Goal: Contribute content: Contribute content

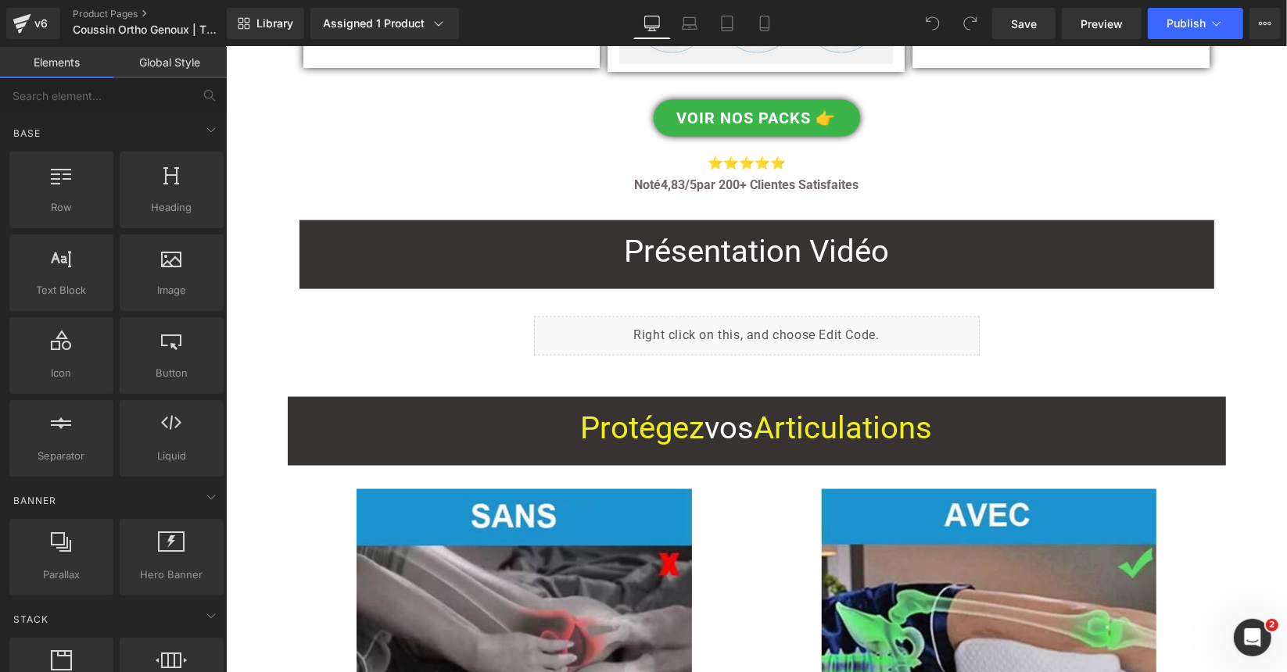
scroll to position [1642, 0]
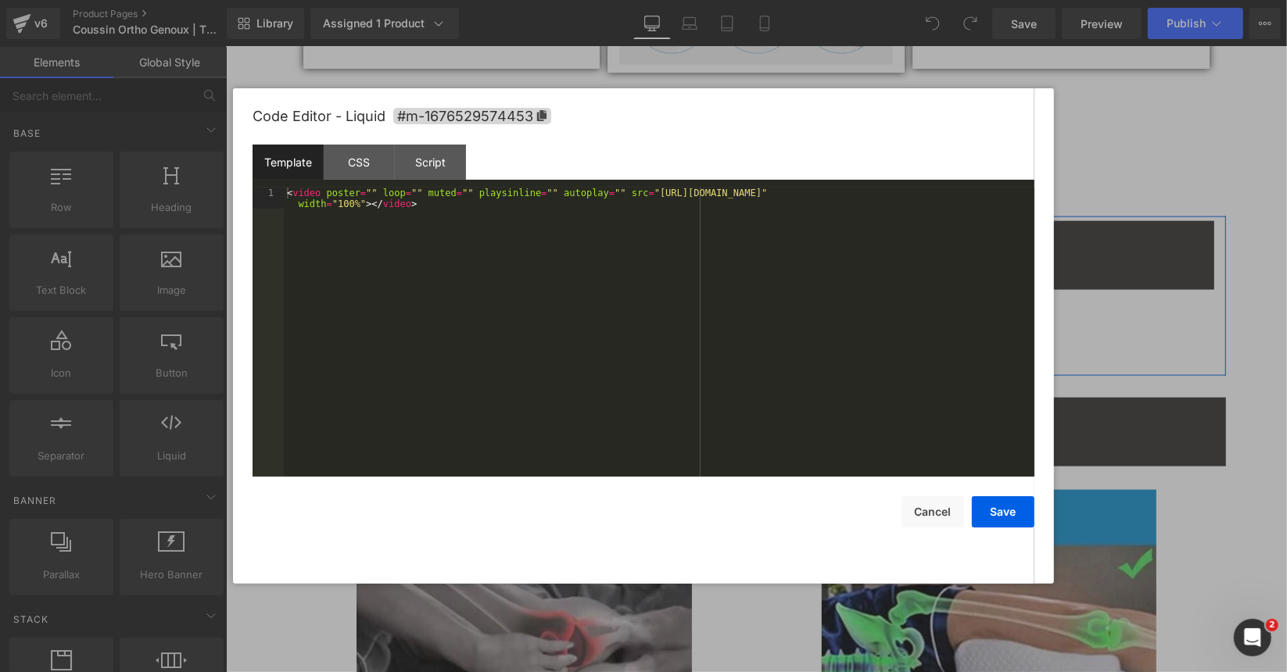
drag, startPoint x: 764, startPoint y: 319, endPoint x: 990, endPoint y: 366, distance: 230.7
click at [764, 320] on link at bounding box center [772, 329] width 16 height 19
drag, startPoint x: 628, startPoint y: 191, endPoint x: 1001, endPoint y: 195, distance: 373.7
click at [1001, 195] on div "< video poster = "" loop = "" muted = "" playsinline = "" autoplay = "" src = "…" at bounding box center [659, 354] width 750 height 332
click at [936, 510] on button "Cancel" at bounding box center [932, 511] width 63 height 31
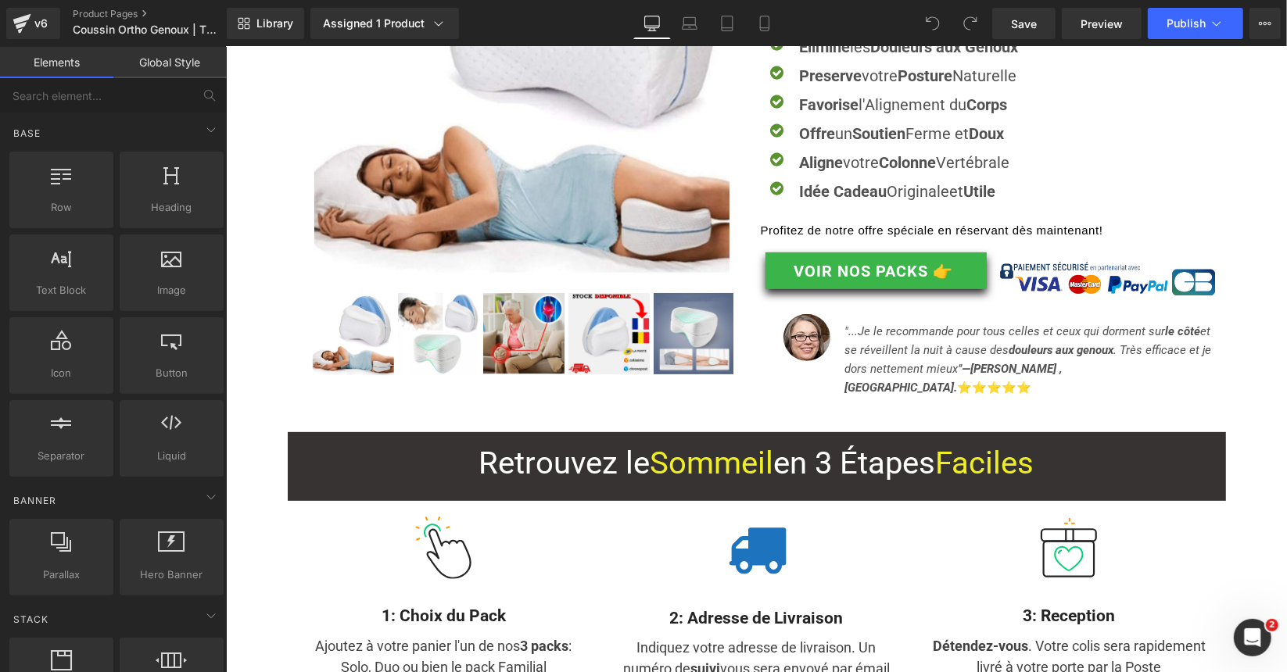
scroll to position [313, 0]
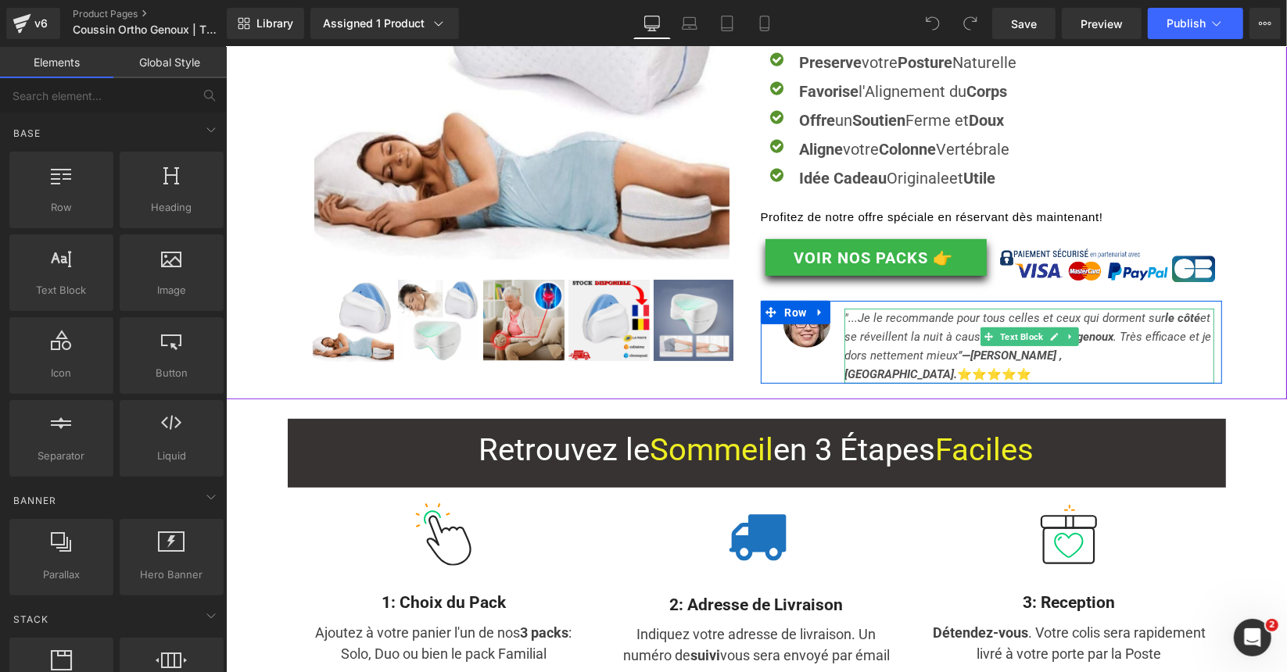
click at [964, 320] on icon ""... Je le recommande pour tous celles et ceux qui dorment sur le côté et se ré…" at bounding box center [1026, 345] width 367 height 70
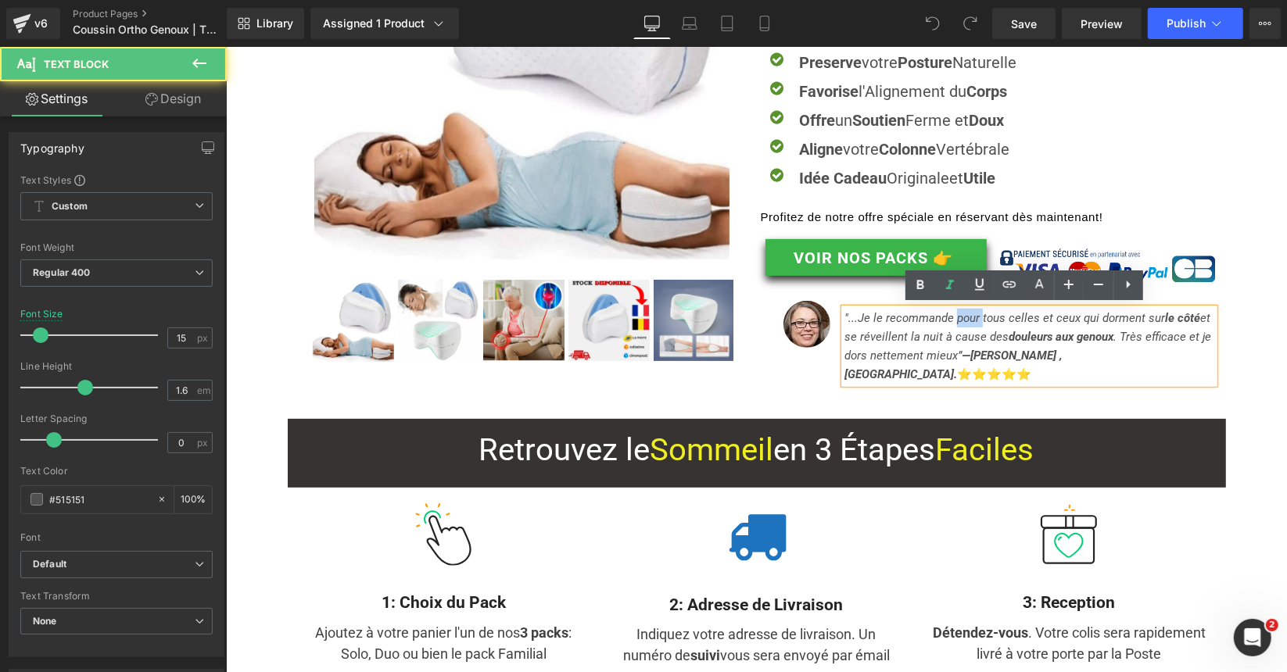
click at [964, 320] on icon ""... Je le recommande pour tous celles et ceux qui dorment sur le côté et se ré…" at bounding box center [1026, 345] width 367 height 70
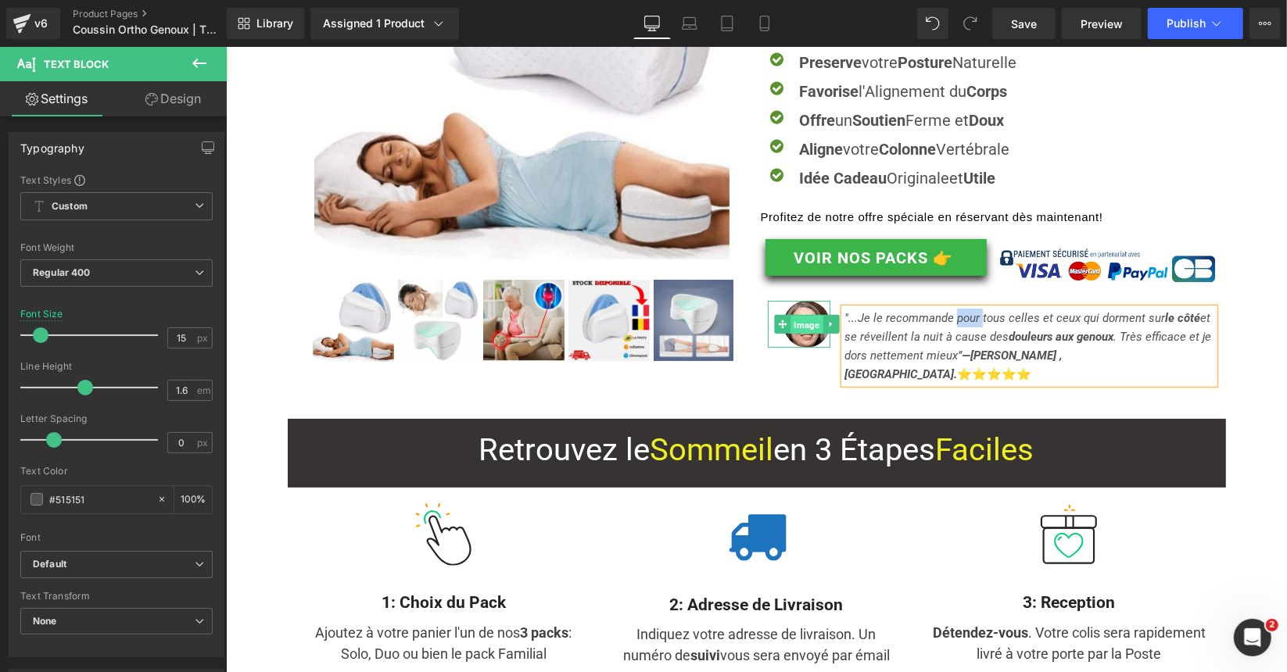
click at [807, 324] on span "Image" at bounding box center [805, 324] width 32 height 19
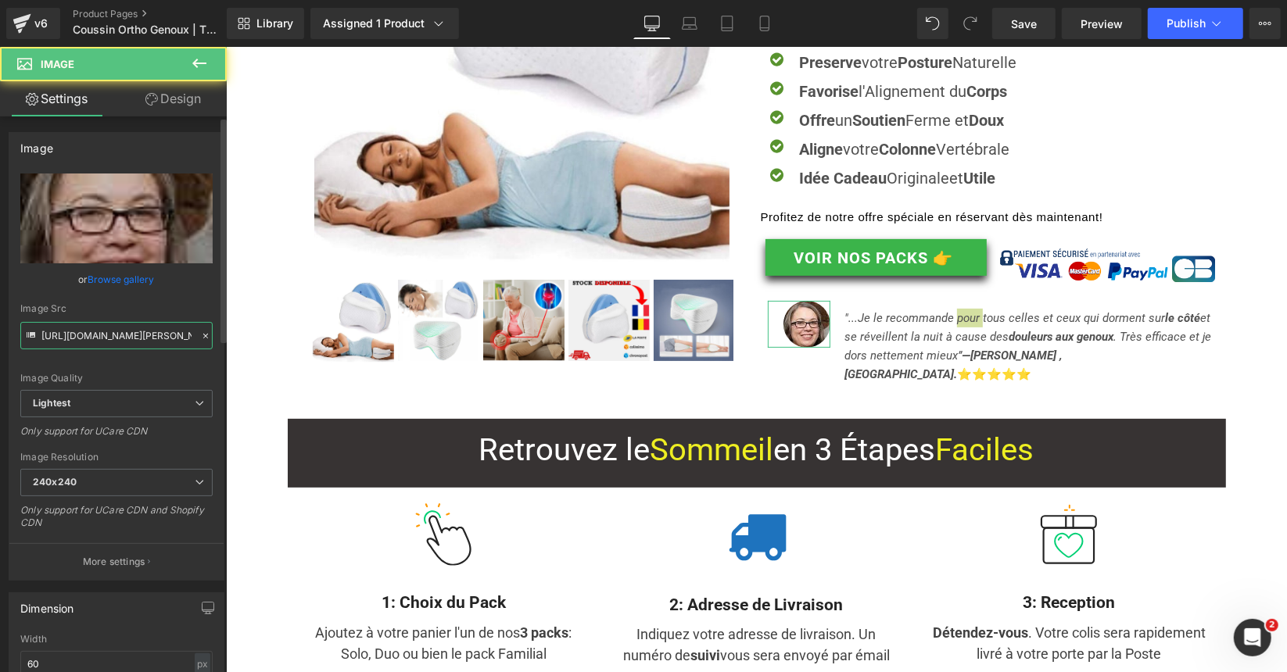
click at [113, 326] on input "https://ucarecdn.com/4c44f7d8-26d1-4578-b5e1-5403caf2399e/-/format/auto/-/previ…" at bounding box center [116, 335] width 192 height 27
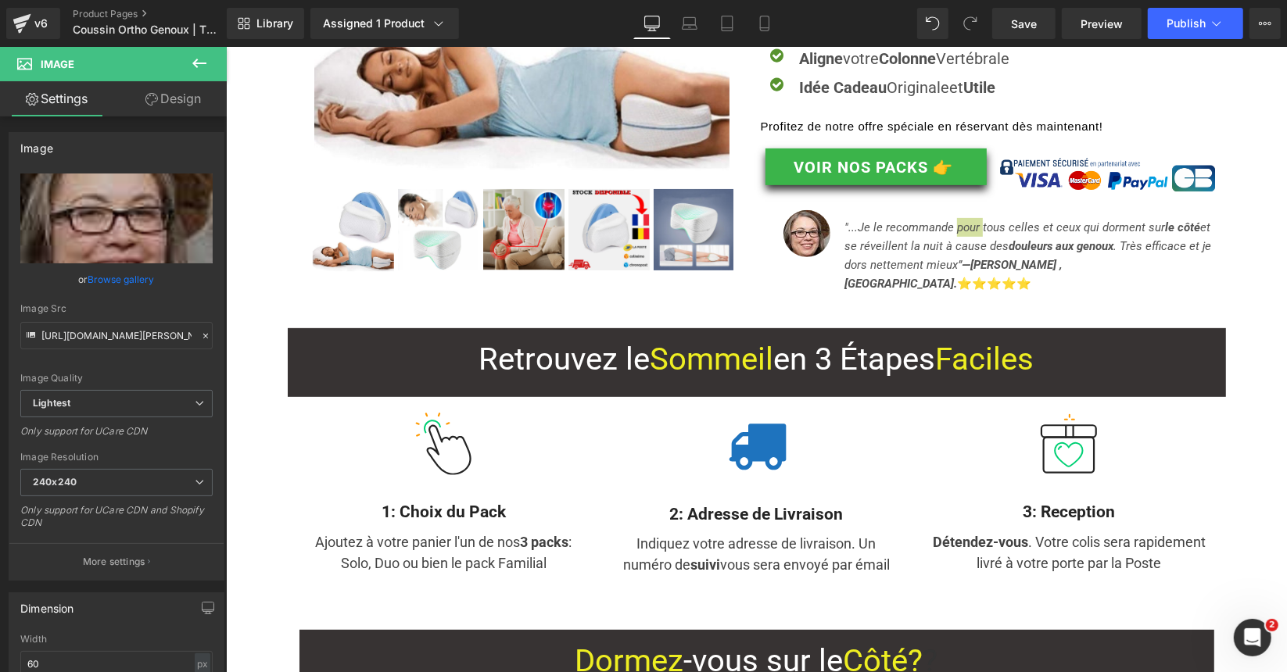
scroll to position [547, 0]
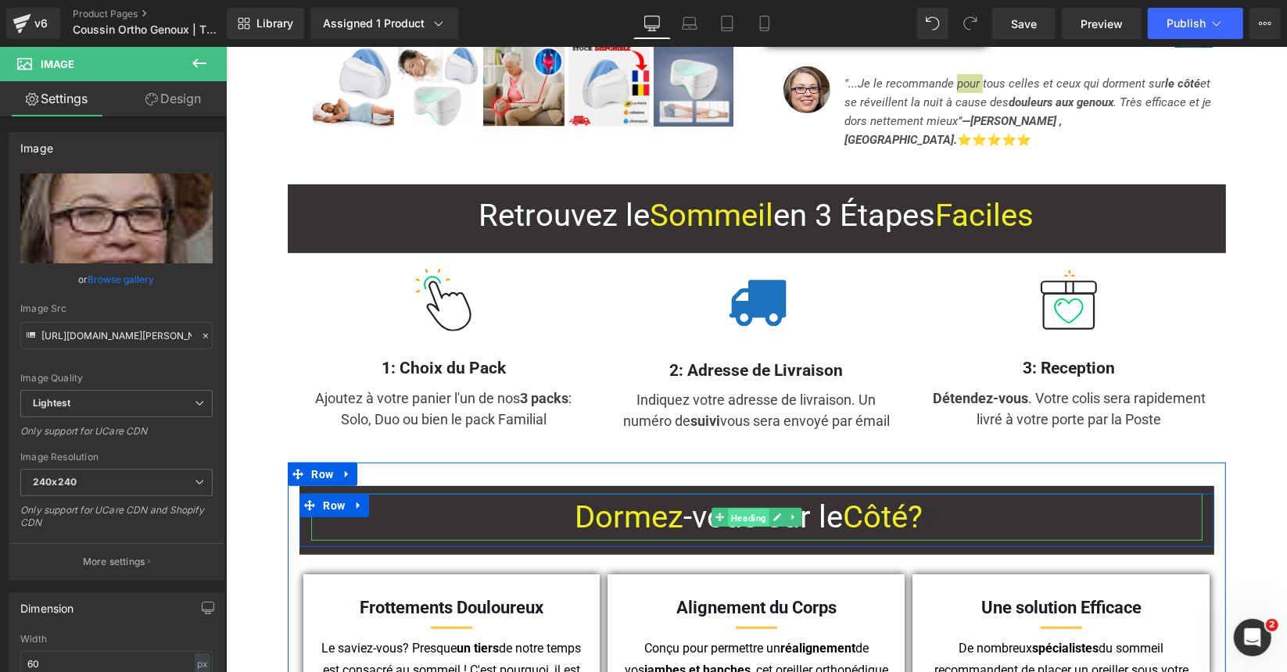
click at [744, 508] on span "Heading" at bounding box center [747, 517] width 41 height 19
click at [744, 507] on link "Heading" at bounding box center [740, 516] width 58 height 19
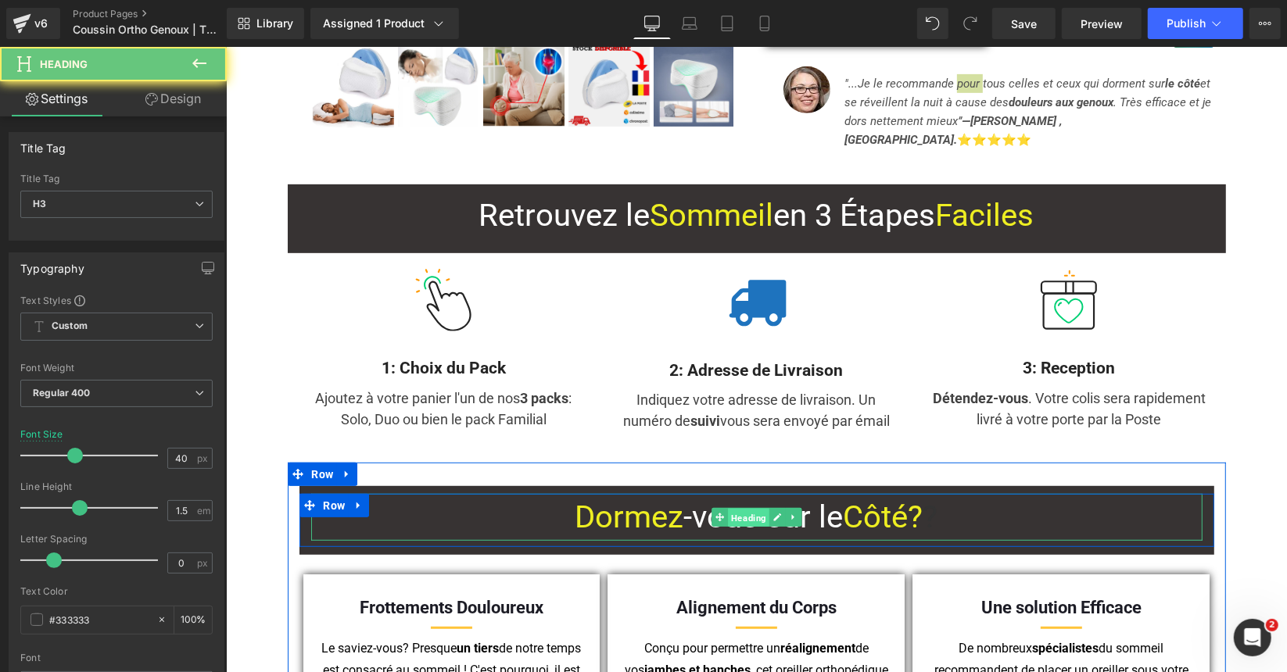
click at [744, 507] on link "Heading" at bounding box center [740, 516] width 58 height 19
click at [772, 512] on icon at bounding box center [776, 516] width 9 height 9
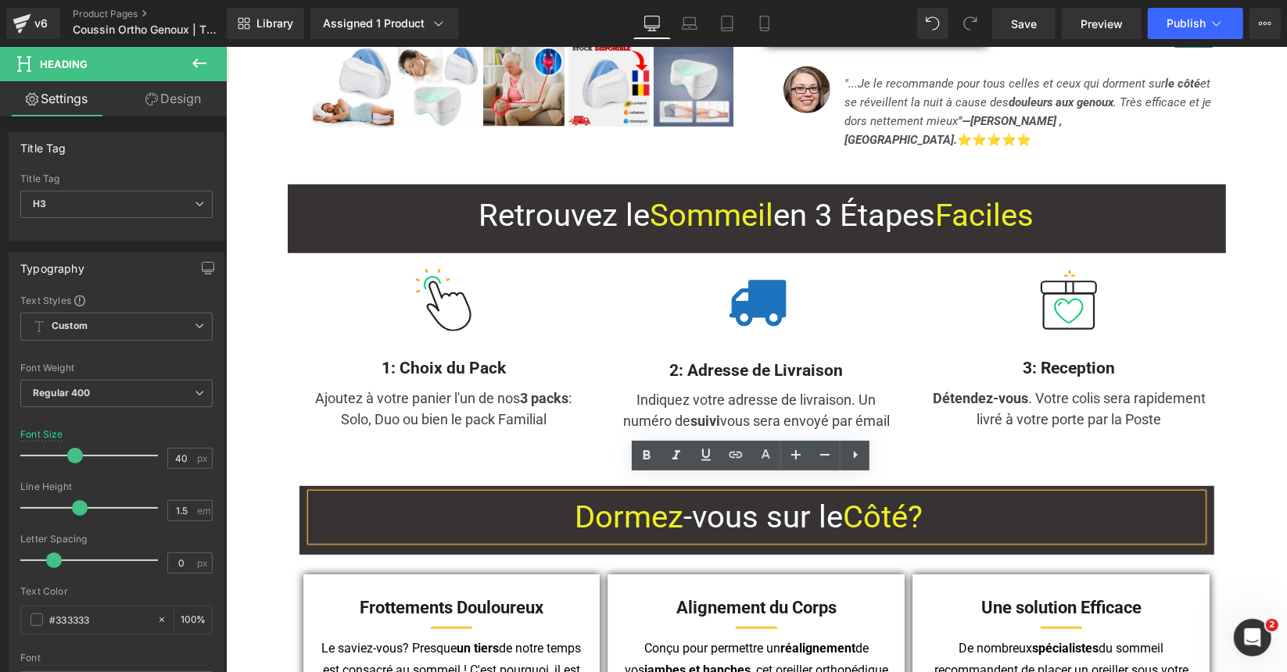
click at [761, 498] on span "-vous sur le" at bounding box center [762, 516] width 159 height 37
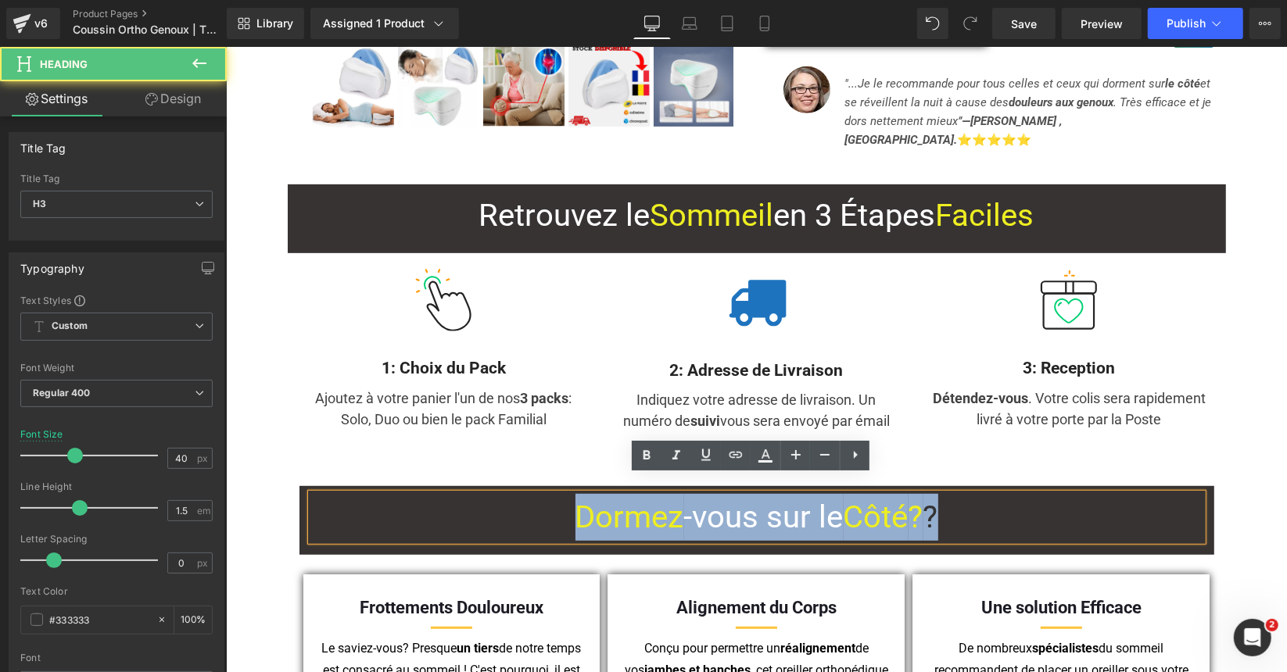
click at [761, 498] on span "-vous sur le" at bounding box center [762, 516] width 159 height 37
copy h3 "Dormez -vous sur le Côté ? ?"
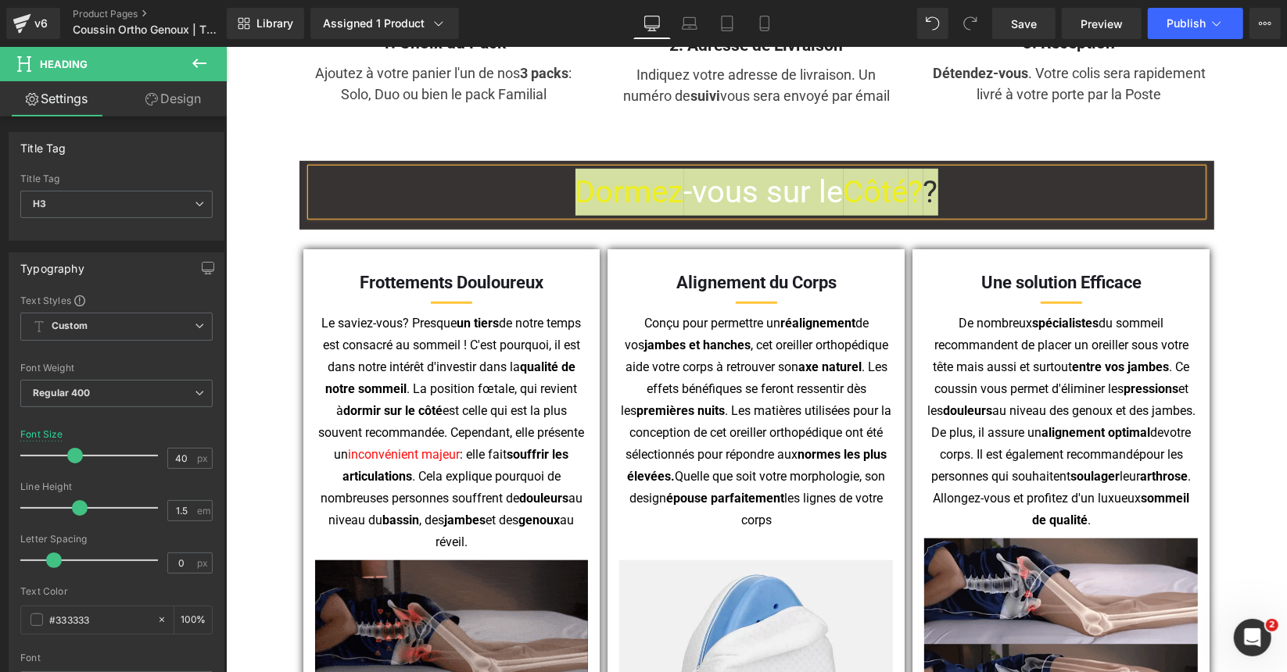
scroll to position [938, 0]
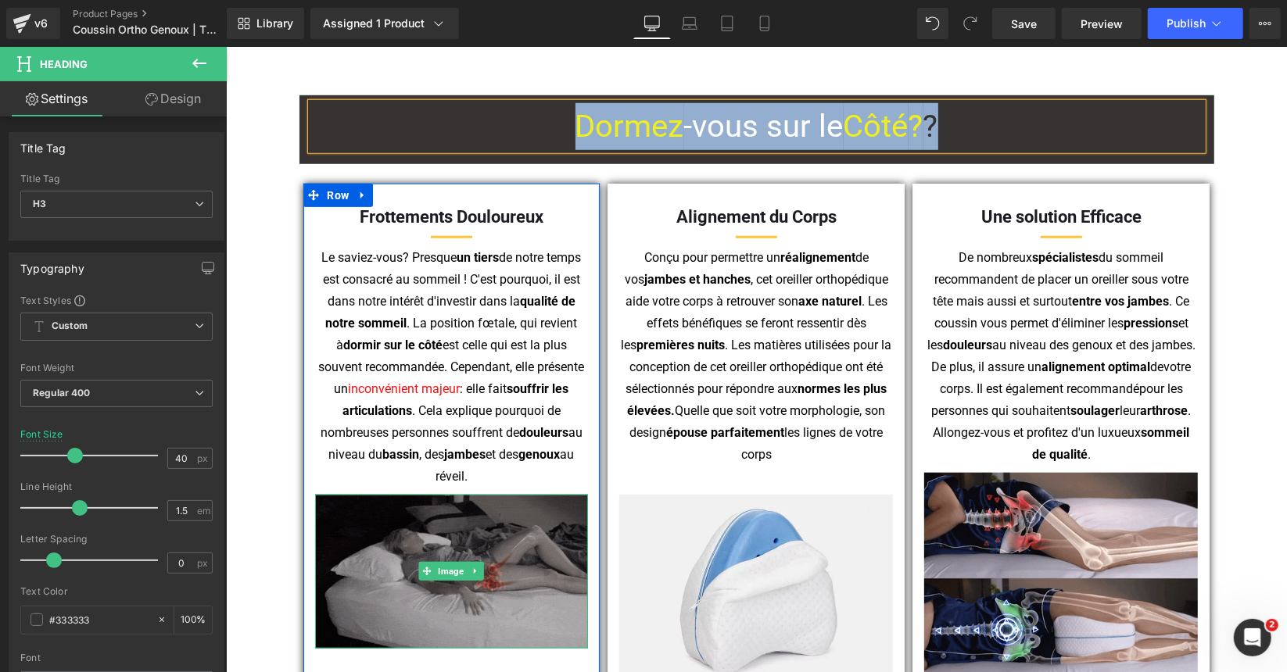
click at [482, 506] on img at bounding box center [451, 571] width 274 height 154
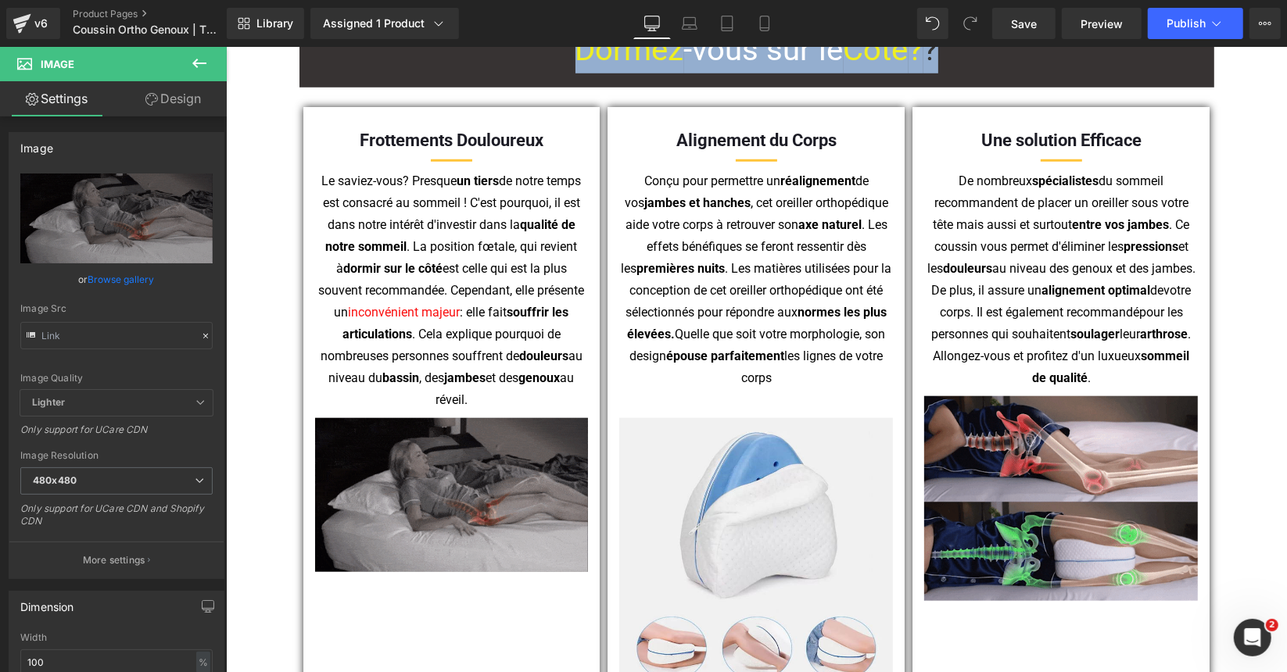
scroll to position [1016, 0]
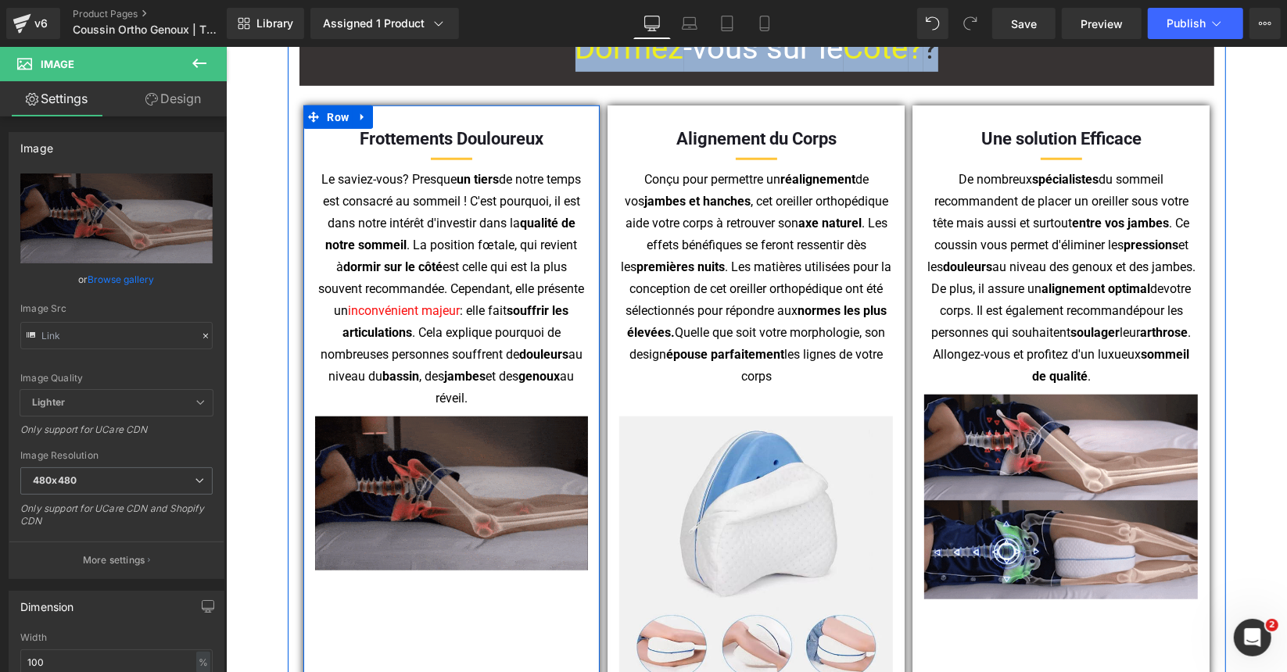
click at [415, 188] on span "Le saviez-vous? Presque un tiers de notre temps est consacré au sommeil ! C'est…" at bounding box center [450, 244] width 266 height 146
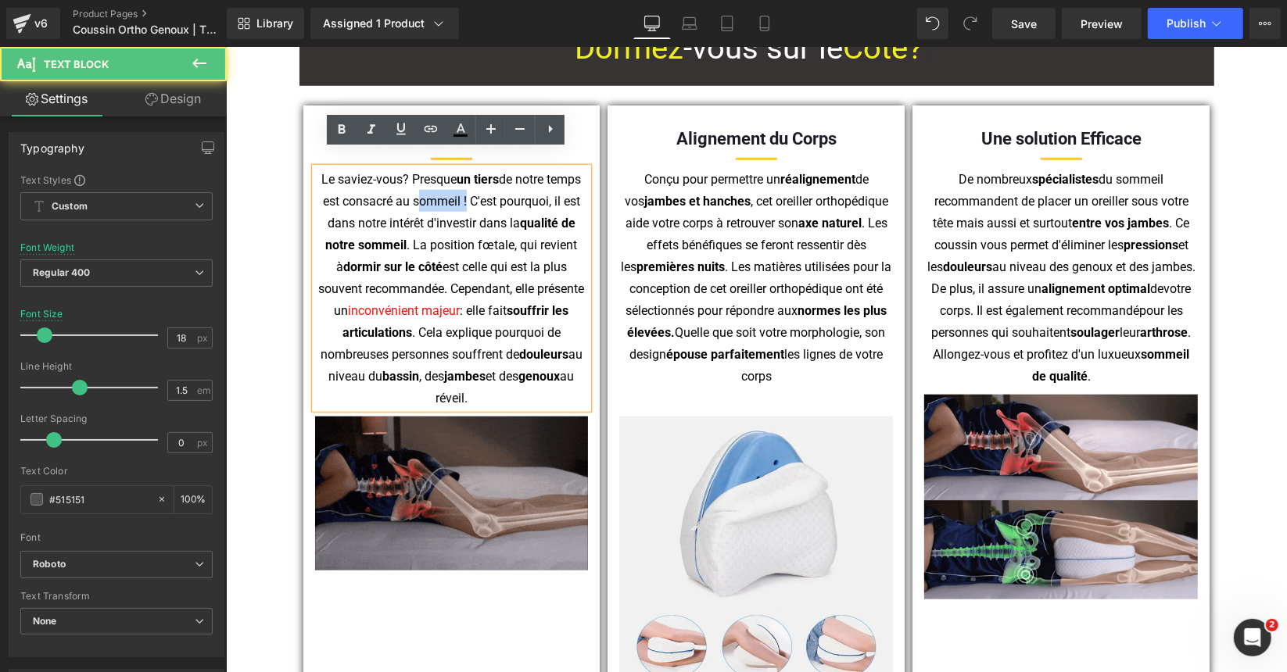
click at [415, 188] on span "Le saviez-vous? Presque un tiers de notre temps est consacré au sommeil ! C'est…" at bounding box center [450, 244] width 266 height 146
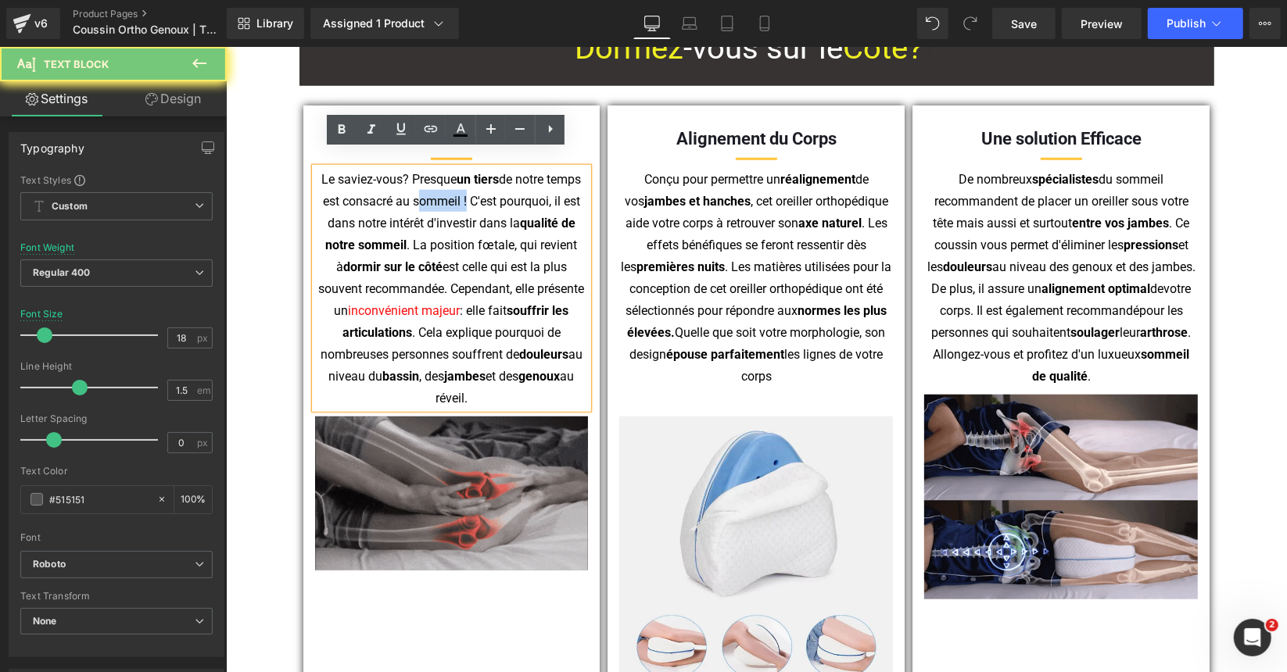
click at [415, 188] on span "Le saviez-vous? Presque un tiers de notre temps est consacré au sommeil ! C'est…" at bounding box center [450, 244] width 266 height 146
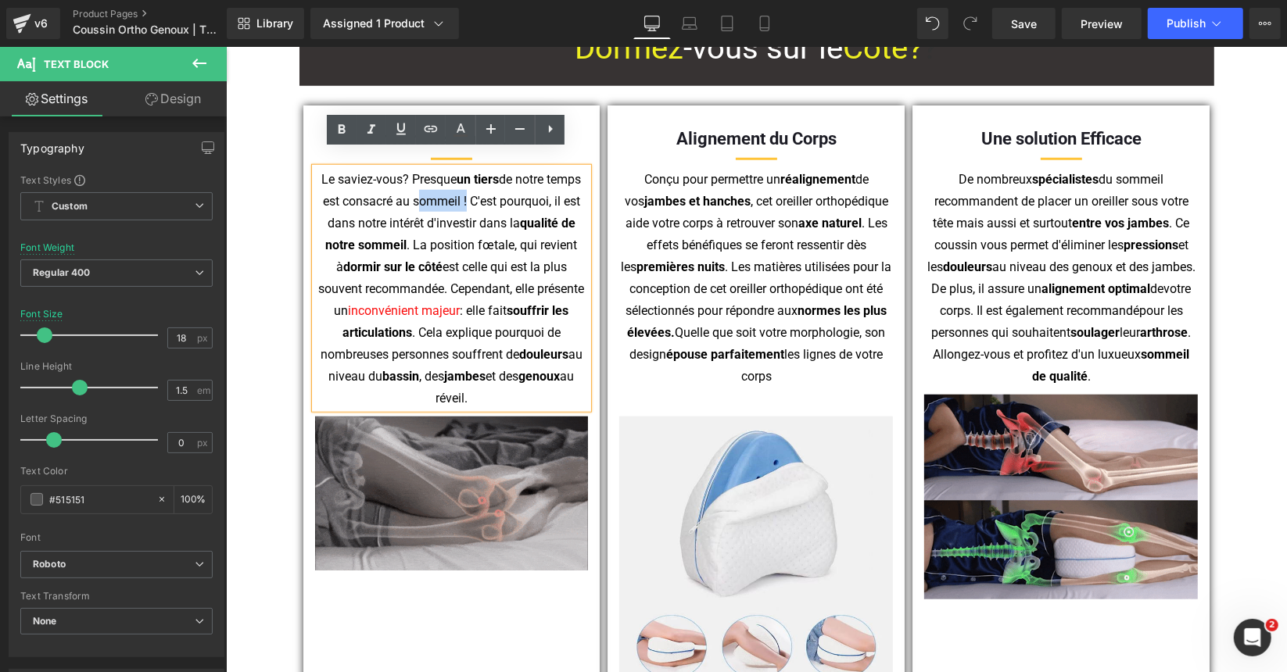
copy p "Le saviez-vous? Presque un tiers de notre temps est consacré au sommeil ! C'est…"
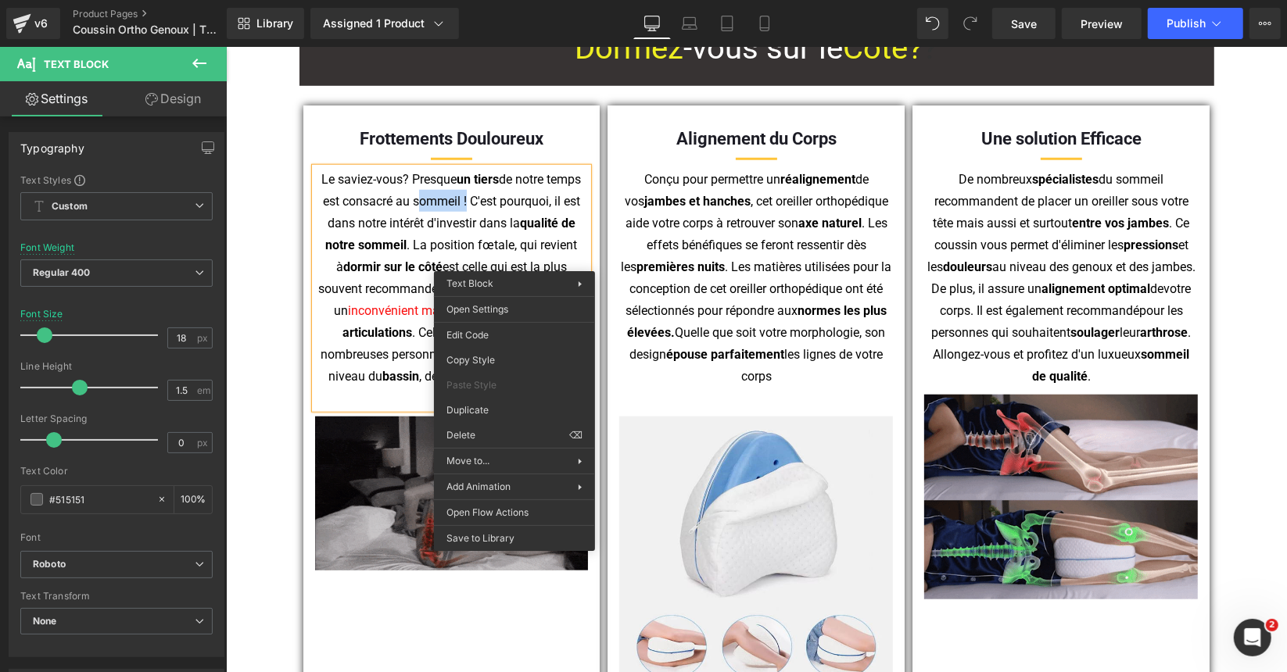
copy p "Le saviez-vous? Presque un tiers de notre temps est consacré au sommeil ! C'est…"
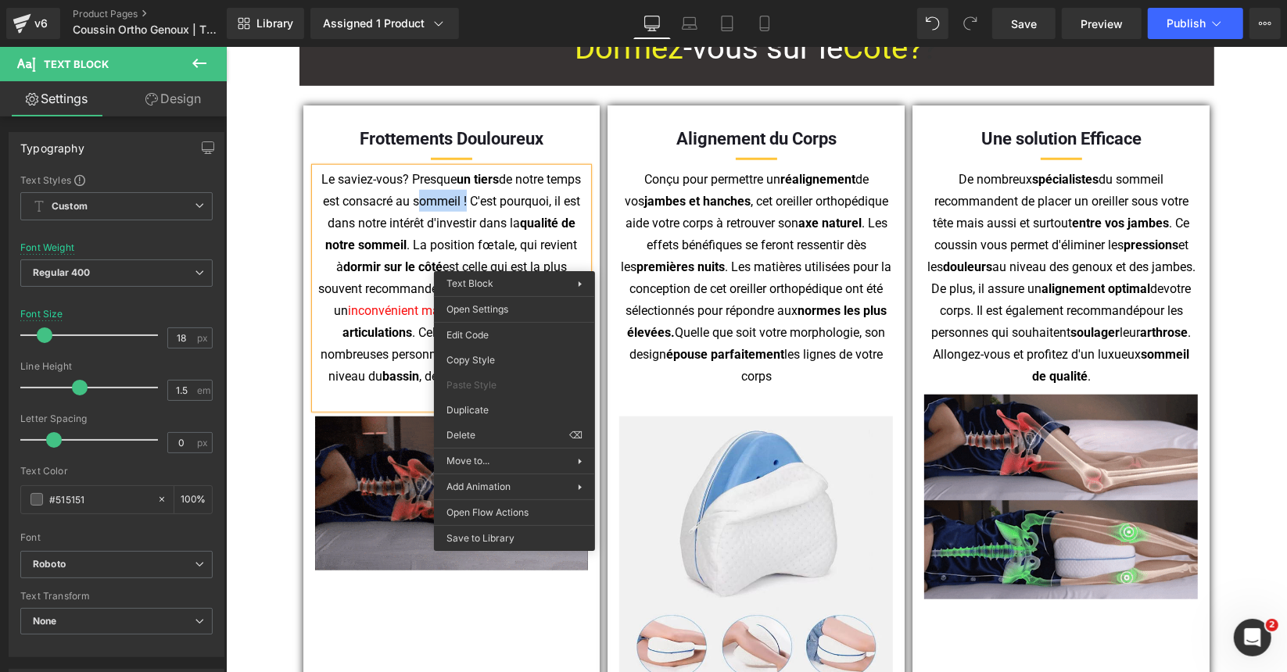
click at [530, 213] on p "Le saviez-vous? Presque un tiers de notre temps est consacré au sommeil ! C'est…" at bounding box center [451, 287] width 270 height 241
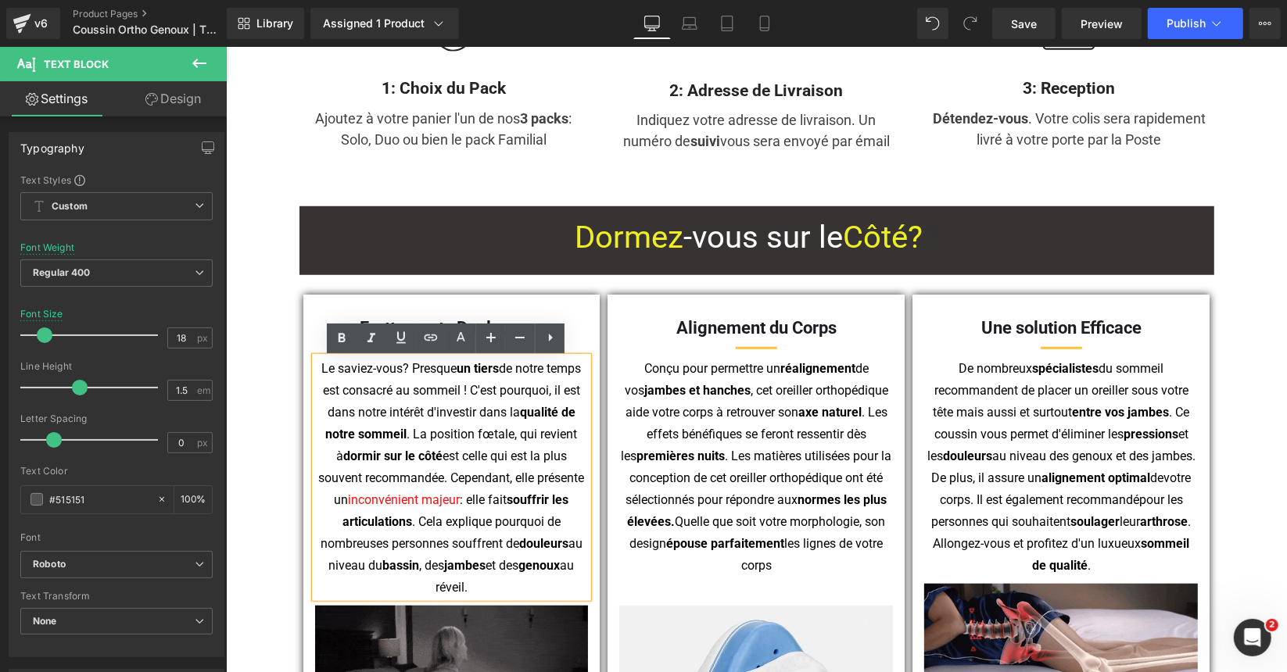
scroll to position [938, 0]
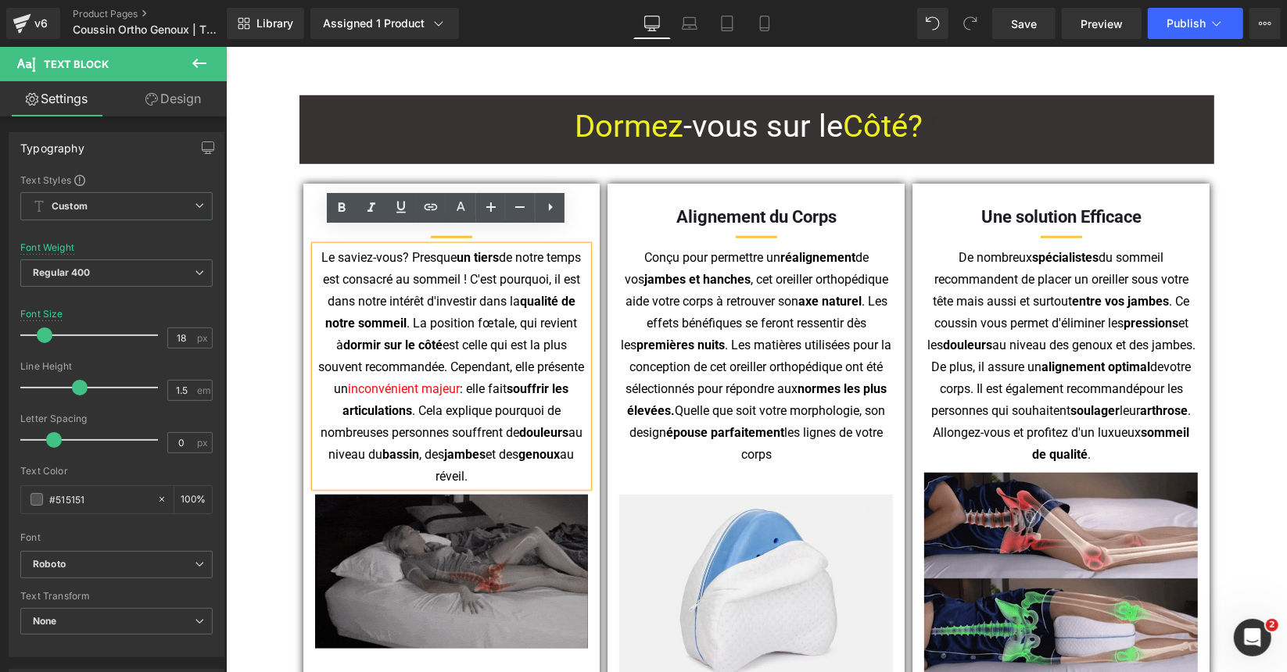
click at [530, 502] on img at bounding box center [451, 571] width 274 height 154
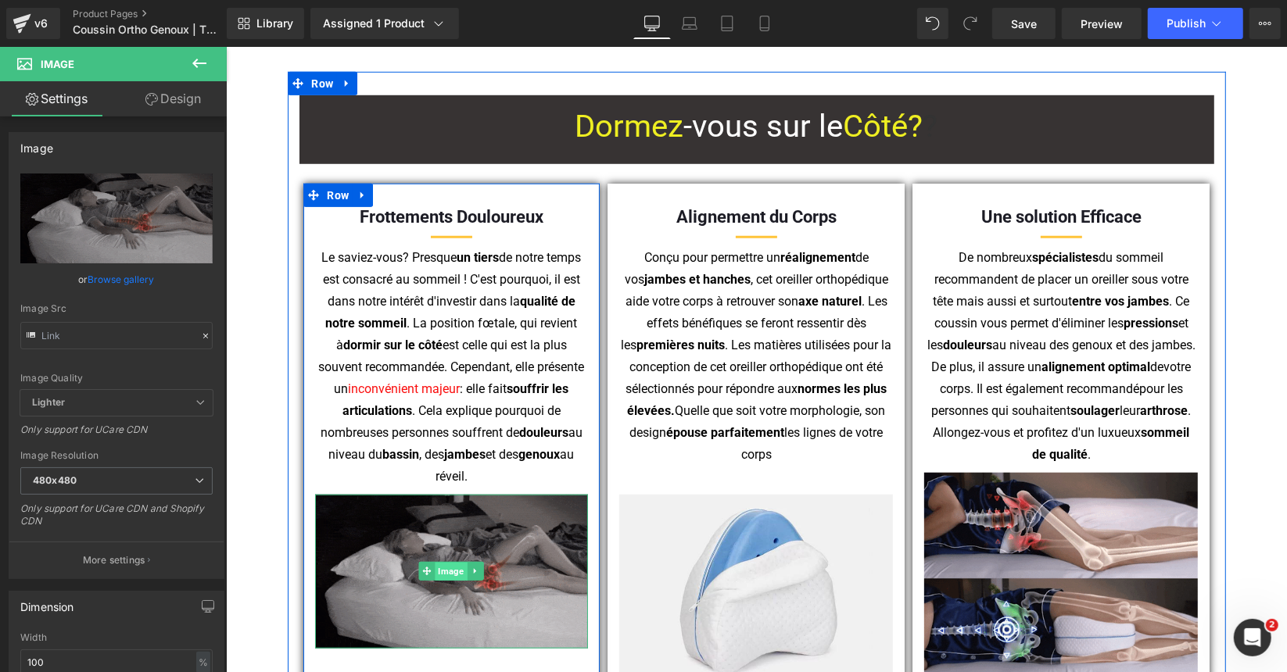
click at [453, 562] on span "Image" at bounding box center [451, 571] width 32 height 19
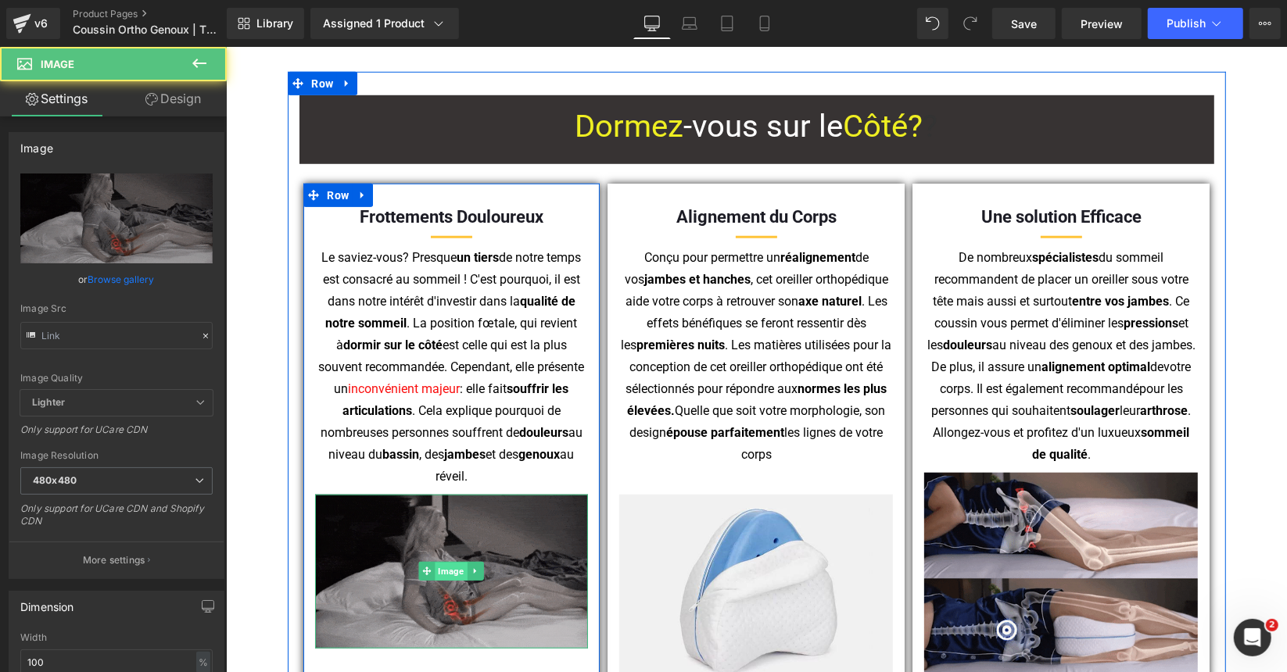
click at [453, 562] on span "Image" at bounding box center [451, 571] width 32 height 19
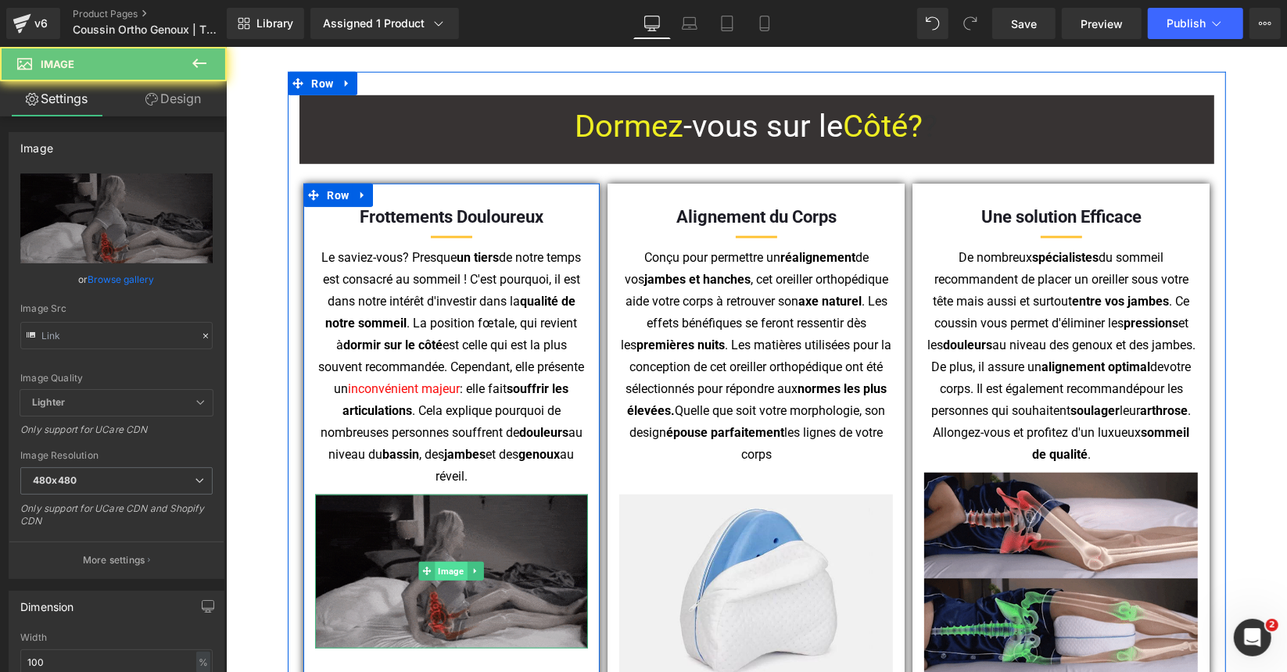
click at [453, 561] on span "Image" at bounding box center [451, 570] width 32 height 19
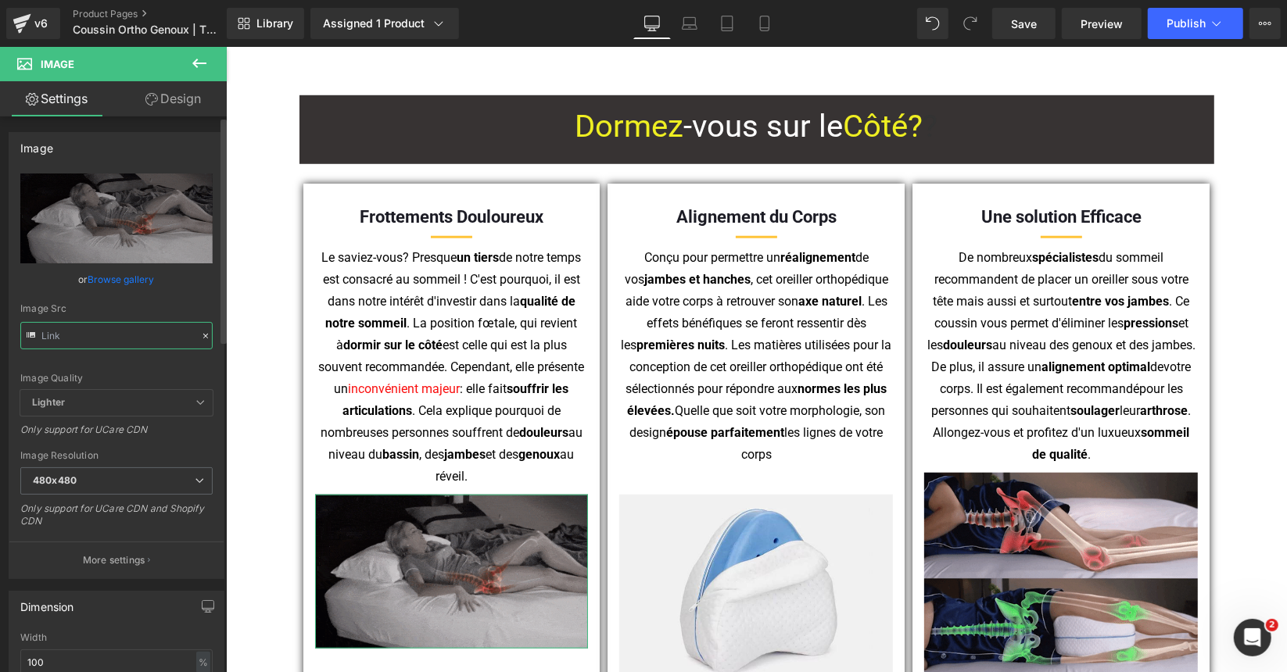
click at [66, 334] on input "text" at bounding box center [116, 335] width 192 height 27
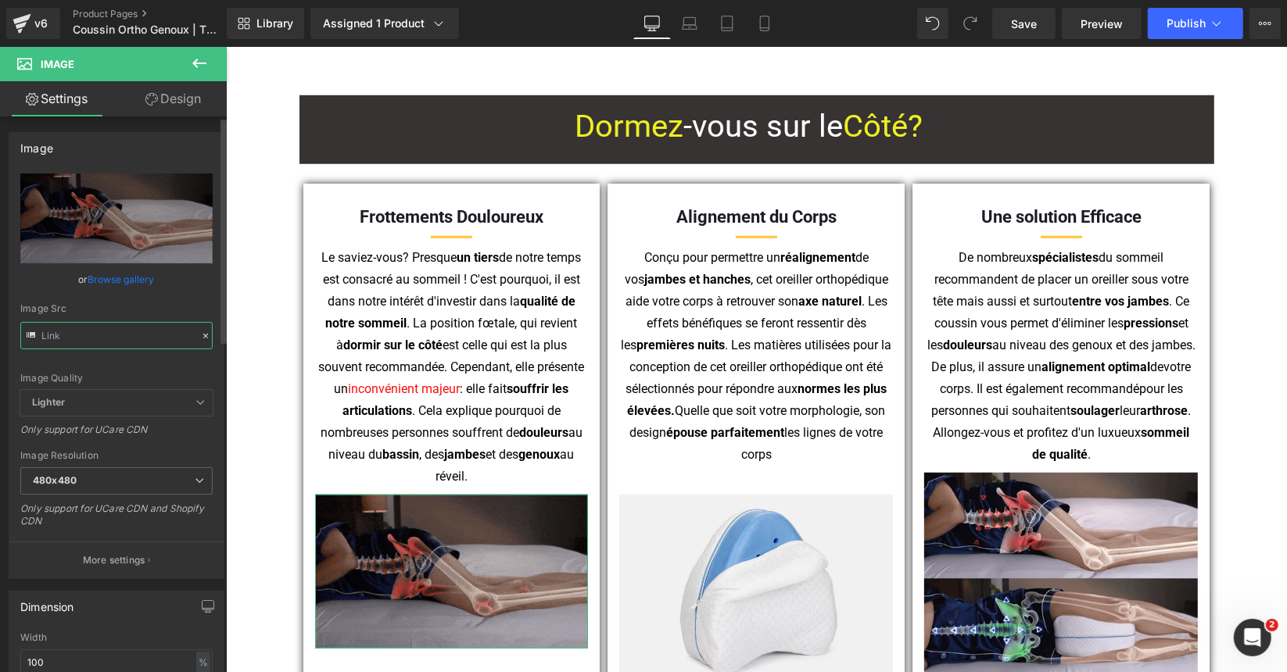
click at [66, 334] on input "text" at bounding box center [116, 335] width 192 height 27
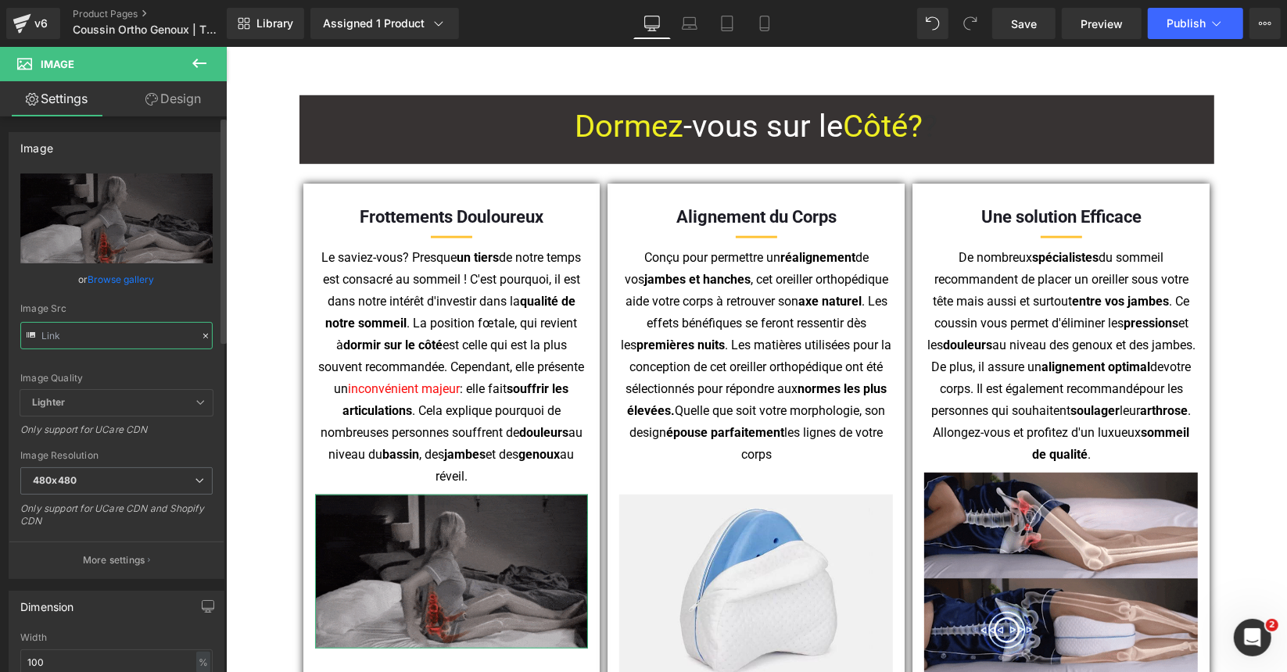
click at [66, 334] on input "text" at bounding box center [116, 335] width 192 height 27
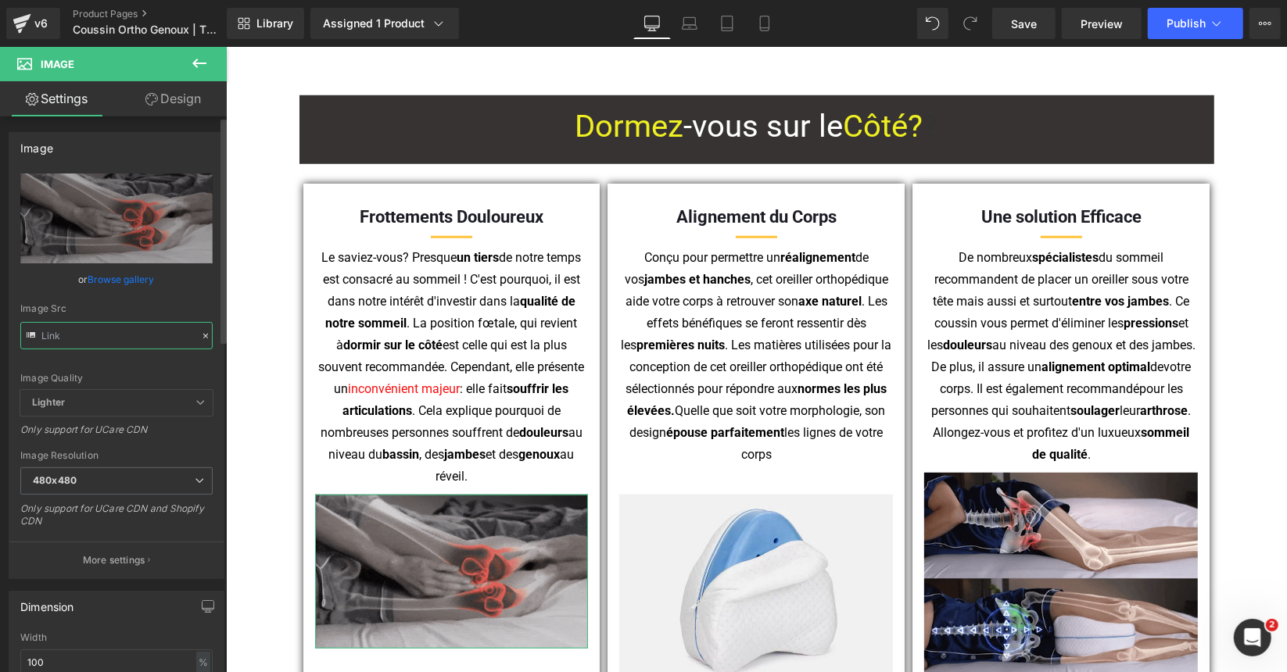
type input "https://cdn.shopify.com/s/files/1/0053/1601/8242/files/Coussin_Orthopedique_Mem…"
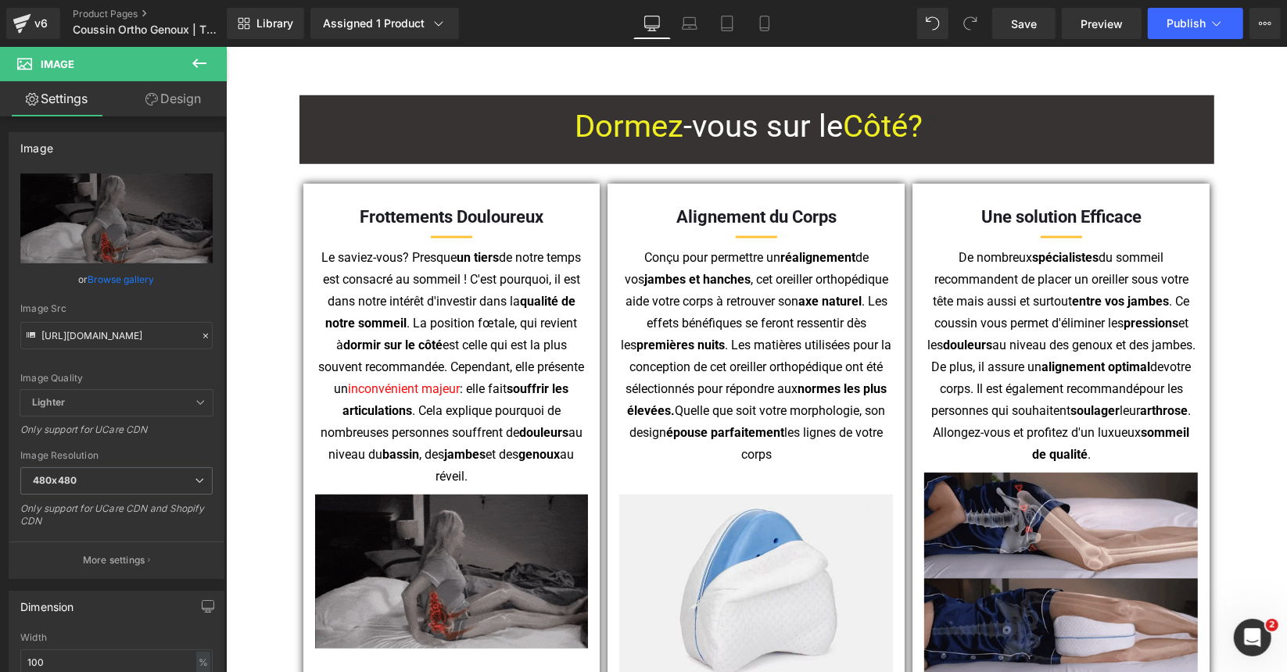
click at [757, 289] on p "Conçu pour permettre un réalignement de vos jambes et hanches , cet oreiller or…" at bounding box center [755, 354] width 270 height 219
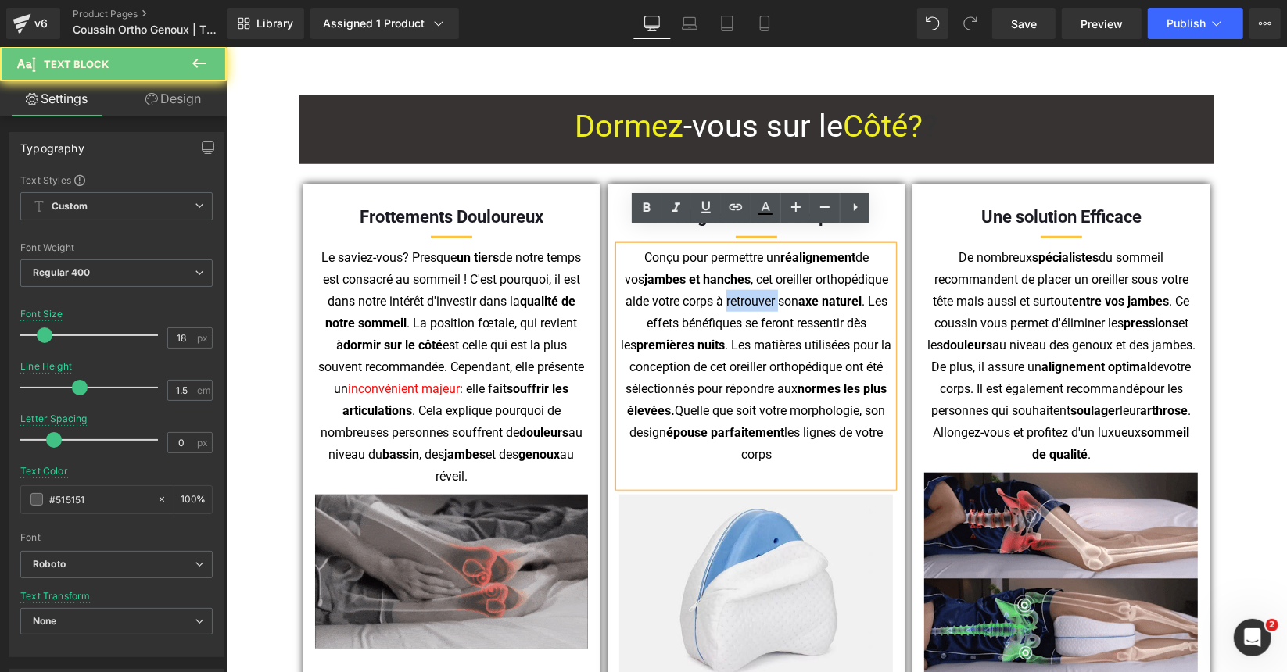
click at [757, 289] on p "Conçu pour permettre un réalignement de vos jambes et hanches , cet oreiller or…" at bounding box center [755, 354] width 270 height 219
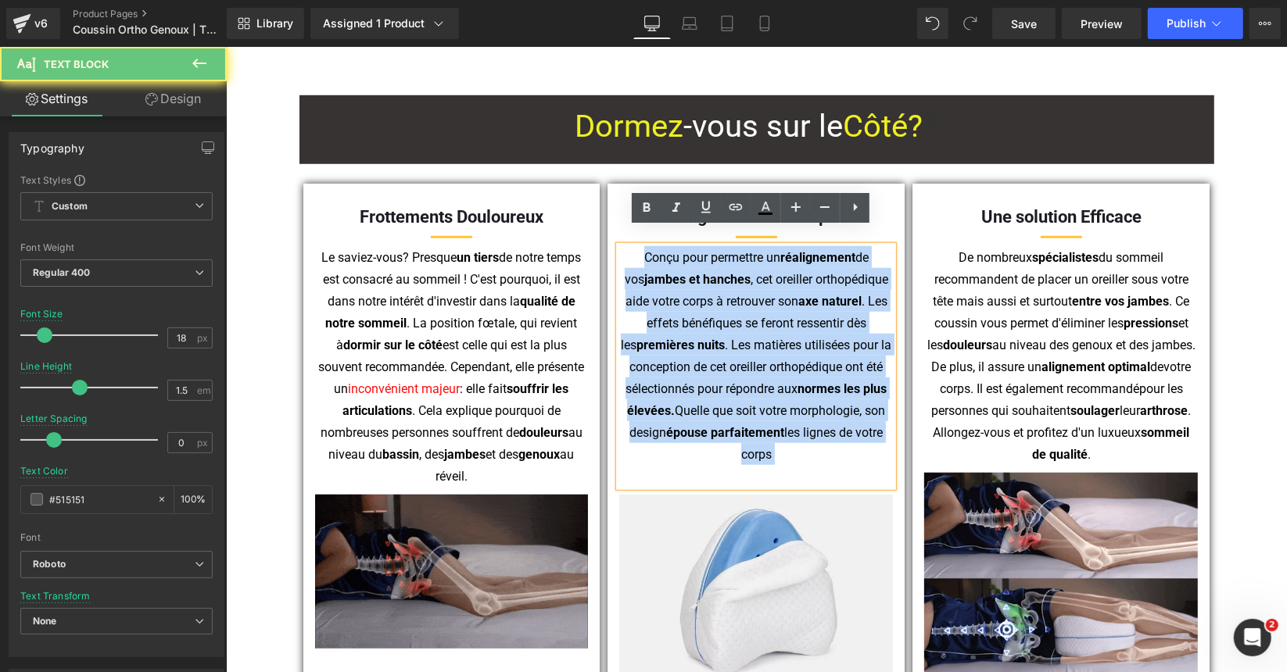
click at [757, 289] on p "Conçu pour permettre un réalignement de vos jambes et hanches , cet oreiller or…" at bounding box center [755, 354] width 270 height 219
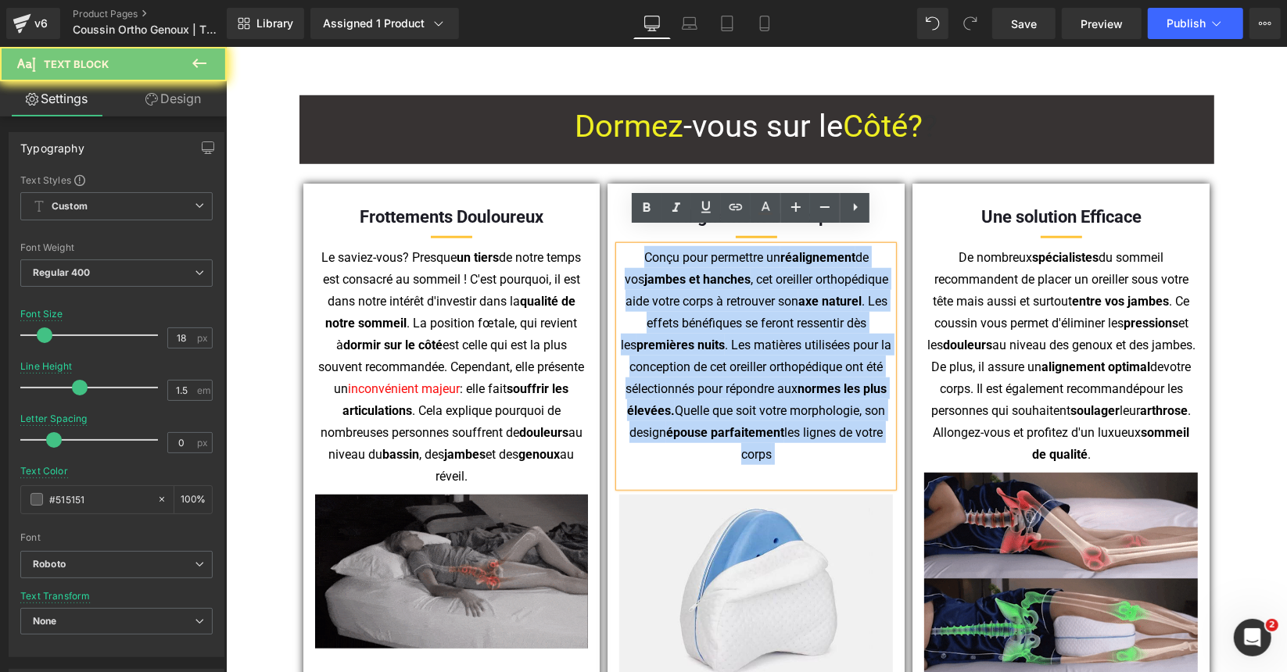
click at [757, 289] on p "Conçu pour permettre un réalignement de vos jambes et hanches , cet oreiller or…" at bounding box center [755, 354] width 270 height 219
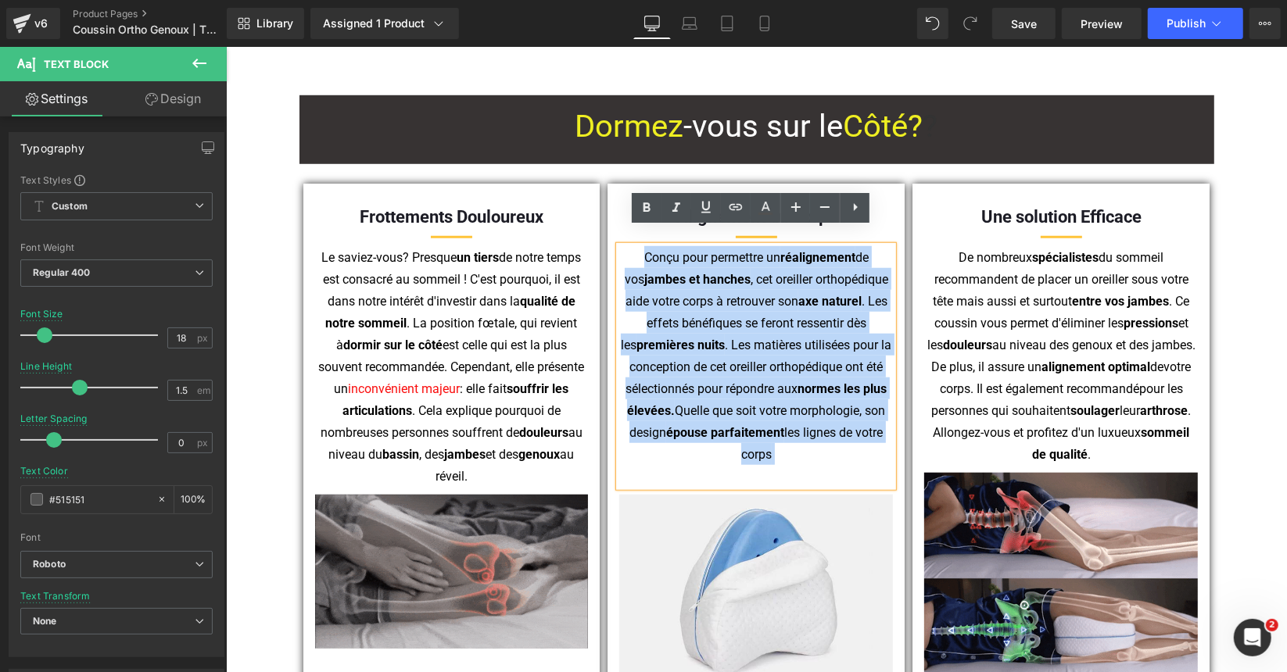
copy span "Conçu pour permettre un réalignement de vos jambes et hanches , cet oreiller or…"
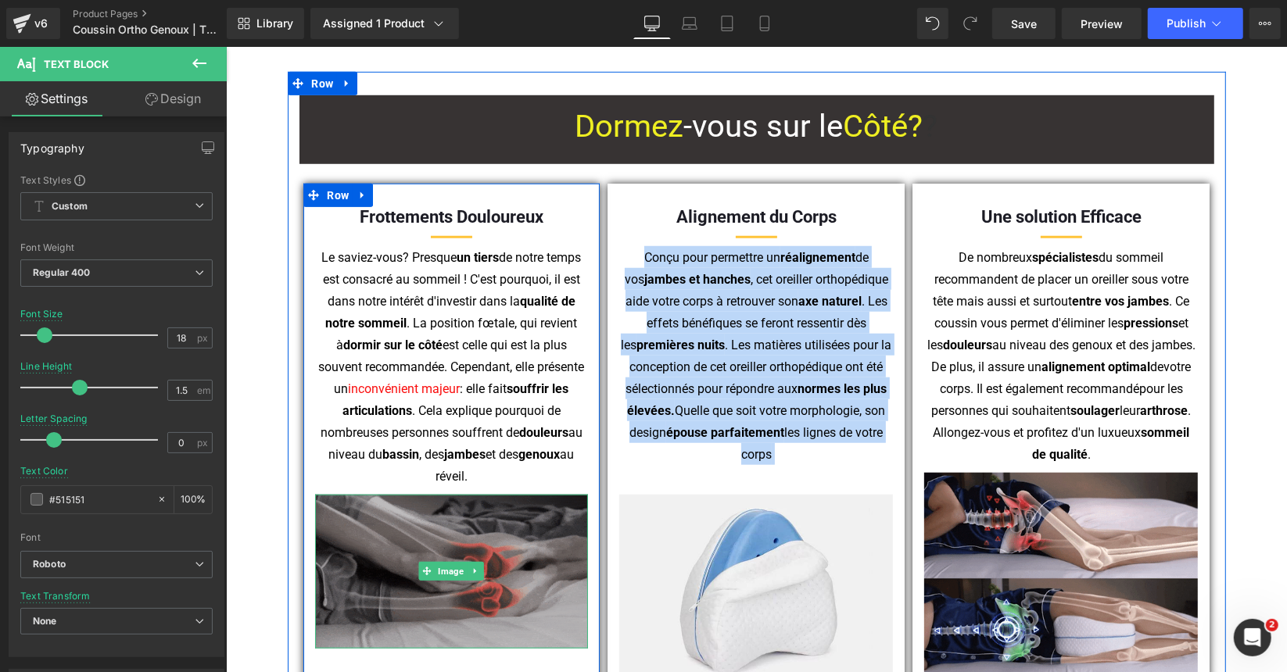
click at [403, 583] on img at bounding box center [451, 571] width 274 height 154
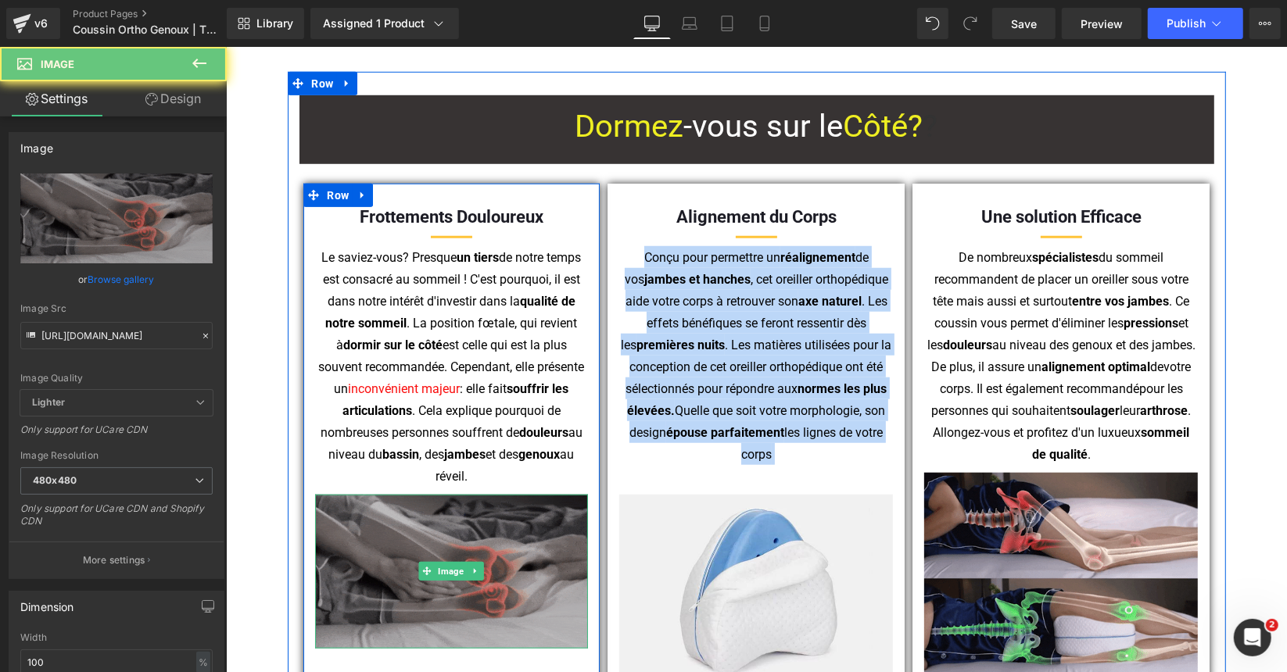
click at [404, 579] on img at bounding box center [451, 571] width 274 height 154
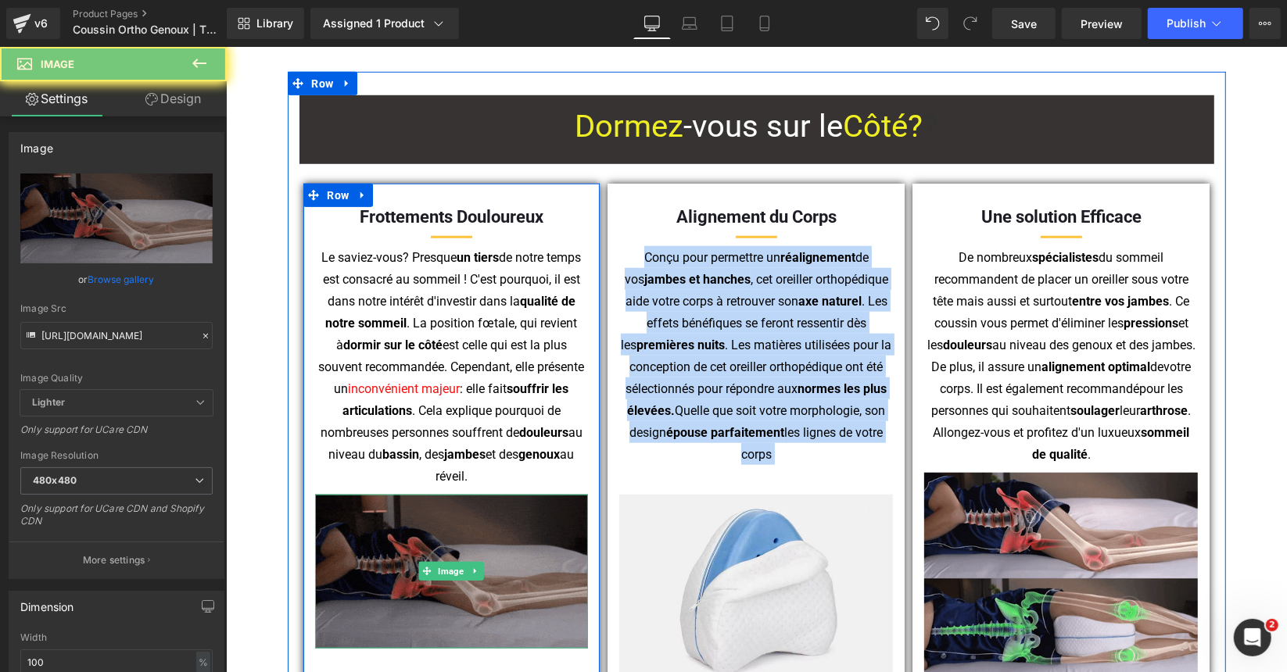
click at [404, 579] on img at bounding box center [451, 571] width 274 height 154
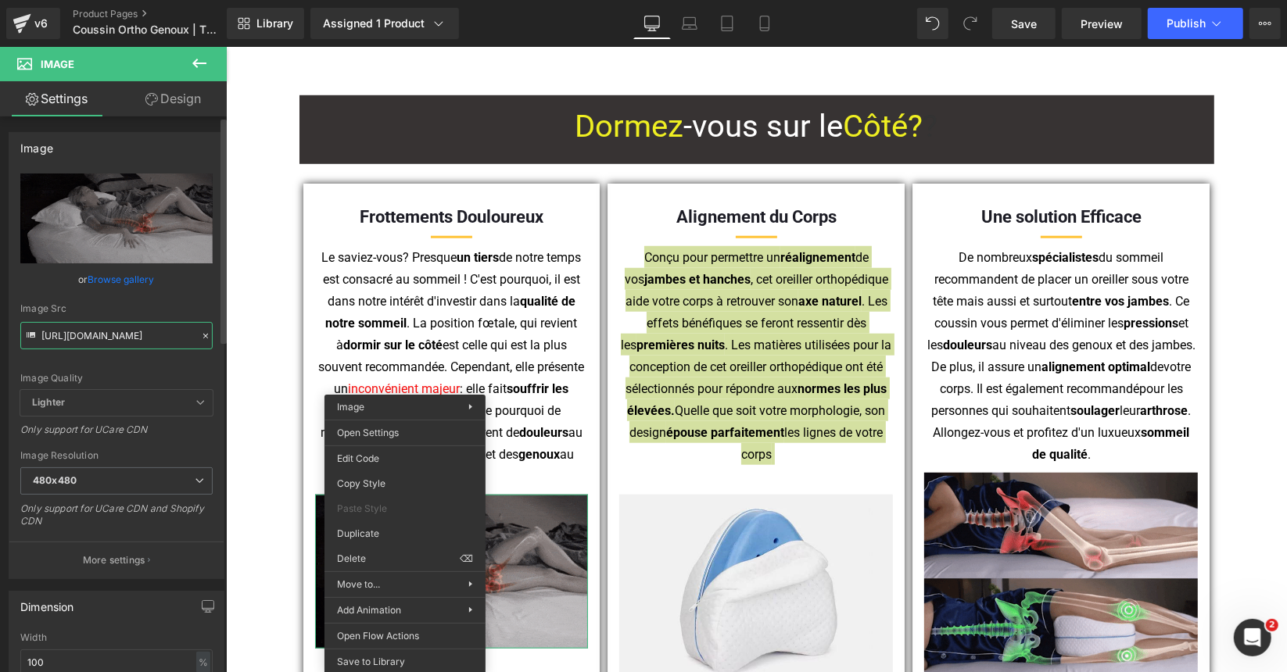
click at [152, 334] on input "https://cdn.shopify.com/s/files/1/0053/1601/8242/files/Coussin_Orthopedique_Mem…" at bounding box center [116, 335] width 192 height 27
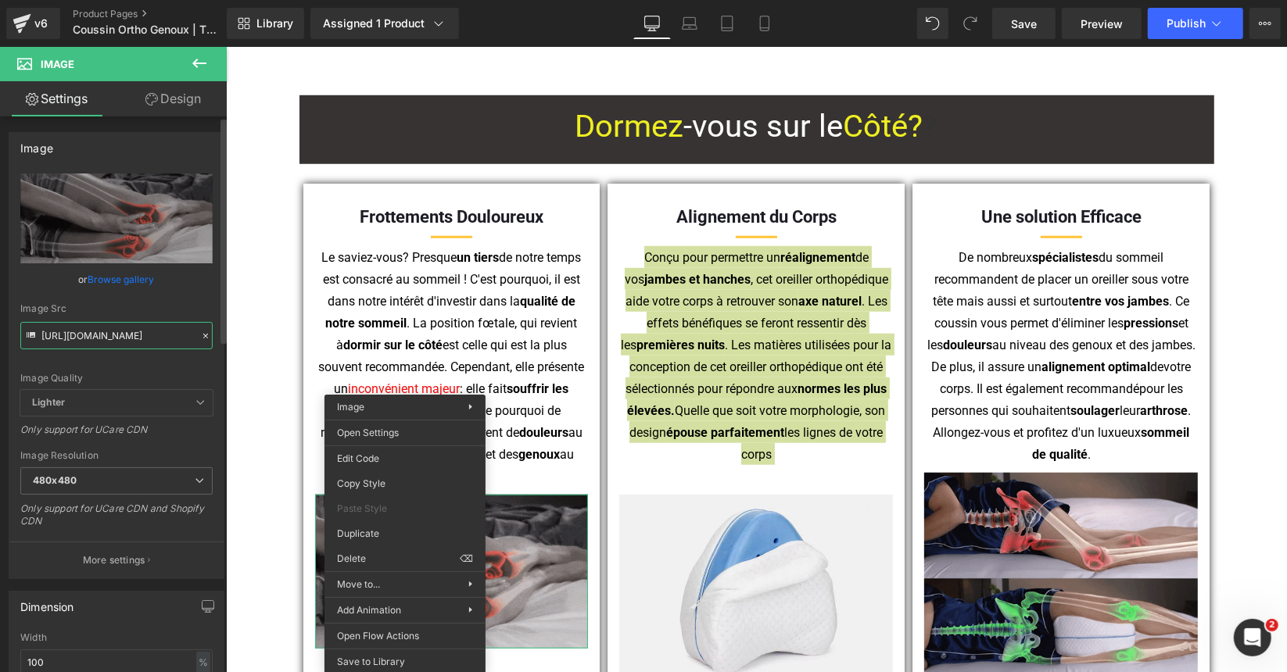
click at [152, 334] on input "https://cdn.shopify.com/s/files/1/0053/1601/8242/files/Coussin_Orthopedique_Mem…" at bounding box center [116, 335] width 192 height 27
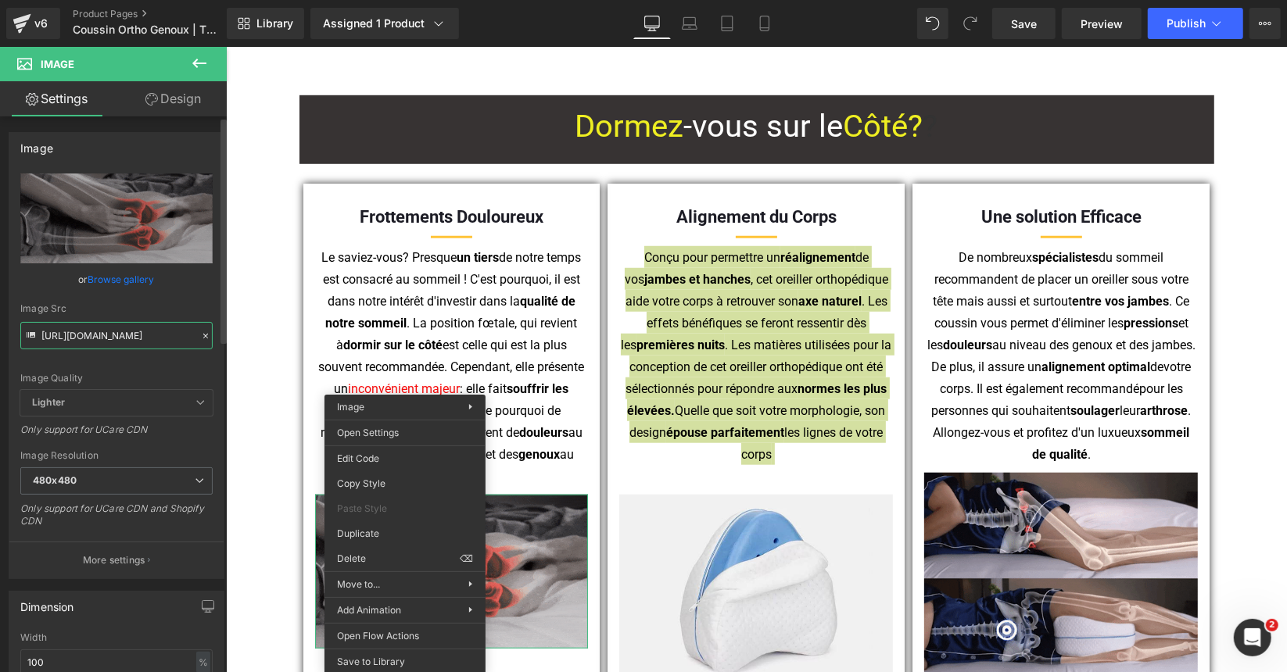
click at [152, 334] on input "https://cdn.shopify.com/s/files/1/0053/1601/8242/files/Coussin_Orthopedique_Mem…" at bounding box center [116, 335] width 192 height 27
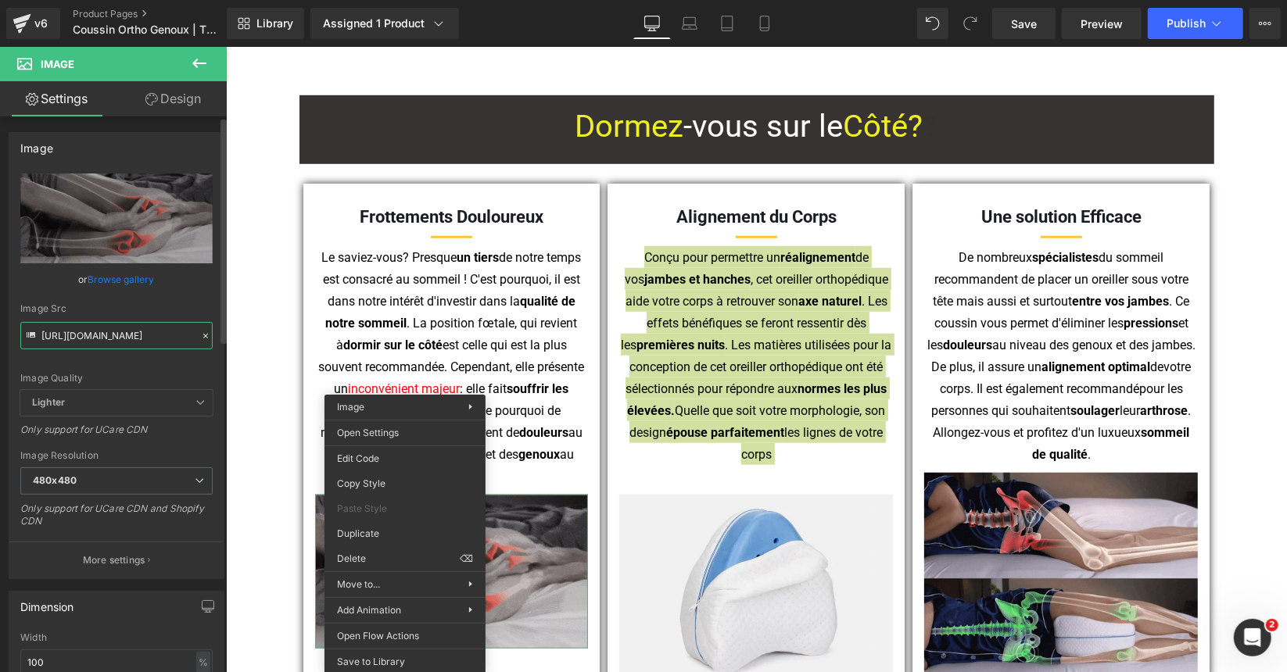
click at [152, 334] on input "https://cdn.shopify.com/s/files/1/0053/1601/8242/files/Coussin_Orthopedique_Mem…" at bounding box center [116, 335] width 192 height 27
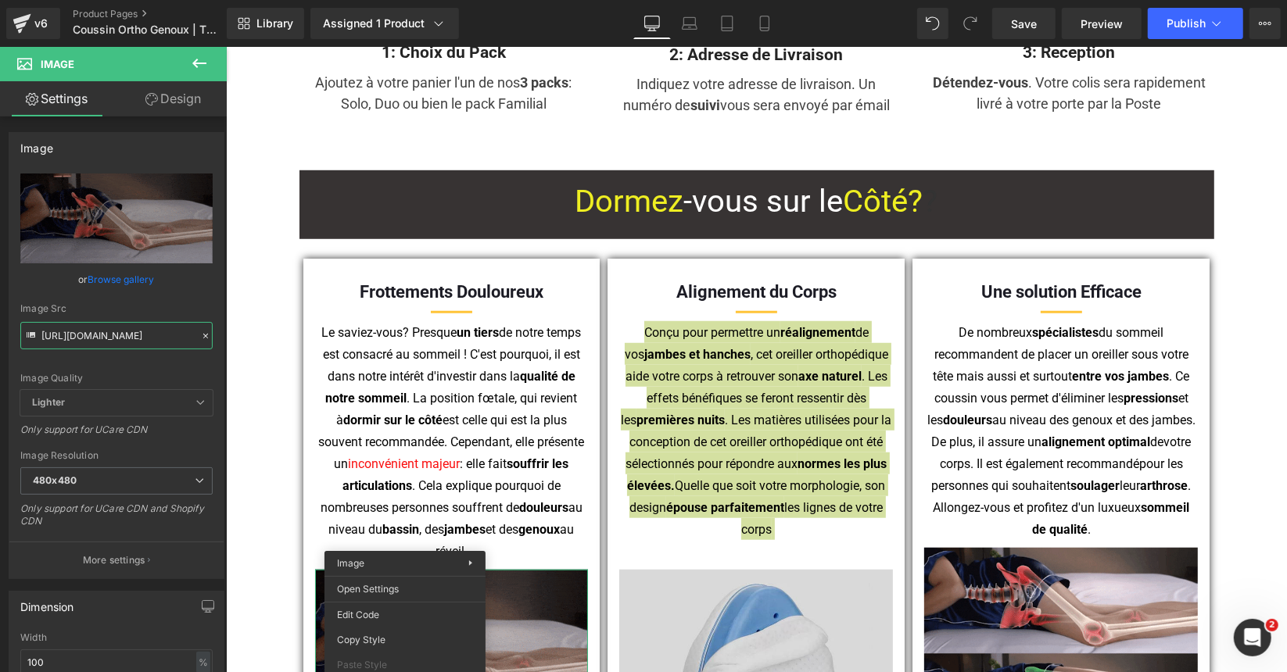
scroll to position [1173, 0]
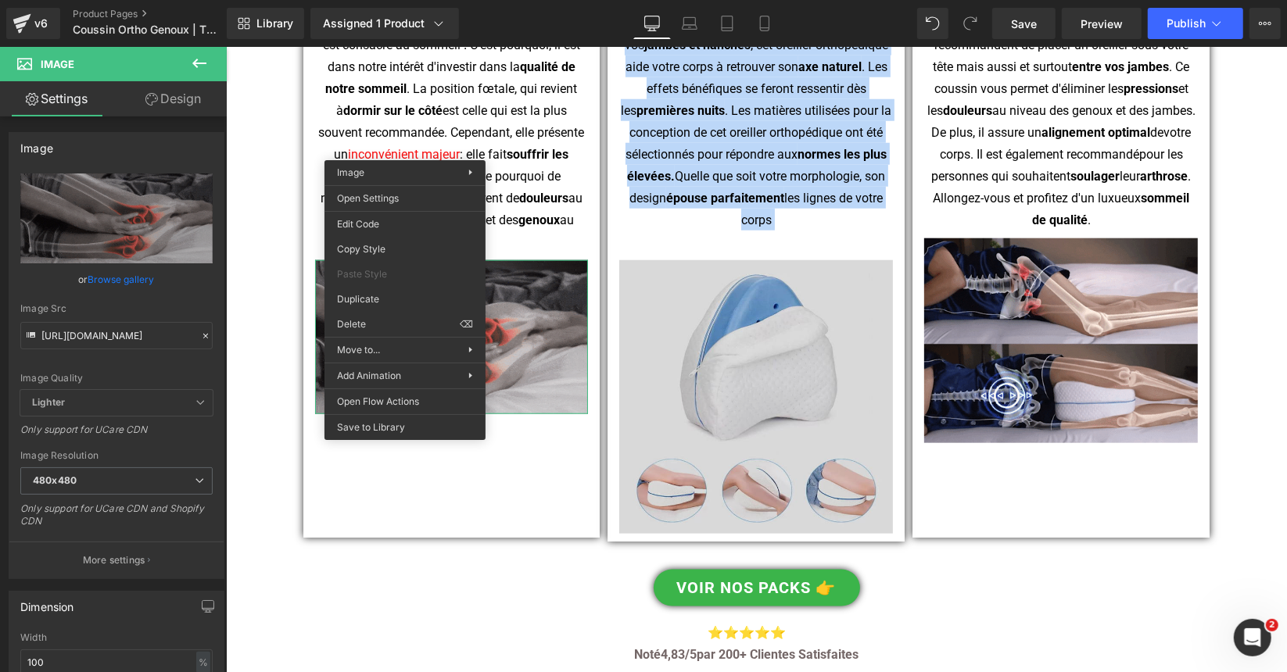
click at [728, 394] on img at bounding box center [755, 397] width 274 height 274
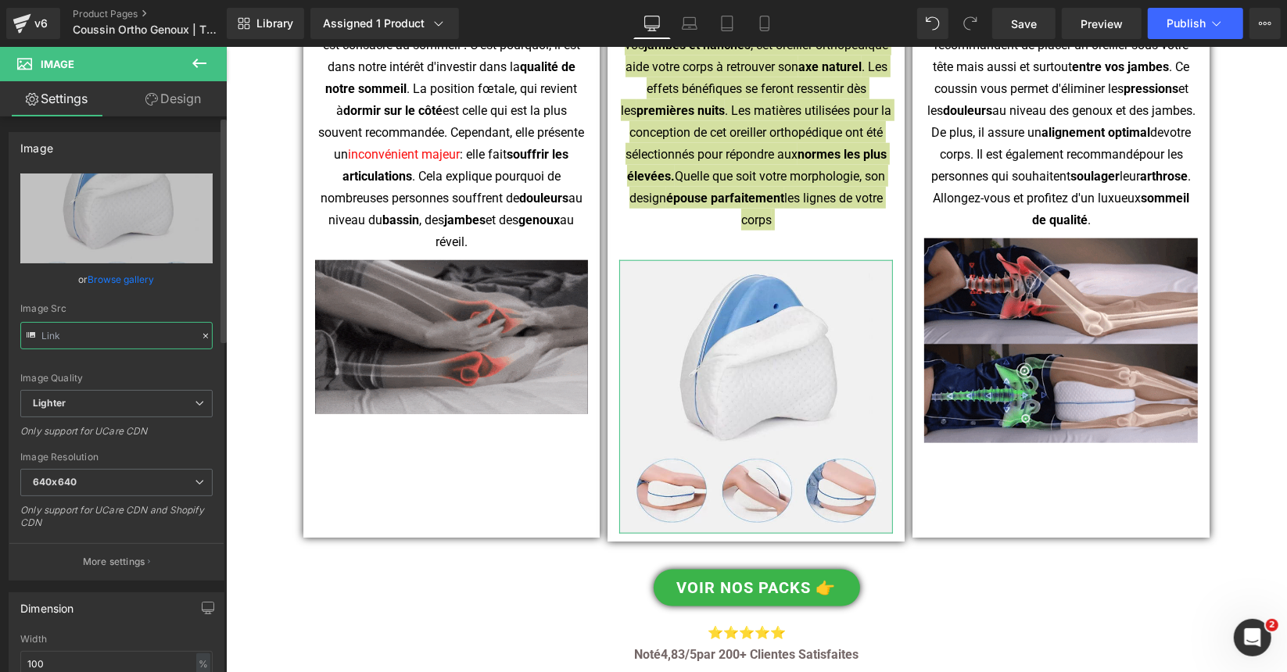
click at [84, 336] on input "text" at bounding box center [116, 335] width 192 height 27
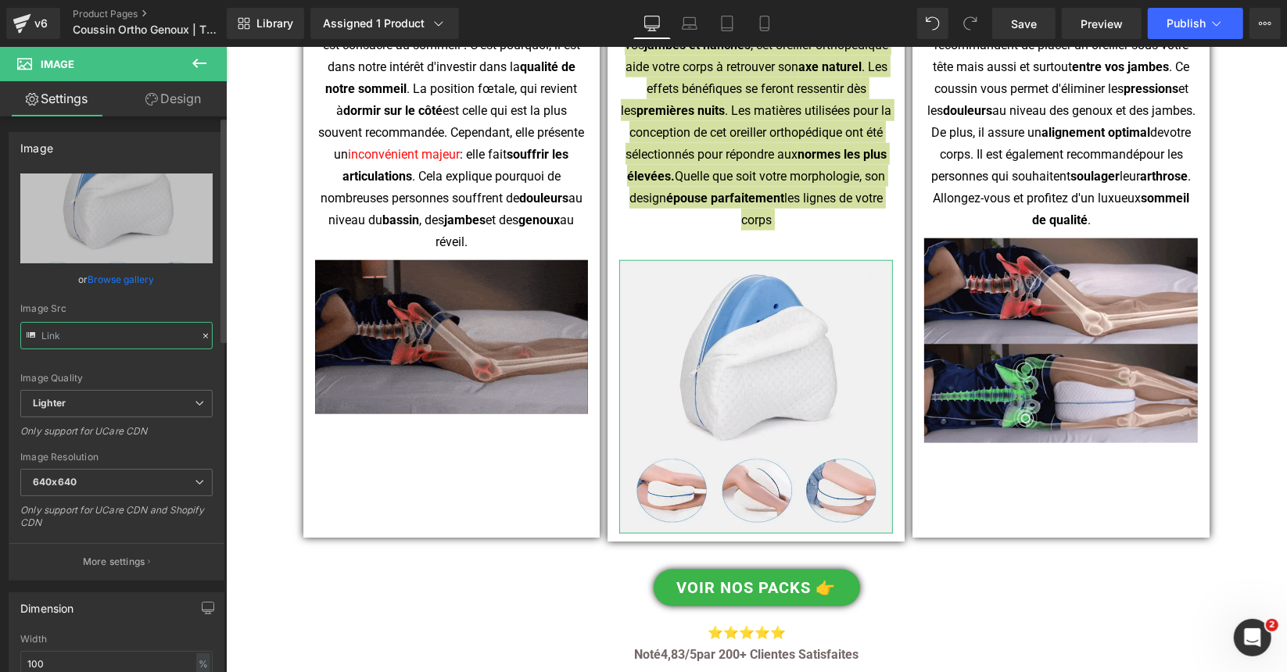
click at [84, 336] on input "text" at bounding box center [116, 335] width 192 height 27
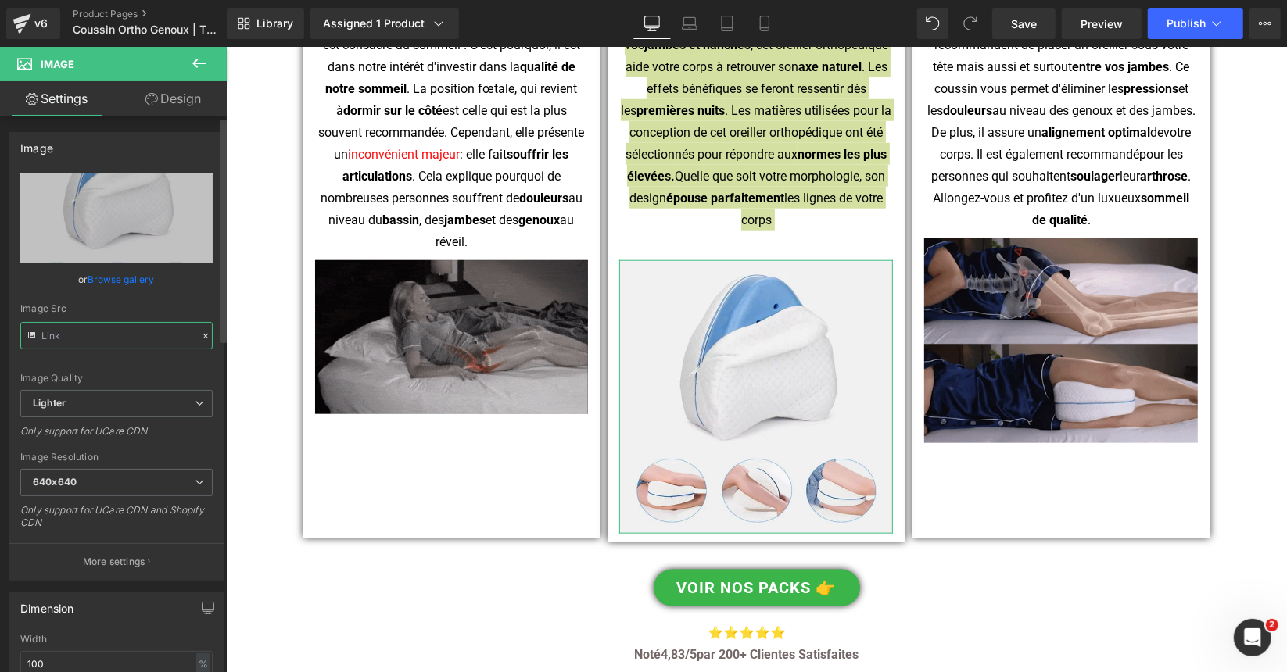
click at [84, 336] on input "text" at bounding box center [116, 335] width 192 height 27
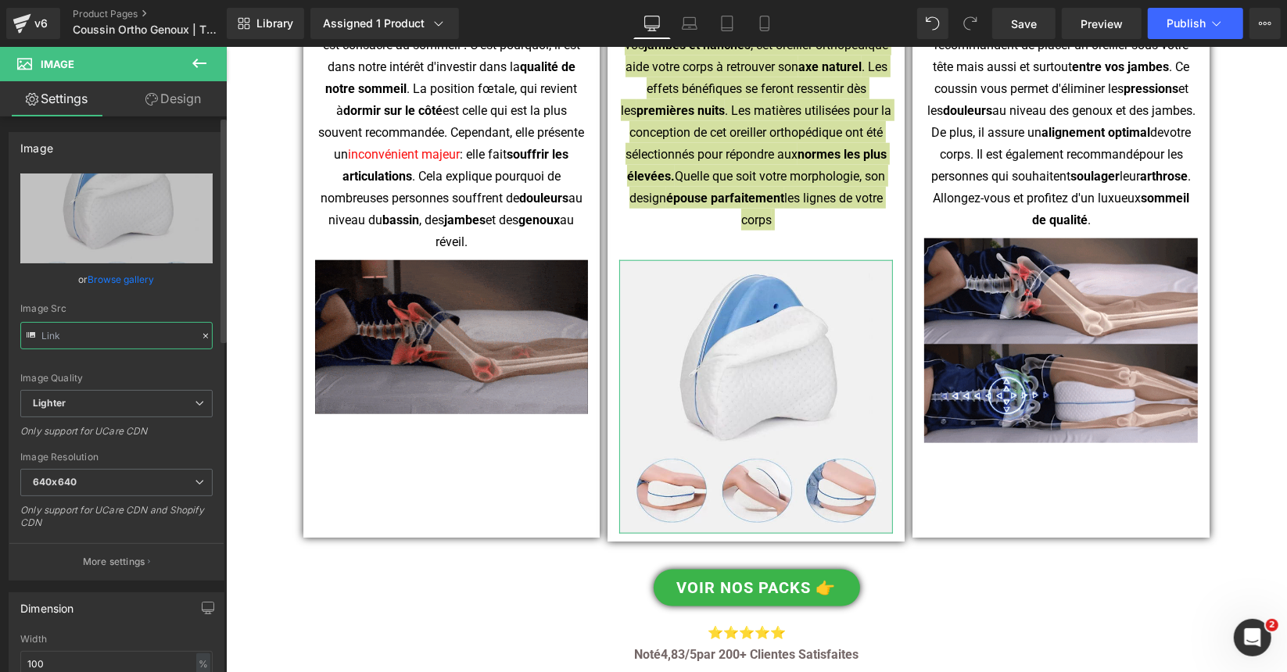
type input "https://ucarecdn.com/fb4fbc73-190e-4cc9-8533-c07855174ca6/-/format/auto/-/previ…"
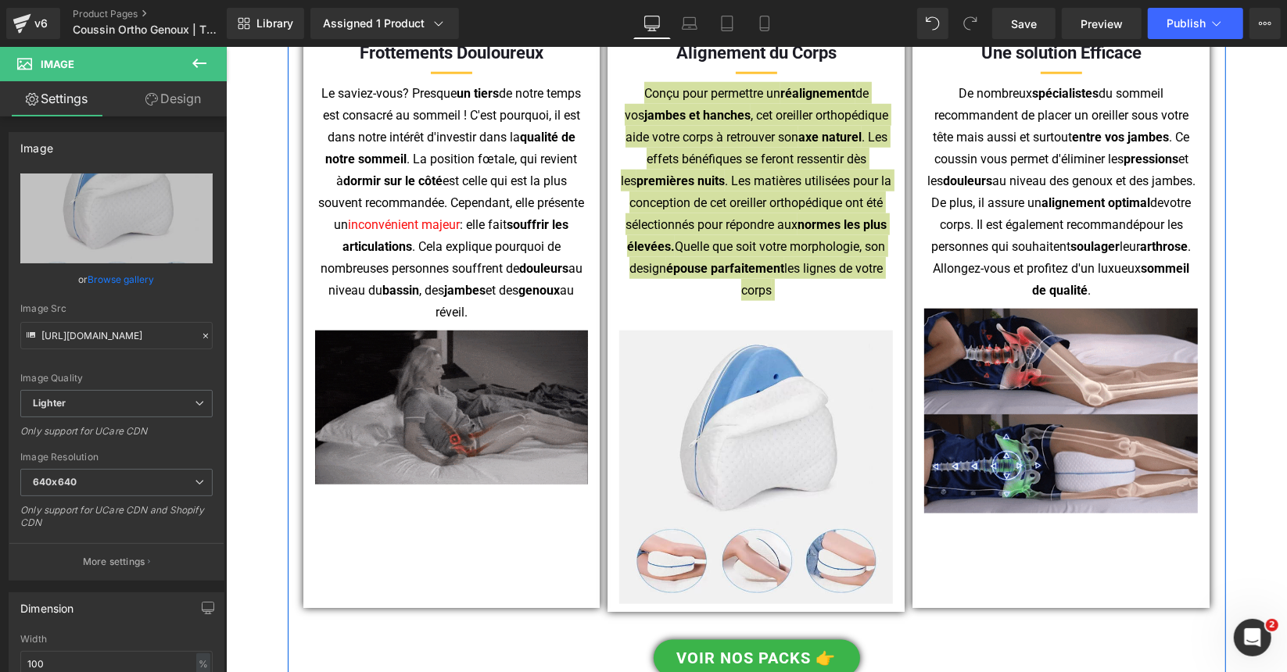
scroll to position [938, 0]
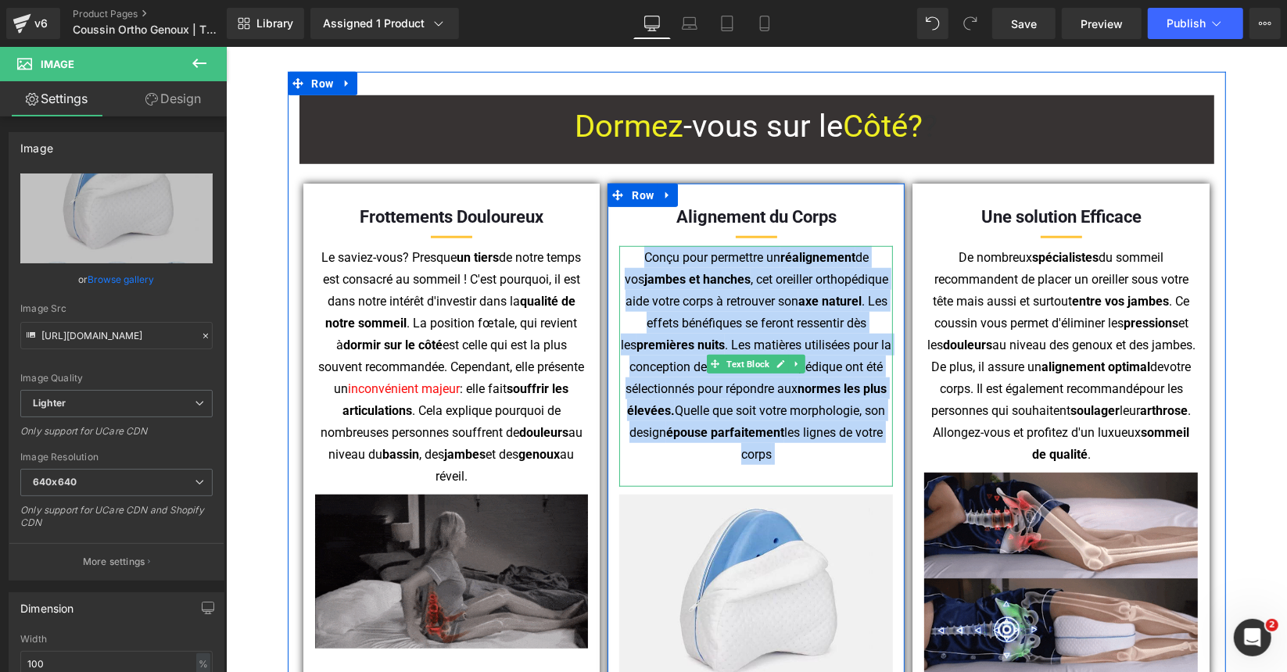
click at [778, 295] on span "Conçu pour permettre un réalignement de vos jambes et hanches , cet oreiller or…" at bounding box center [755, 355] width 270 height 212
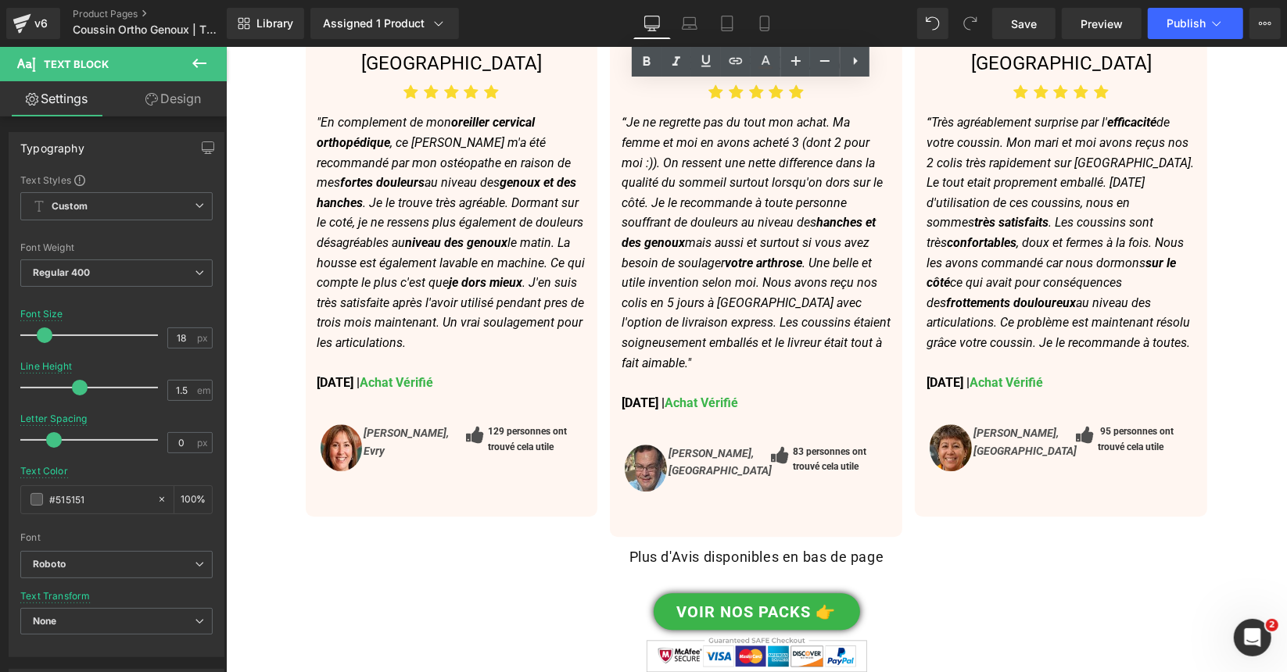
scroll to position [2814, 0]
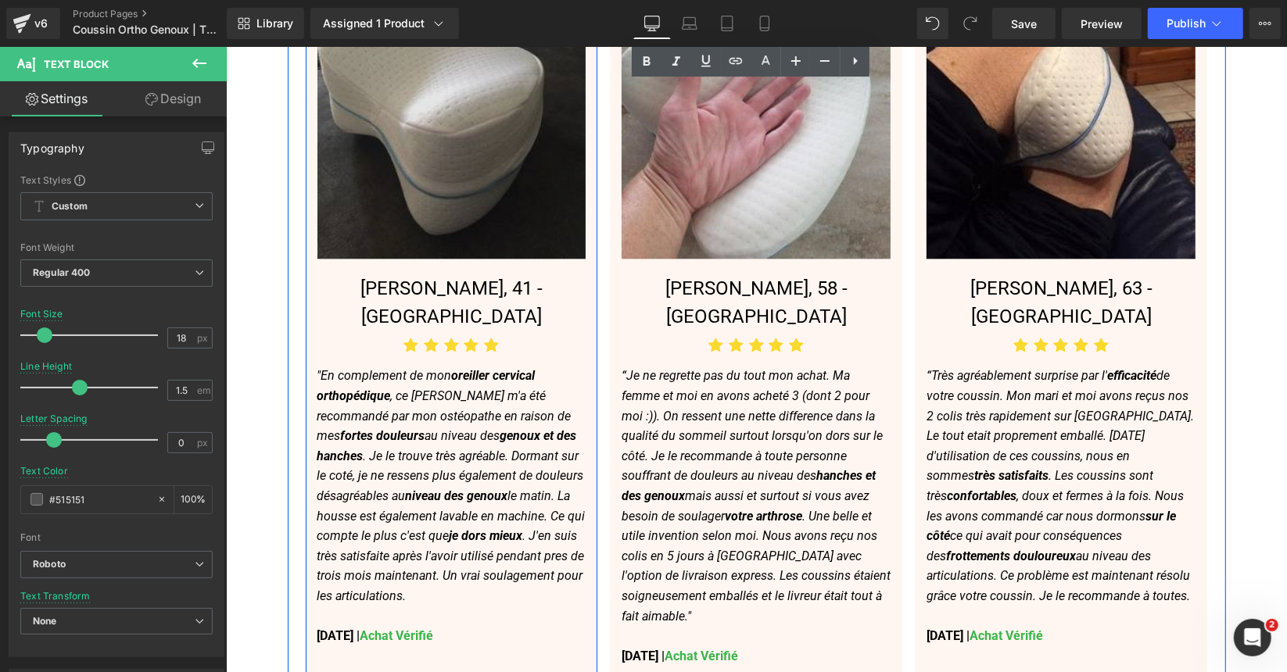
click at [463, 131] on img at bounding box center [451, 123] width 269 height 269
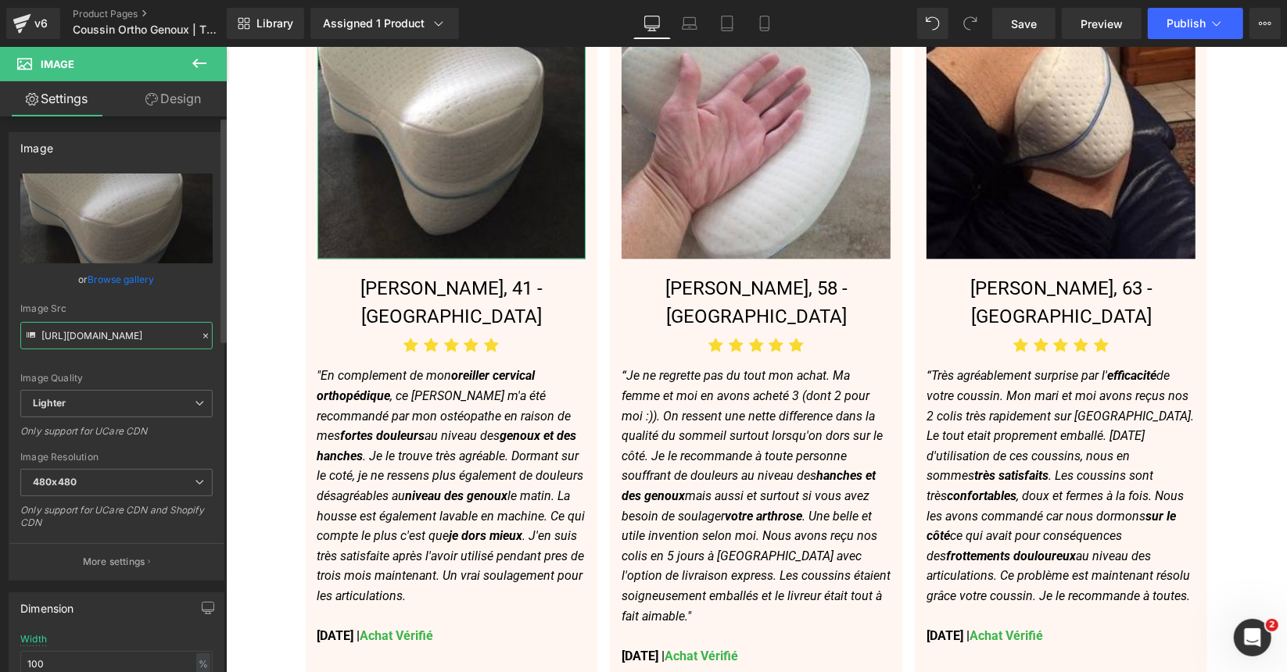
click at [107, 339] on input "https://ucarecdn.com/ab1bab12-ce95-4cd9-8df6-4293e4b5f6b0/-/format/auto/-/previ…" at bounding box center [116, 335] width 192 height 27
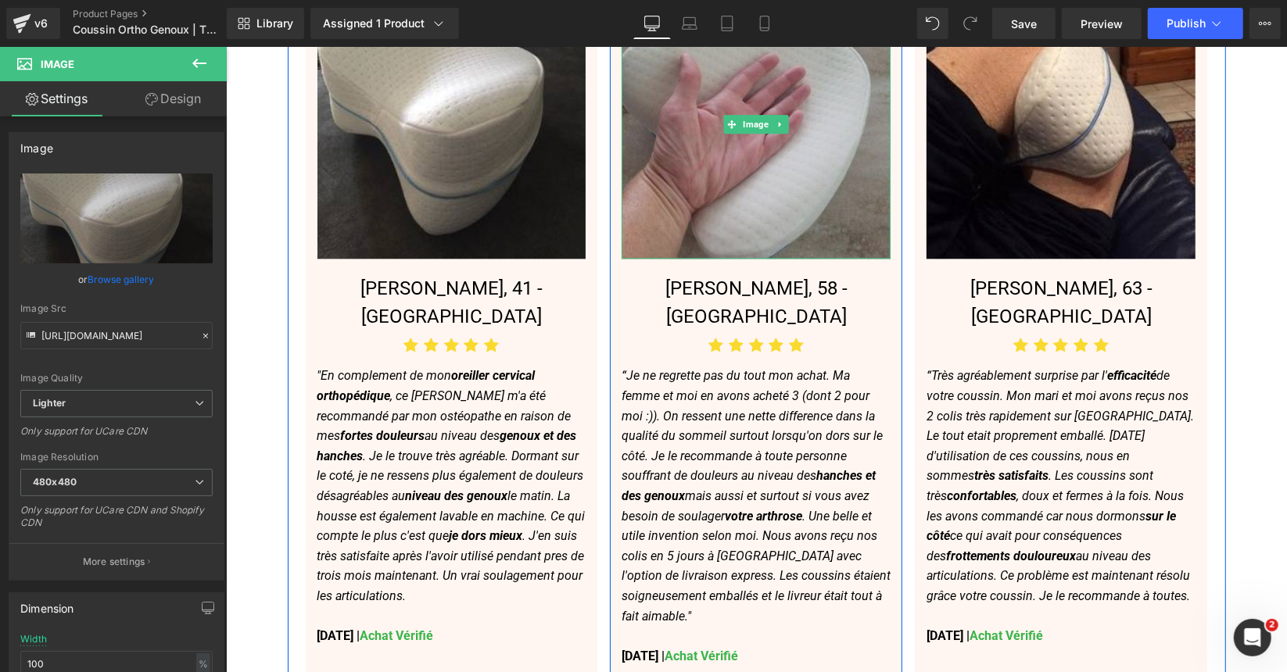
click at [770, 145] on img at bounding box center [755, 123] width 269 height 269
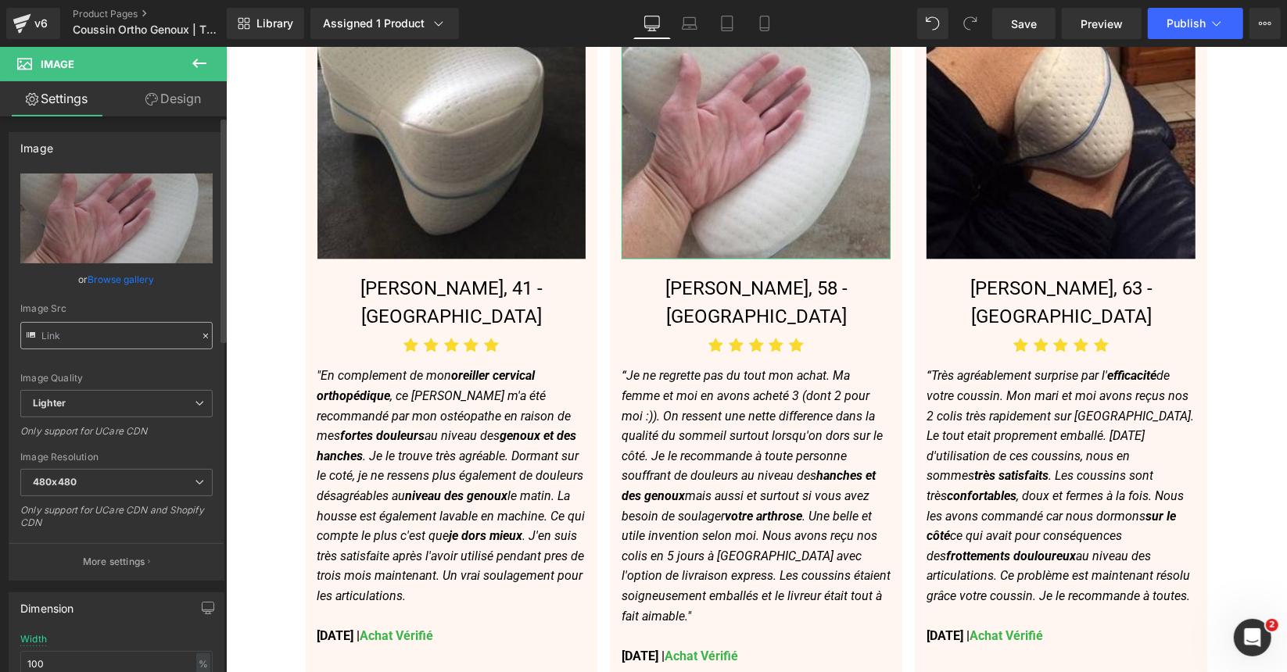
click at [113, 328] on input "text" at bounding box center [116, 335] width 192 height 27
type input "https://ucarecdn.com/87ae25e4-6105-4c4a-a873-a17b1b0f201c/-/format/auto/-/previ…"
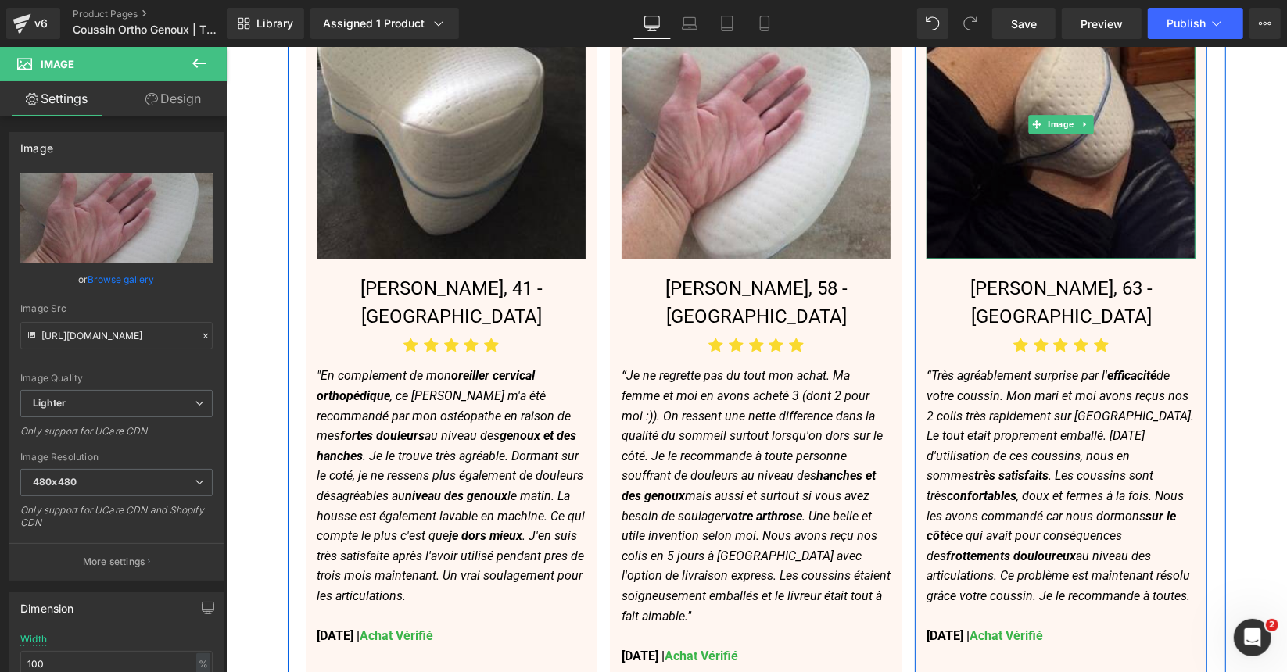
click at [1022, 141] on img at bounding box center [1059, 123] width 269 height 269
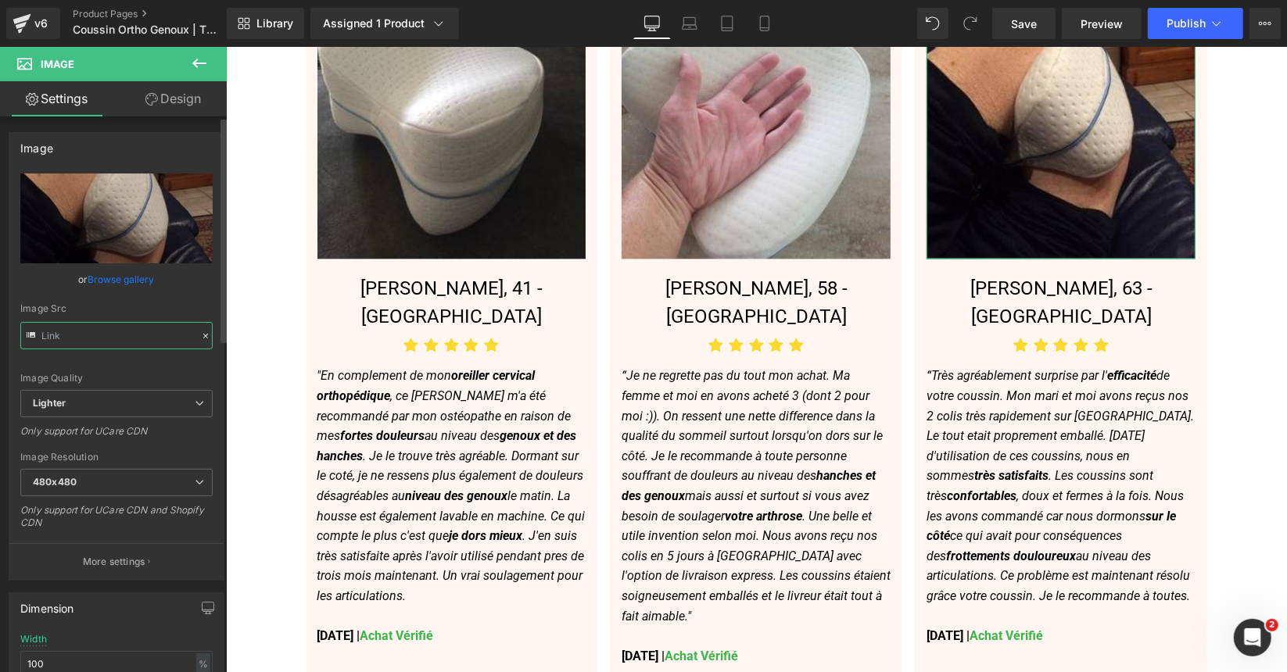
click at [141, 338] on input "text" at bounding box center [116, 335] width 192 height 27
type input "https://ucarecdn.com/ceed45b2-a037-4544-b8b5-a98748a29dae/-/format/auto/-/previ…"
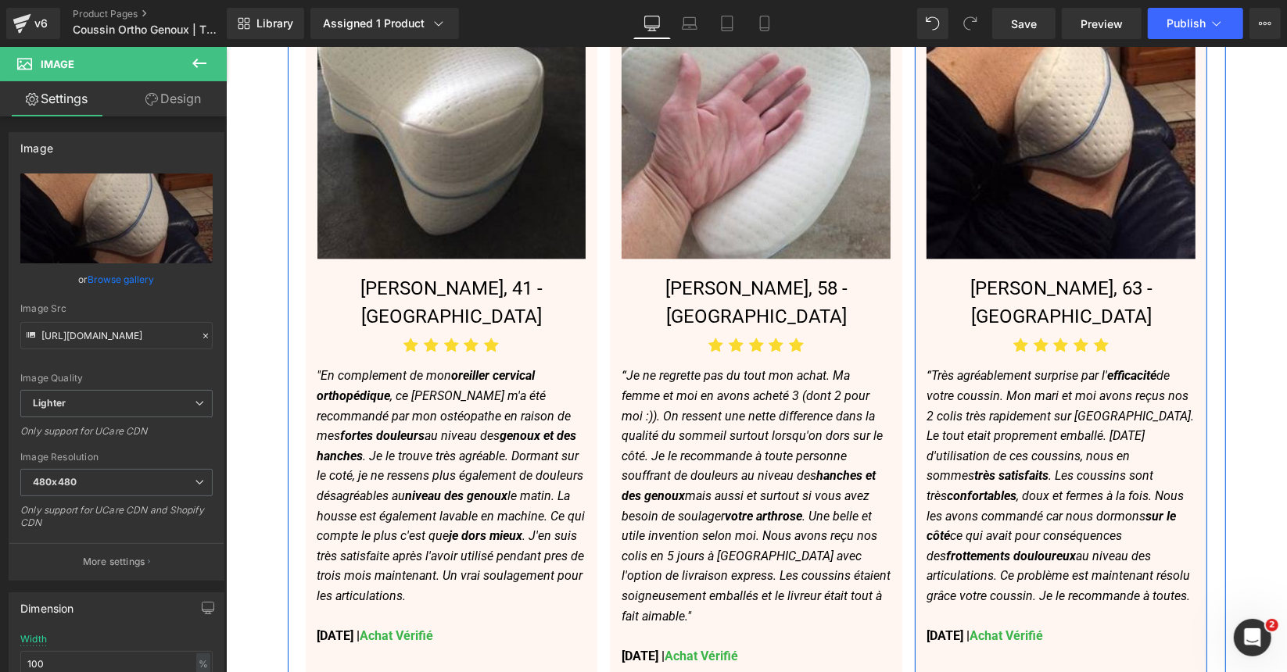
click at [1009, 365] on p "“ T rès agréablement surprise par l' efficacité de votre coussin. Mon mari et m…" at bounding box center [1059, 485] width 269 height 240
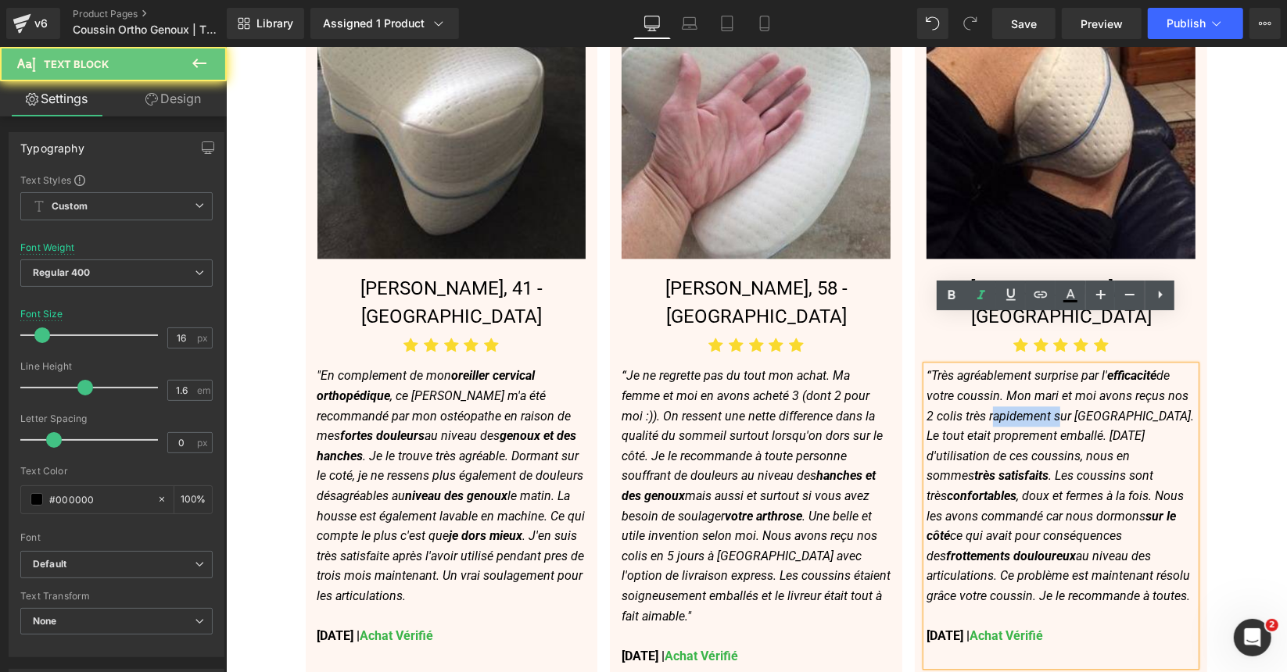
click at [1009, 365] on p "“ T rès agréablement surprise par l' efficacité de votre coussin. Mon mari et m…" at bounding box center [1059, 485] width 269 height 240
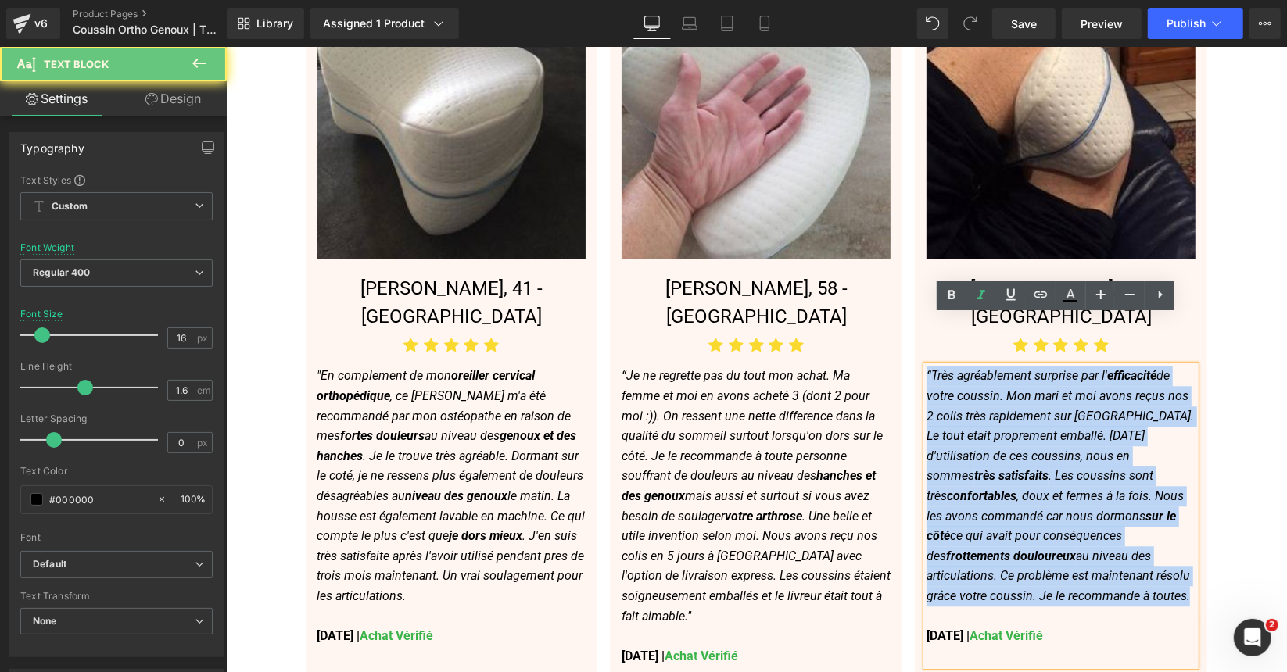
click at [1009, 365] on p "“ T rès agréablement surprise par l' efficacité de votre coussin. Mon mari et m…" at bounding box center [1059, 485] width 269 height 240
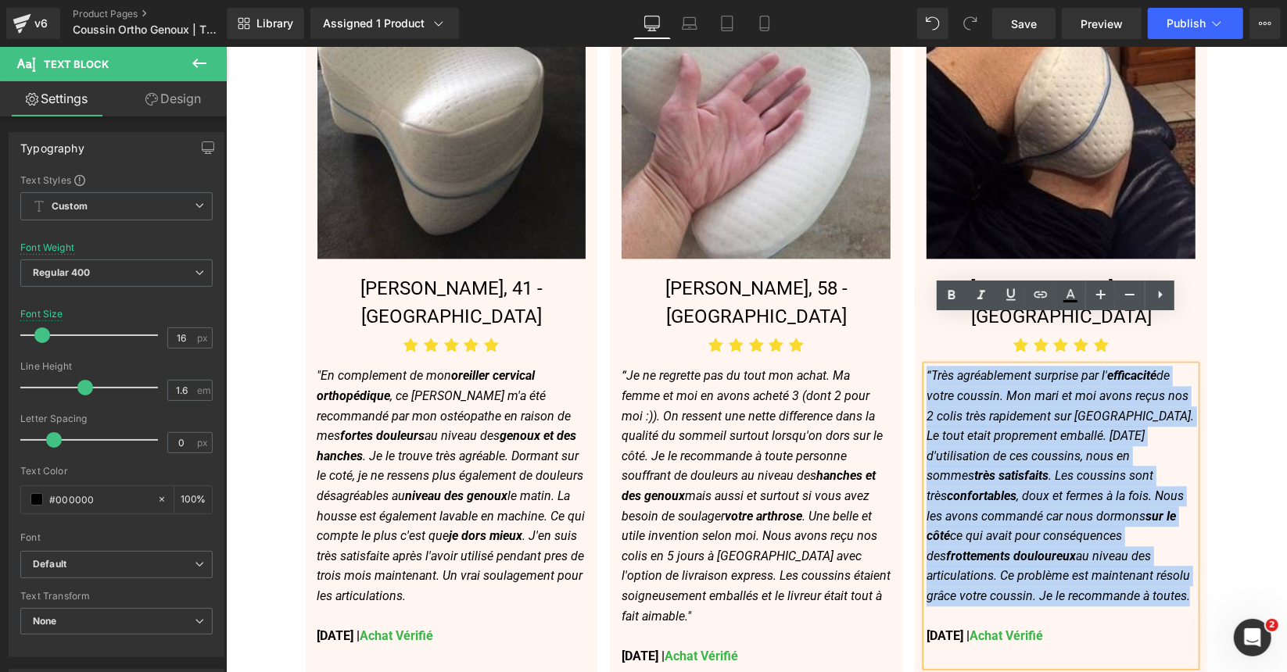
copy p "“ T rès agréablement surprise par l' efficacité de votre coussin. Mon mari et m…"
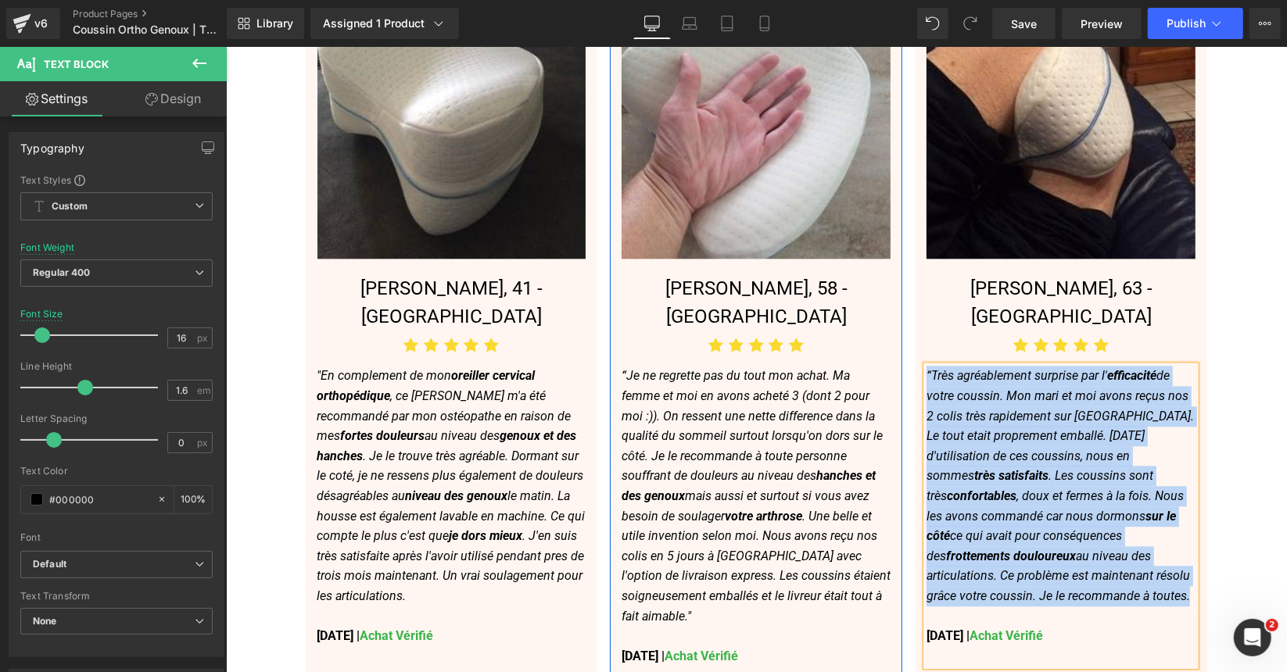
click at [746, 378] on icon "“Je ne regrette pas du tout mon achat. Ma femme et moi en avons acheté 3 (dont …" at bounding box center [755, 494] width 269 height 255
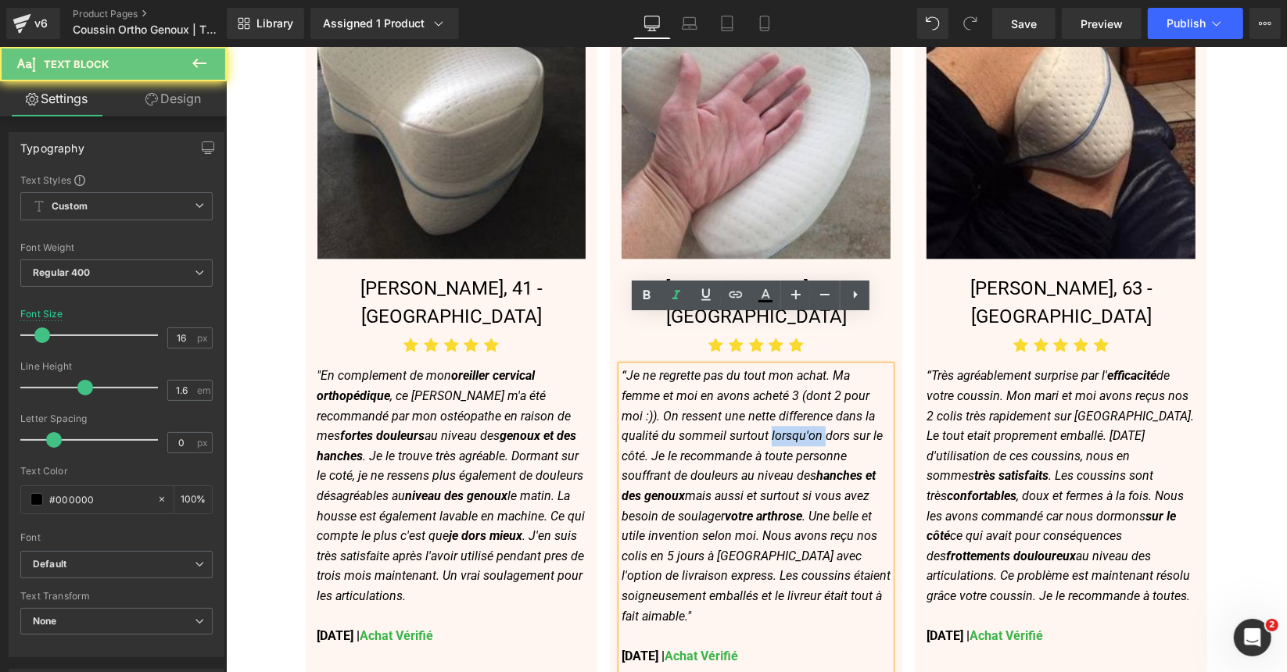
click at [746, 377] on p "“Je ne regrette pas du tout mon achat. Ma femme et moi en avons acheté 3 (dont …" at bounding box center [755, 495] width 269 height 260
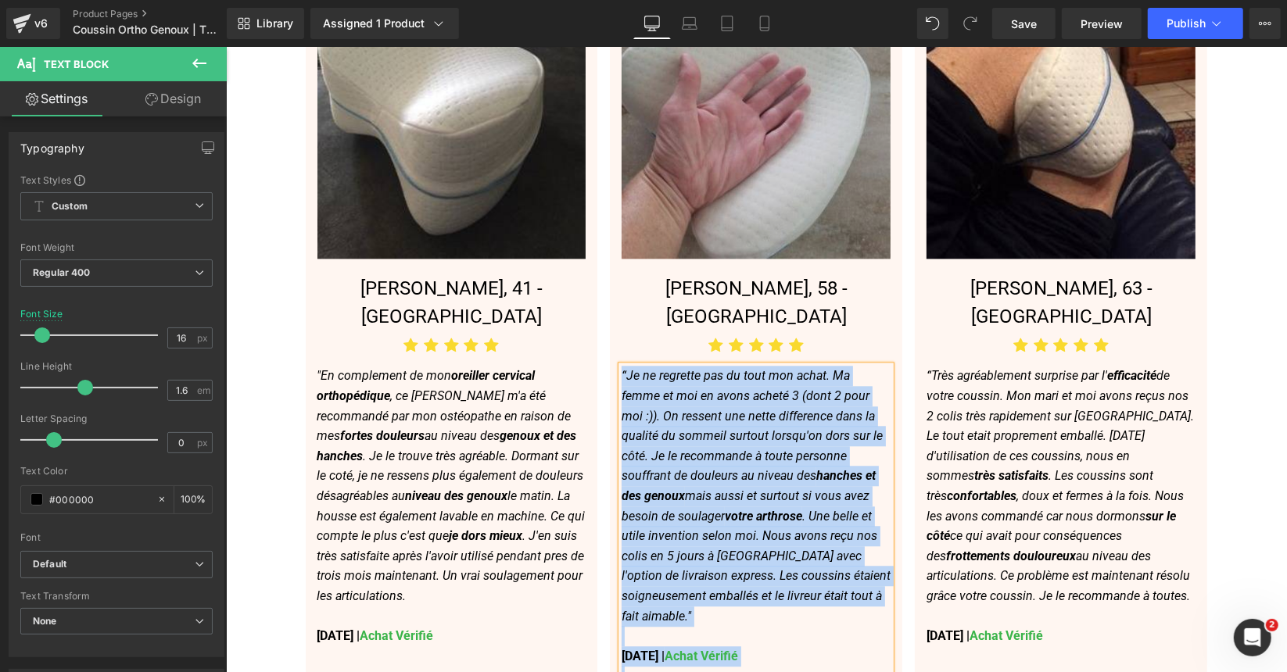
copy div "“Je ne regrette pas du tout mon achat. Ma femme et moi en avons acheté 3 (dont …"
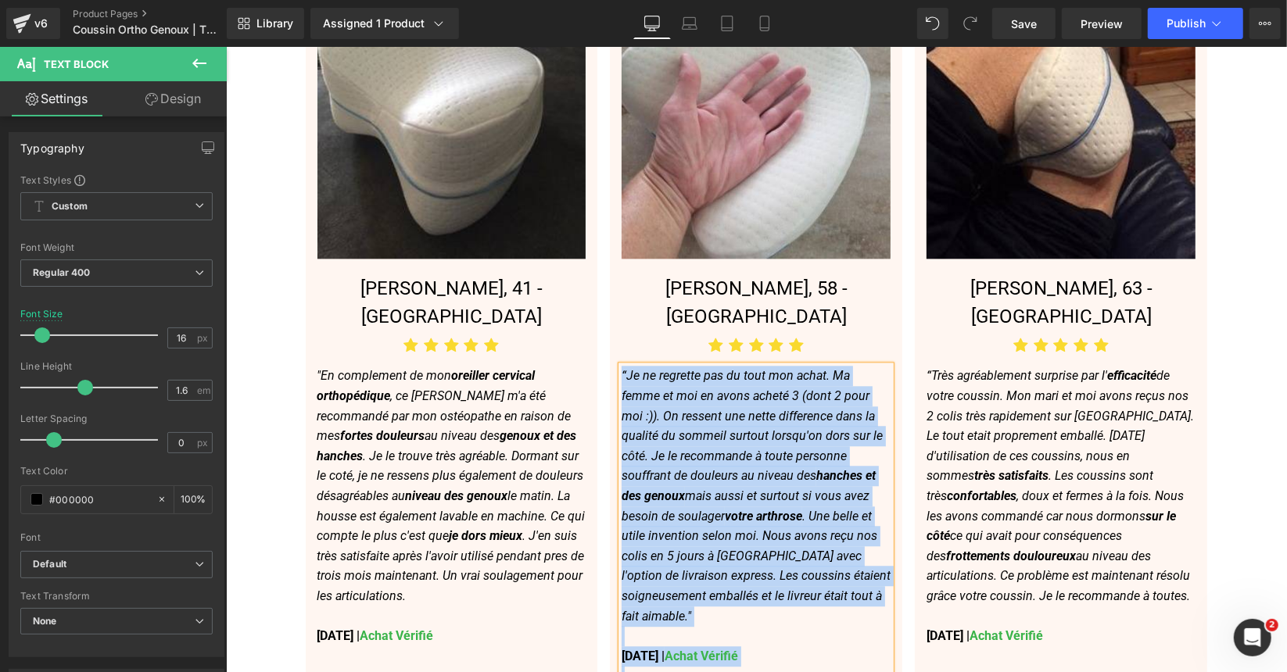
drag, startPoint x: 645, startPoint y: 656, endPoint x: 618, endPoint y: 650, distance: 27.3
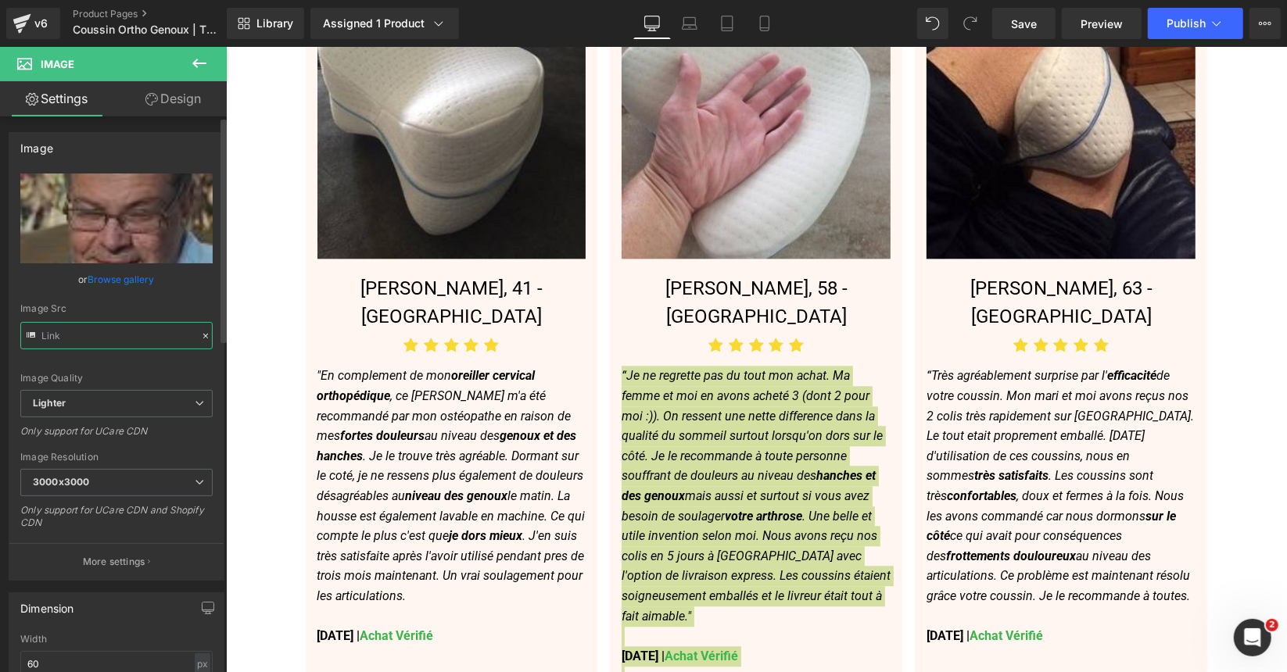
click at [120, 335] on input "text" at bounding box center [116, 335] width 192 height 27
type input "https://ucarecdn.com/88fab665-431b-40d9-aee6-354f0f4c9834/-/format/auto/-/previ…"
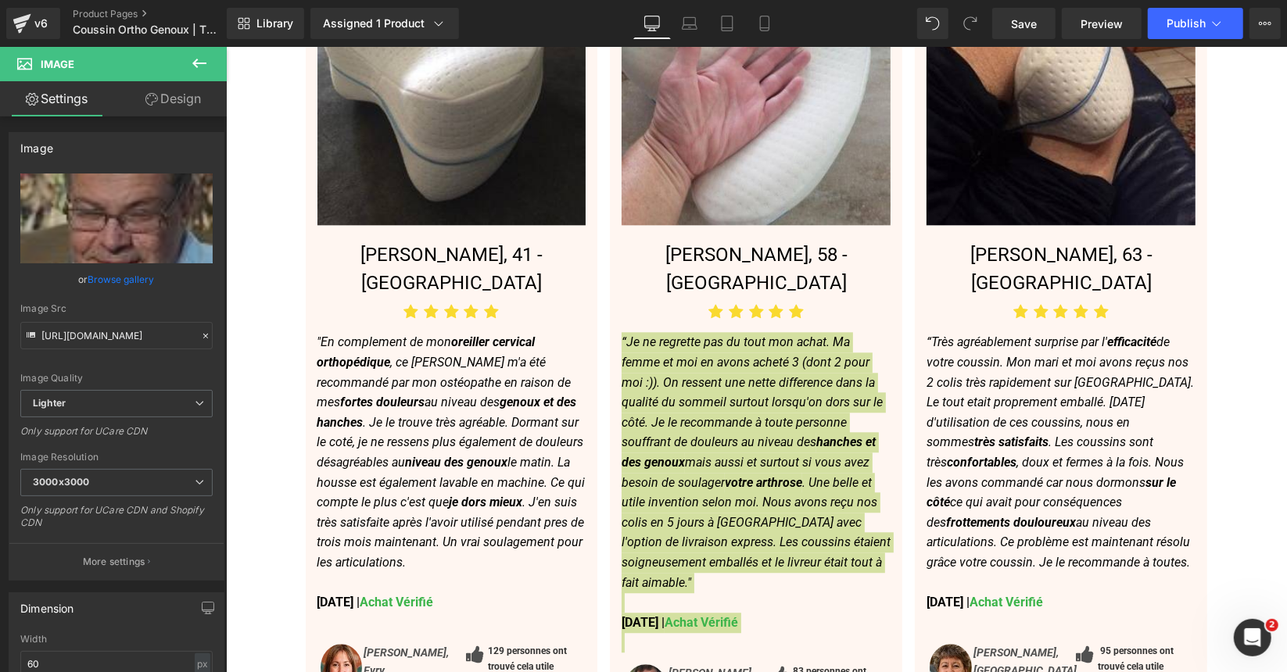
scroll to position [2970, 0]
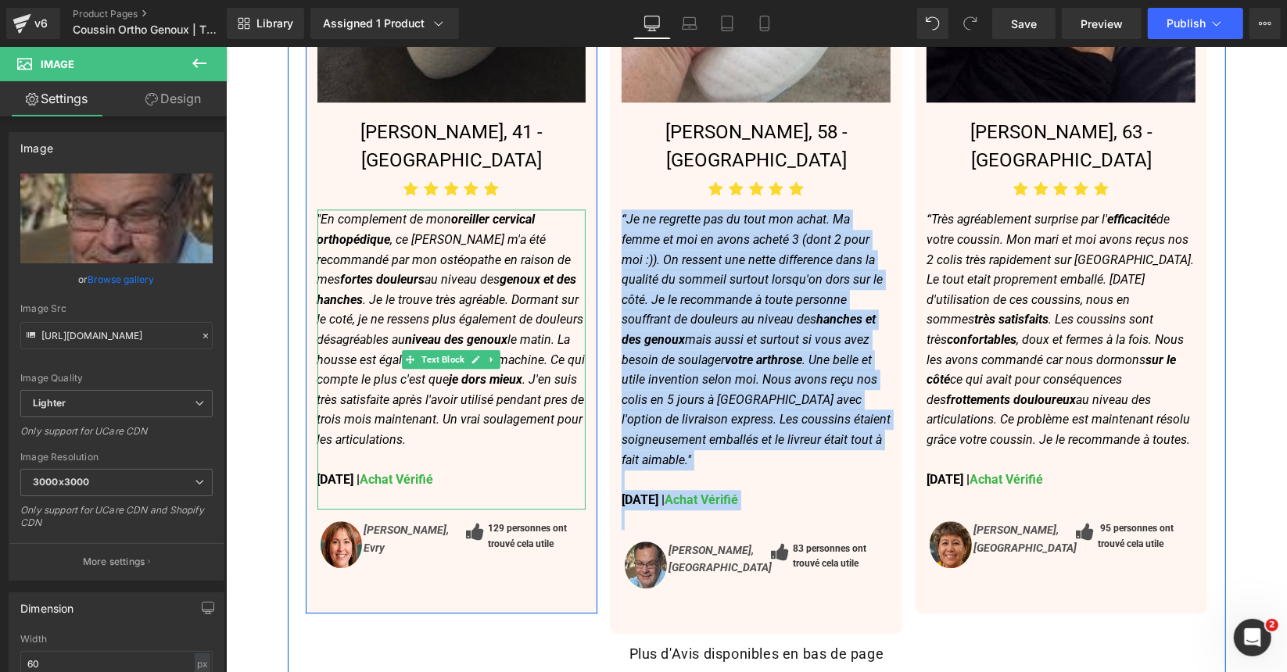
click at [435, 224] on icon ""En complement de mon oreiller cervical orthopédique , ce coussin m'a été recom…" at bounding box center [451, 328] width 268 height 235
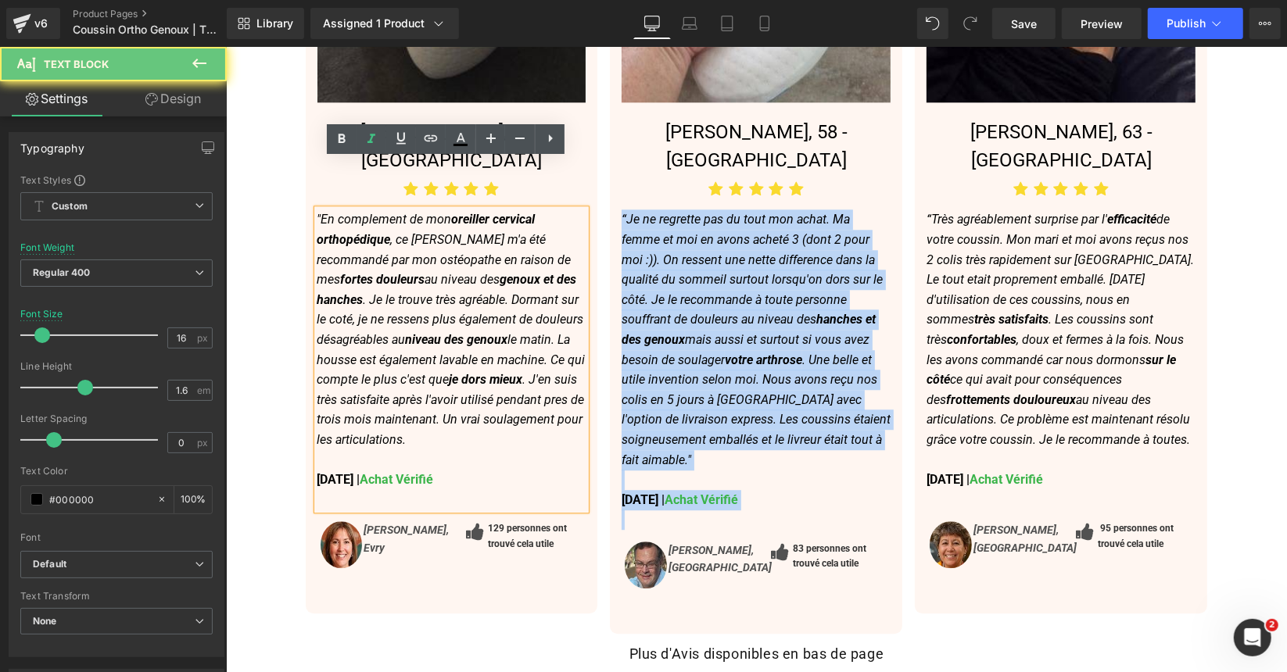
click at [435, 224] on icon ""En complement de mon oreiller cervical orthopédique , ce coussin m'a été recom…" at bounding box center [451, 328] width 268 height 235
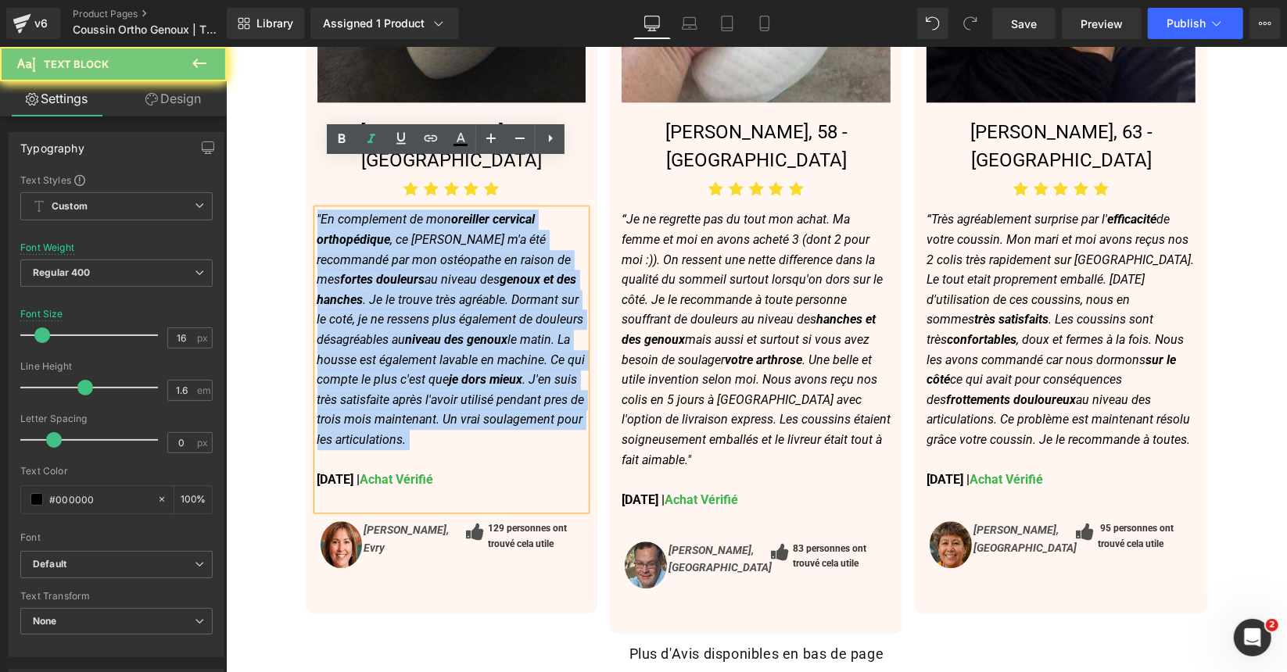
click at [435, 224] on icon ""En complement de mon oreiller cervical orthopédique , ce coussin m'a été recom…" at bounding box center [451, 328] width 268 height 235
copy icon ""En complement de mon oreiller cervical orthopédique , ce coussin m'a été recom…"
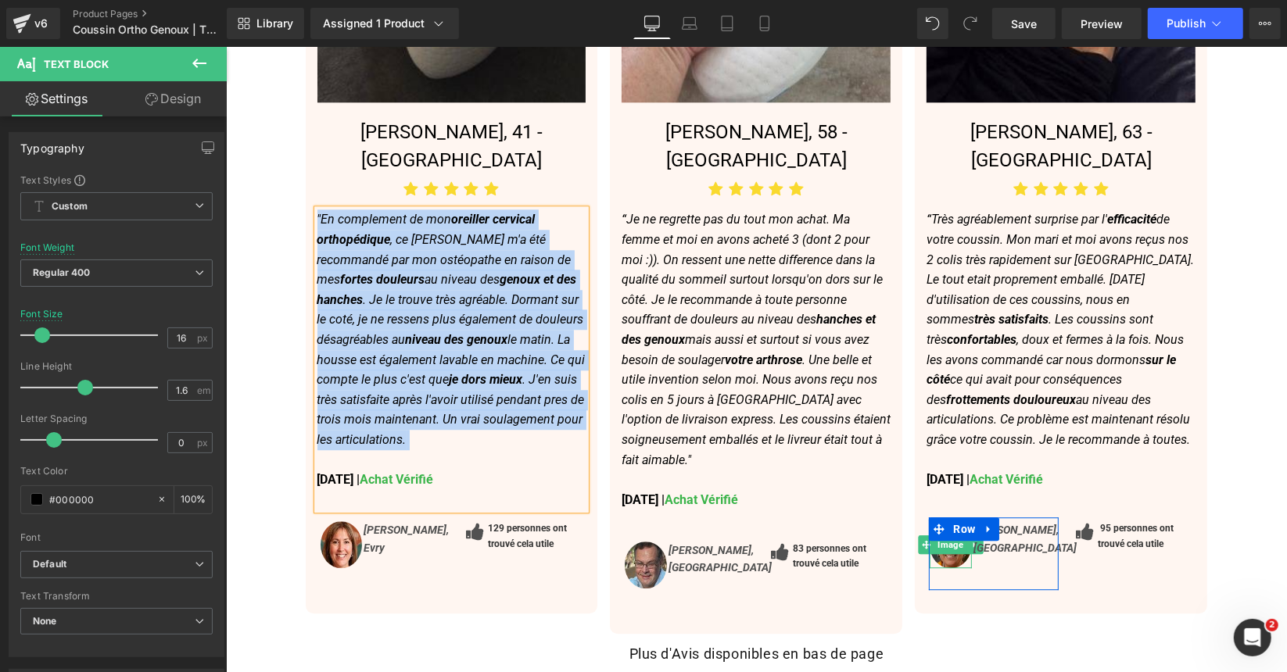
click at [946, 521] on img at bounding box center [949, 544] width 41 height 47
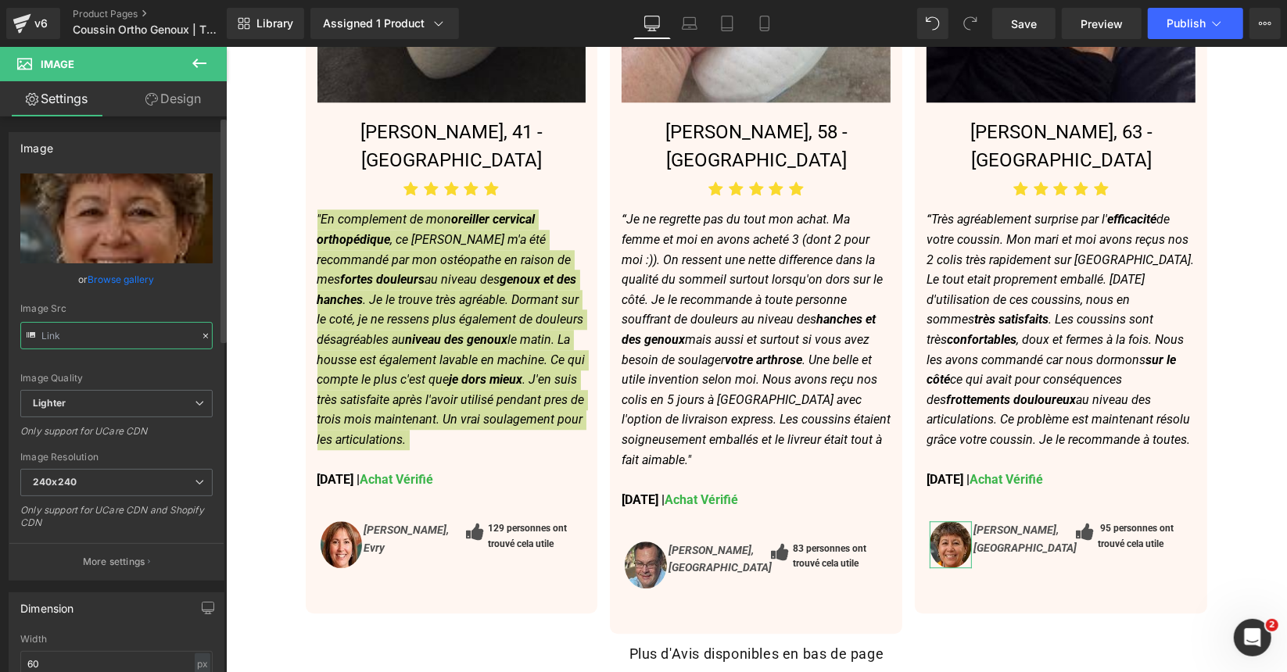
click at [158, 331] on input "text" at bounding box center [116, 335] width 192 height 27
type input "https://ucarecdn.com/9b4d392f-8b5a-4dfb-bf0e-4b72dc33e772/-/format/auto/-/previ…"
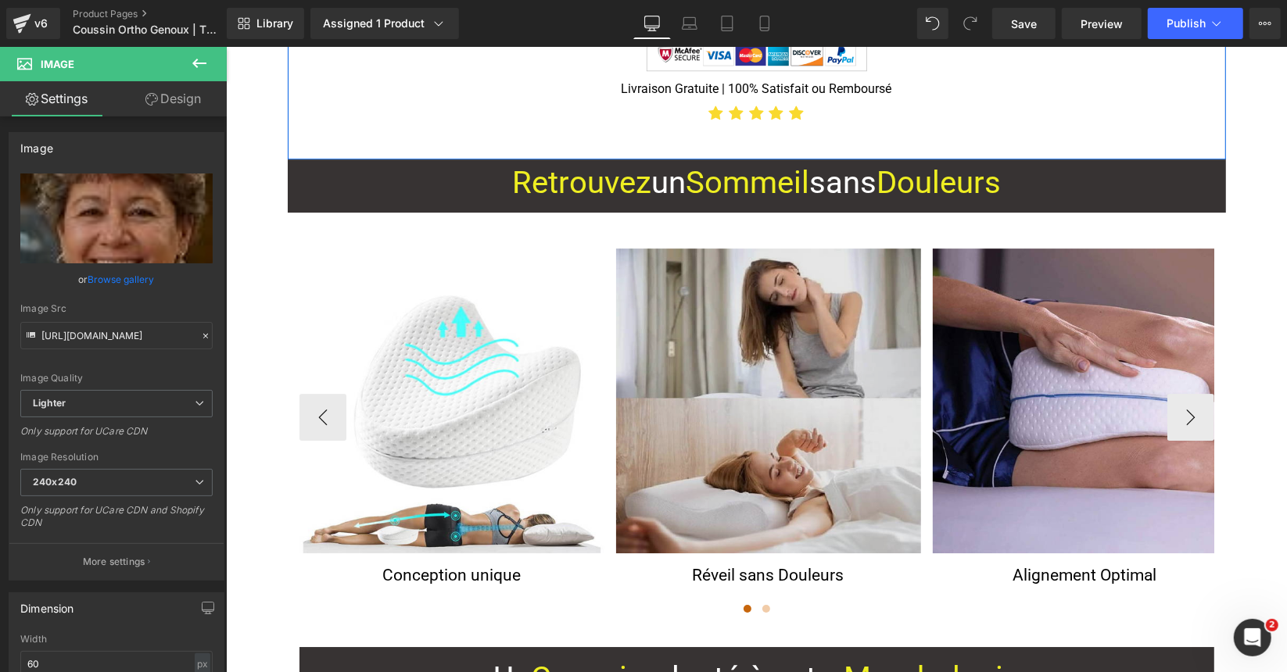
scroll to position [3674, 0]
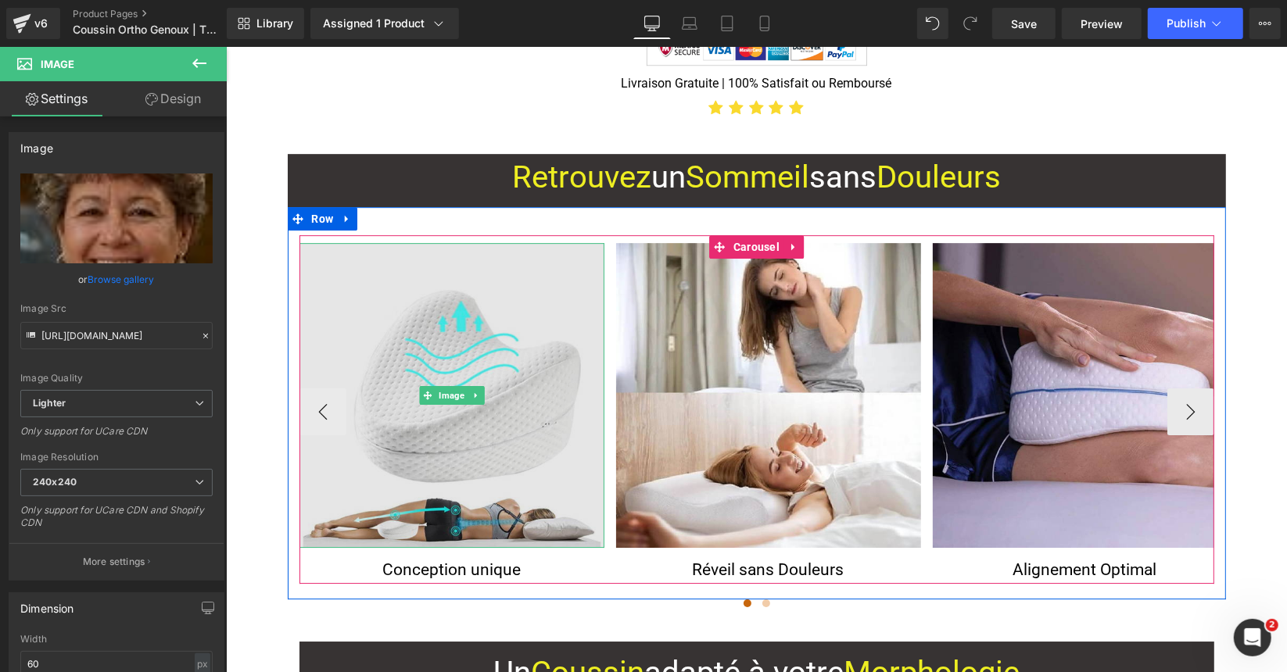
click at [517, 242] on img at bounding box center [451, 394] width 305 height 305
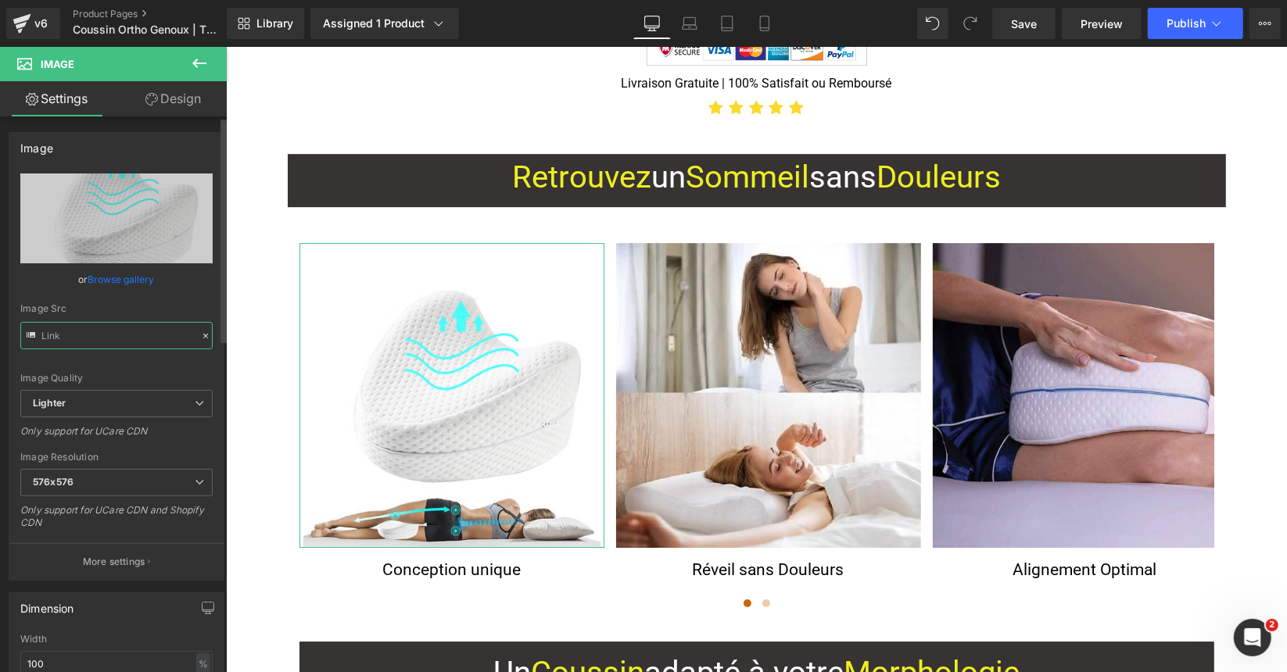
click at [129, 340] on input "text" at bounding box center [116, 335] width 192 height 27
click at [128, 340] on input "text" at bounding box center [116, 335] width 192 height 27
type input "https://ucarecdn.com/f892fc81-be37-4016-ad7f-b27329f187fd/-/format/auto/-/previ…"
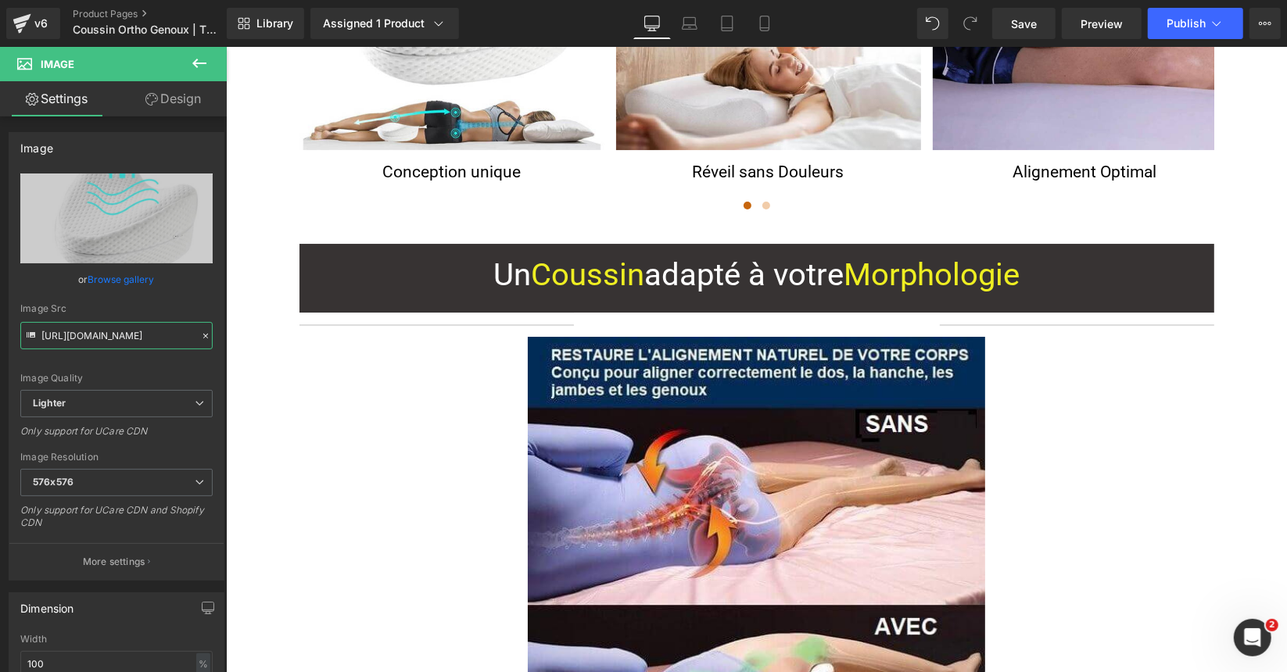
scroll to position [4065, 0]
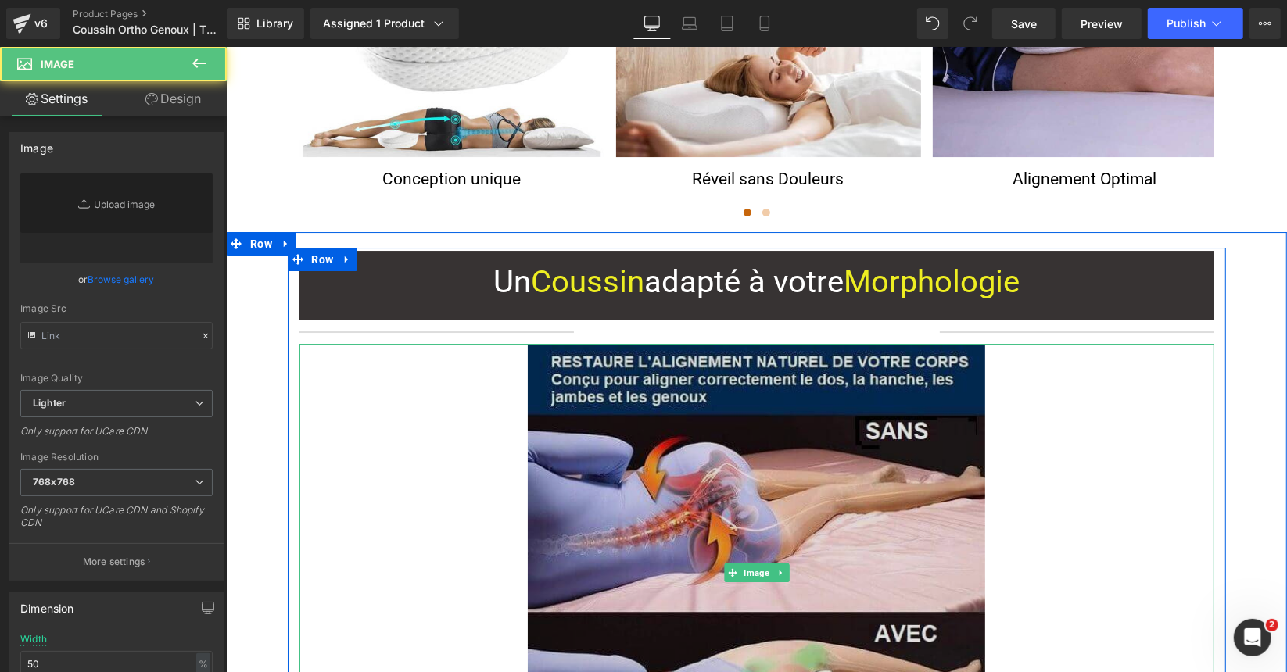
click at [751, 371] on img at bounding box center [755, 571] width 457 height 457
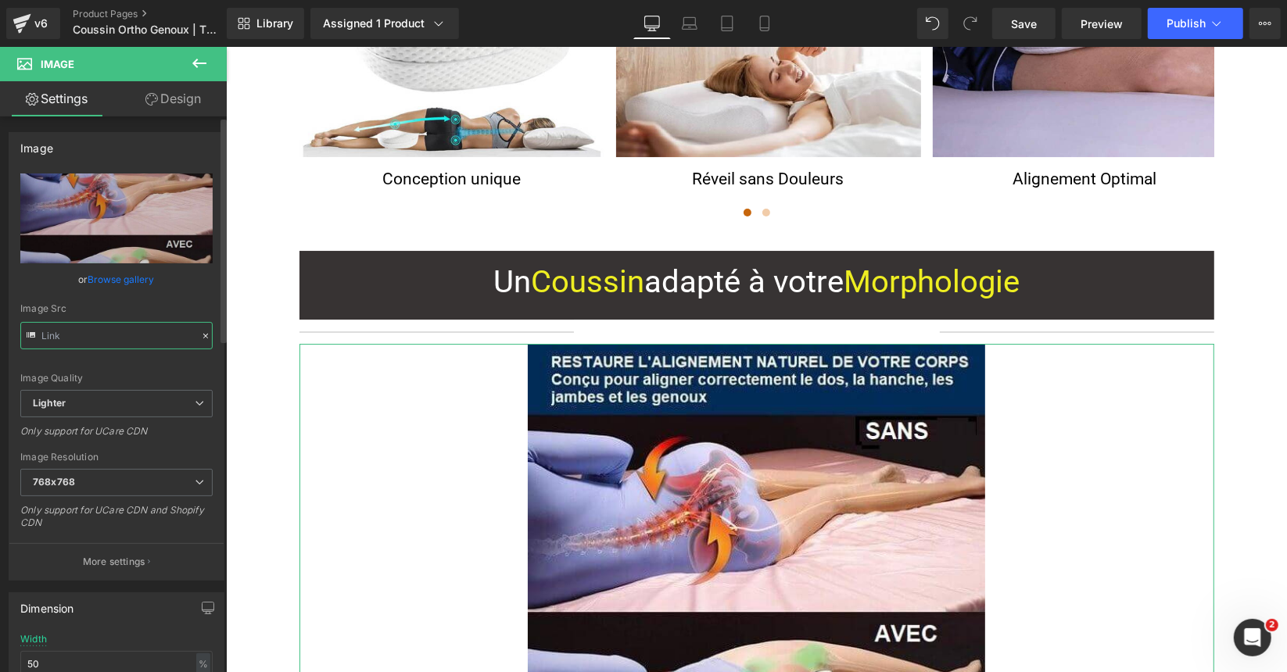
click at [95, 325] on input "text" at bounding box center [116, 335] width 192 height 27
click at [96, 335] on input "text" at bounding box center [116, 335] width 192 height 27
type input "https://ucarecdn.com/89ba1839-99a0-49c4-ad70-0cb17bfc9e4a/-/format/auto/-/previ…"
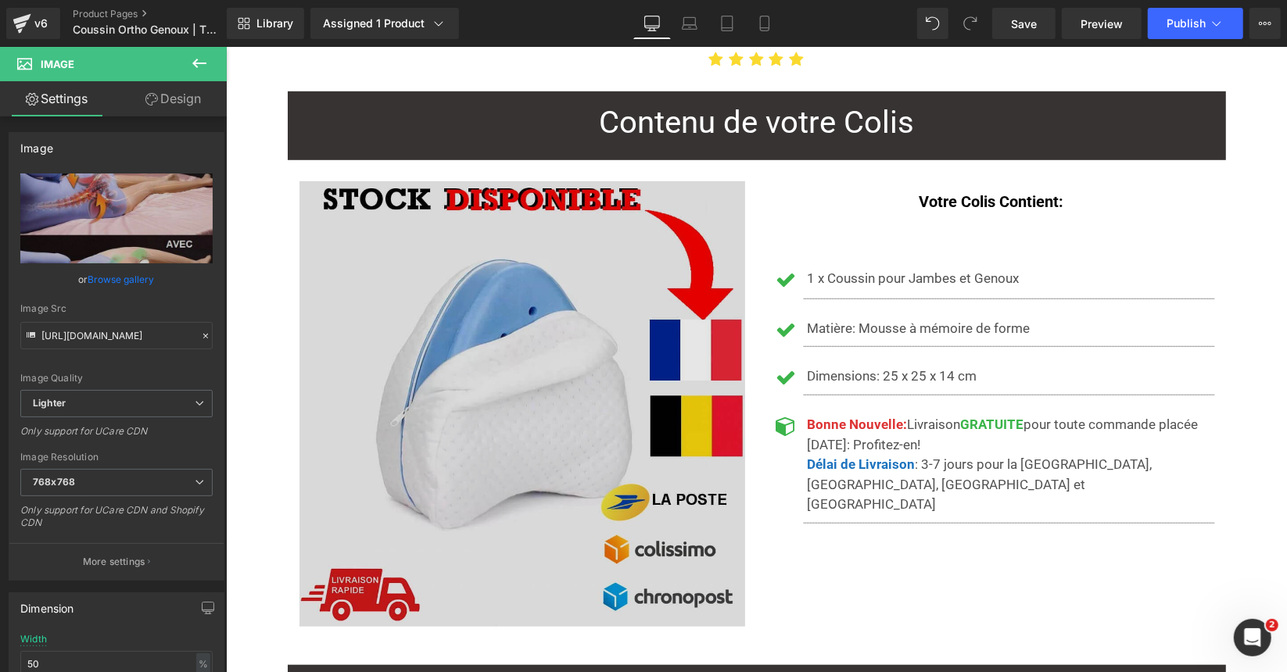
scroll to position [5315, 0]
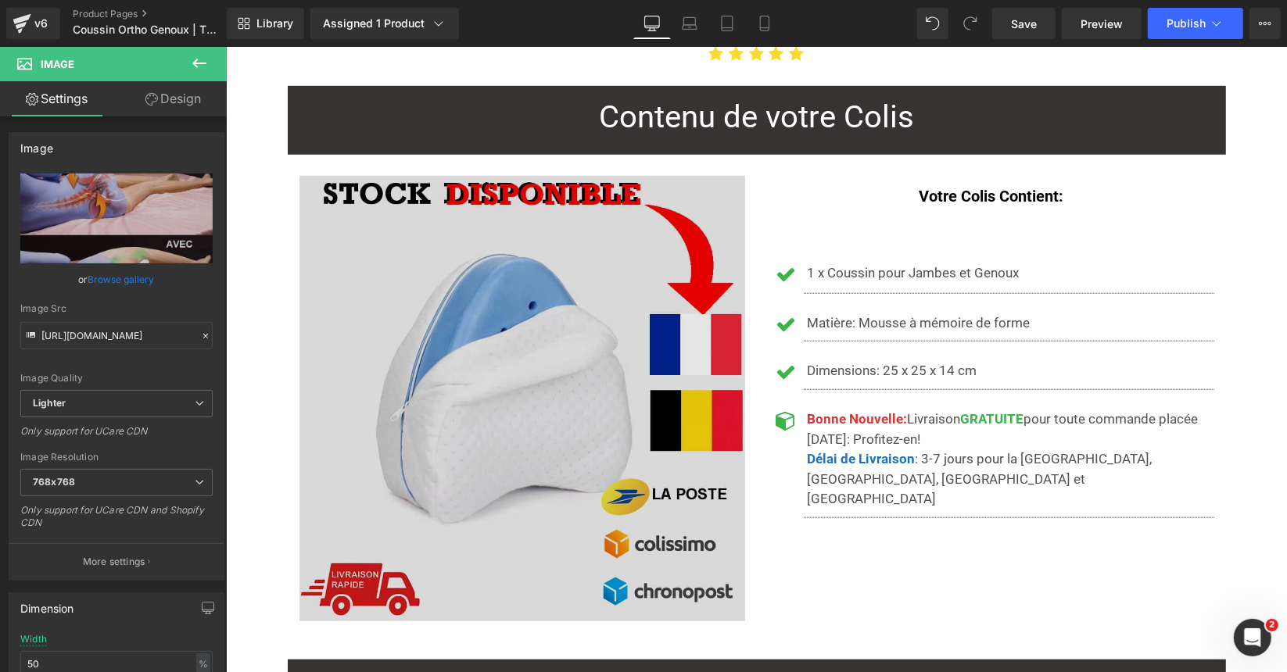
click at [557, 308] on img at bounding box center [522, 398] width 446 height 446
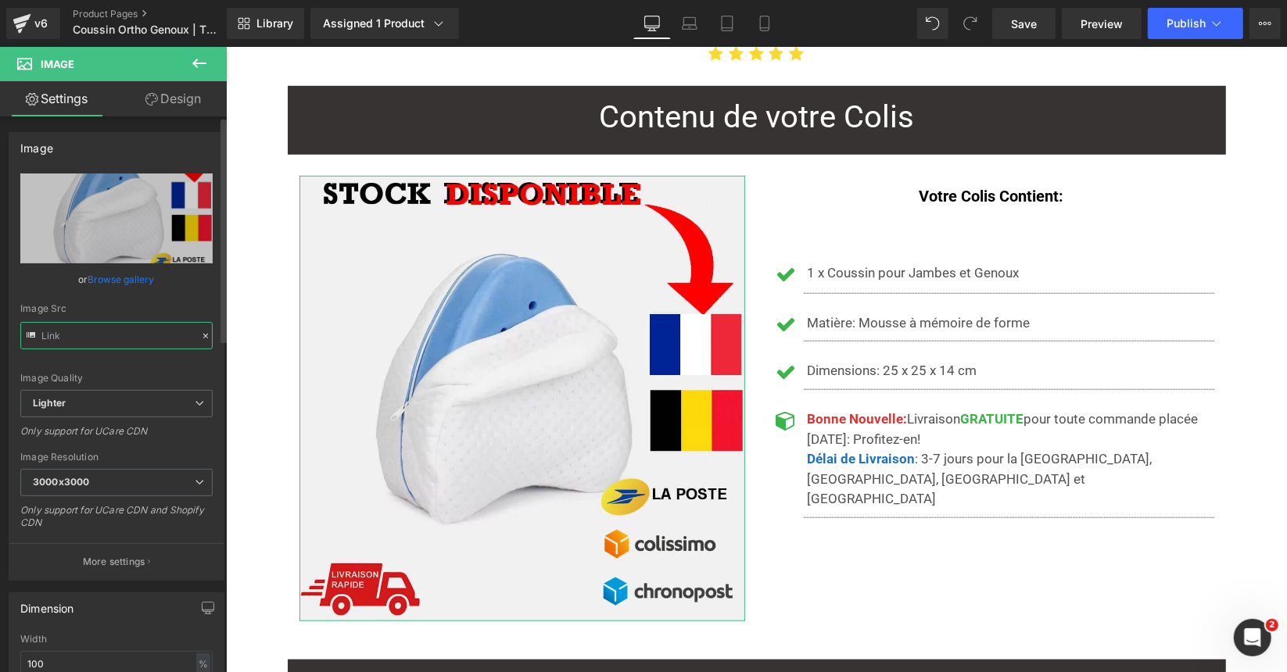
click at [129, 329] on input "text" at bounding box center [116, 335] width 192 height 27
type input "https://ucarecdn.com/3487c495-ac18-4563-9bda-1c8b30e9c881/-/format/auto/-/previ…"
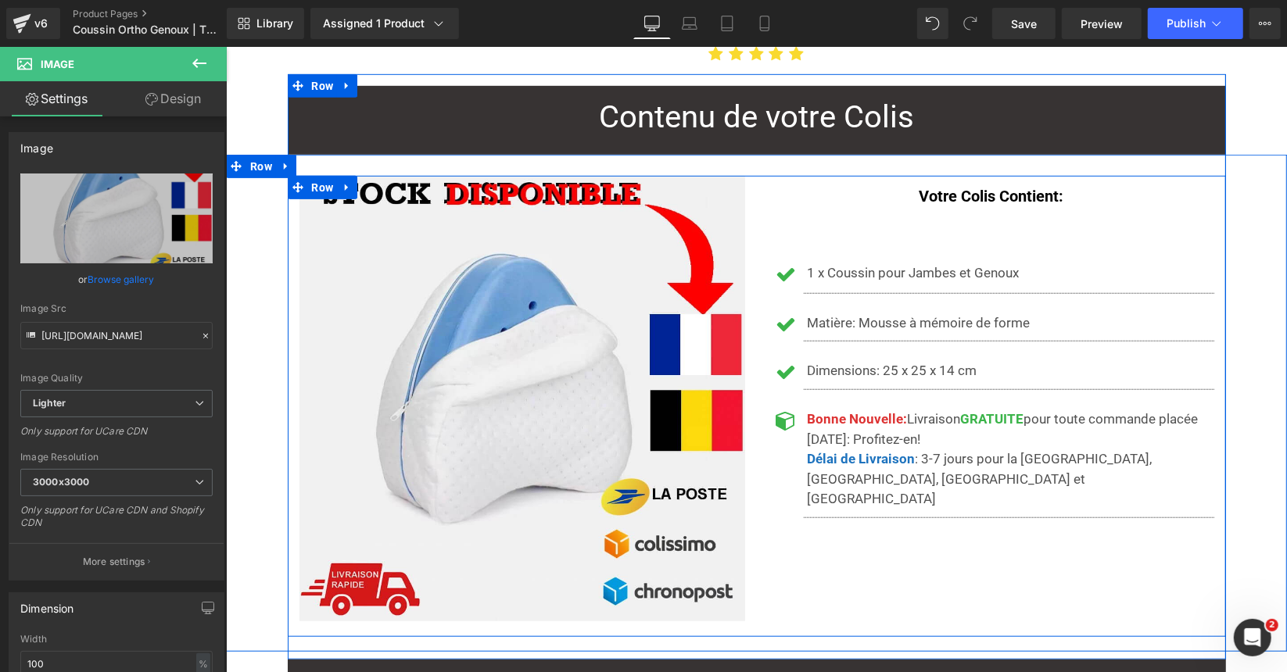
click at [954, 263] on div "Icon 1 x Coussin pour Jambes et Genoux Text Block Separator Icon Matière: Mouss…" at bounding box center [991, 412] width 446 height 298
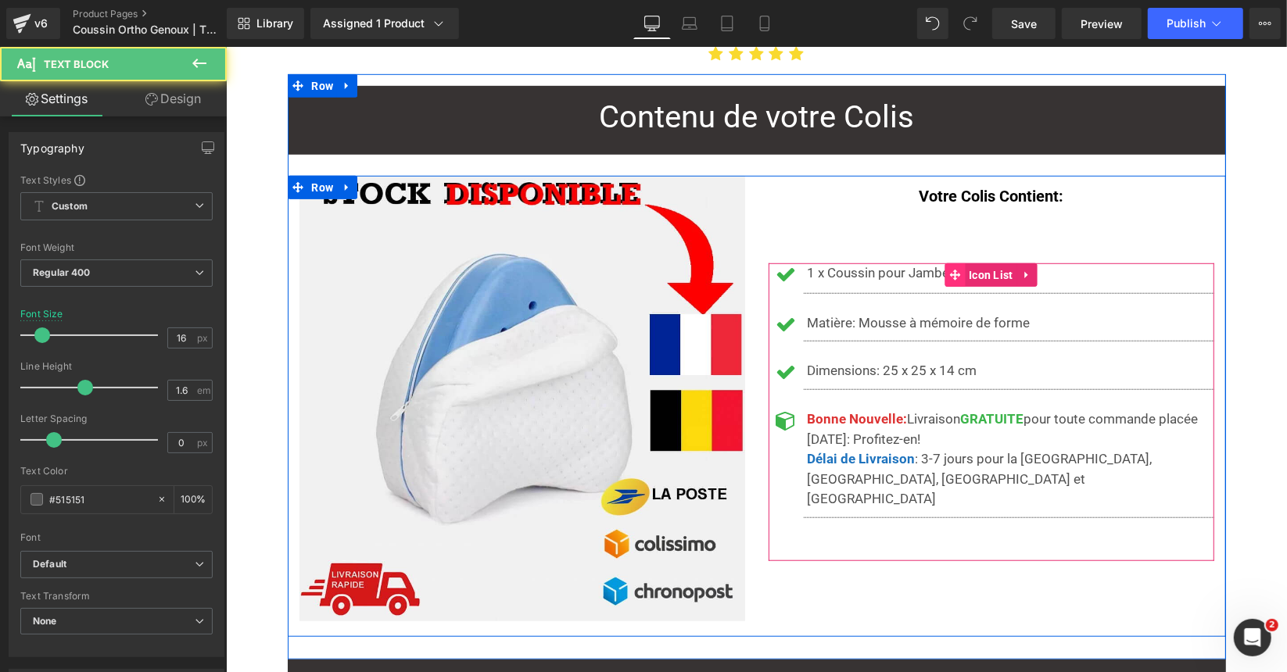
click at [953, 269] on icon at bounding box center [953, 275] width 11 height 12
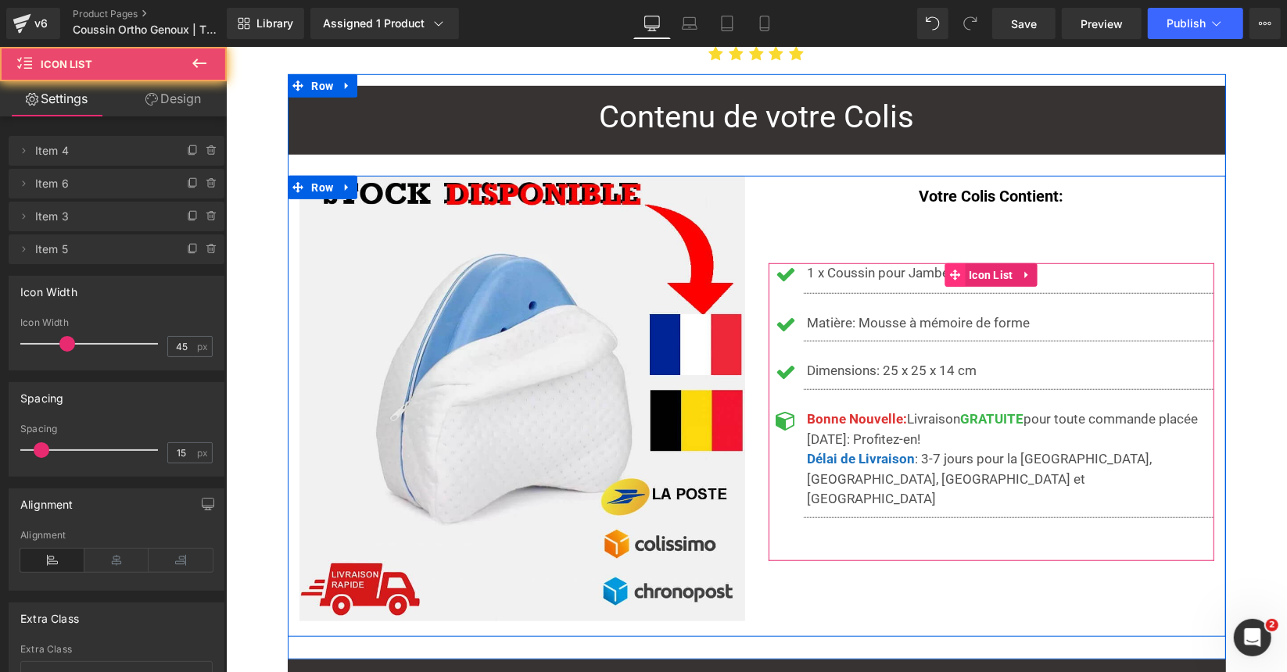
click at [953, 269] on icon at bounding box center [953, 275] width 11 height 12
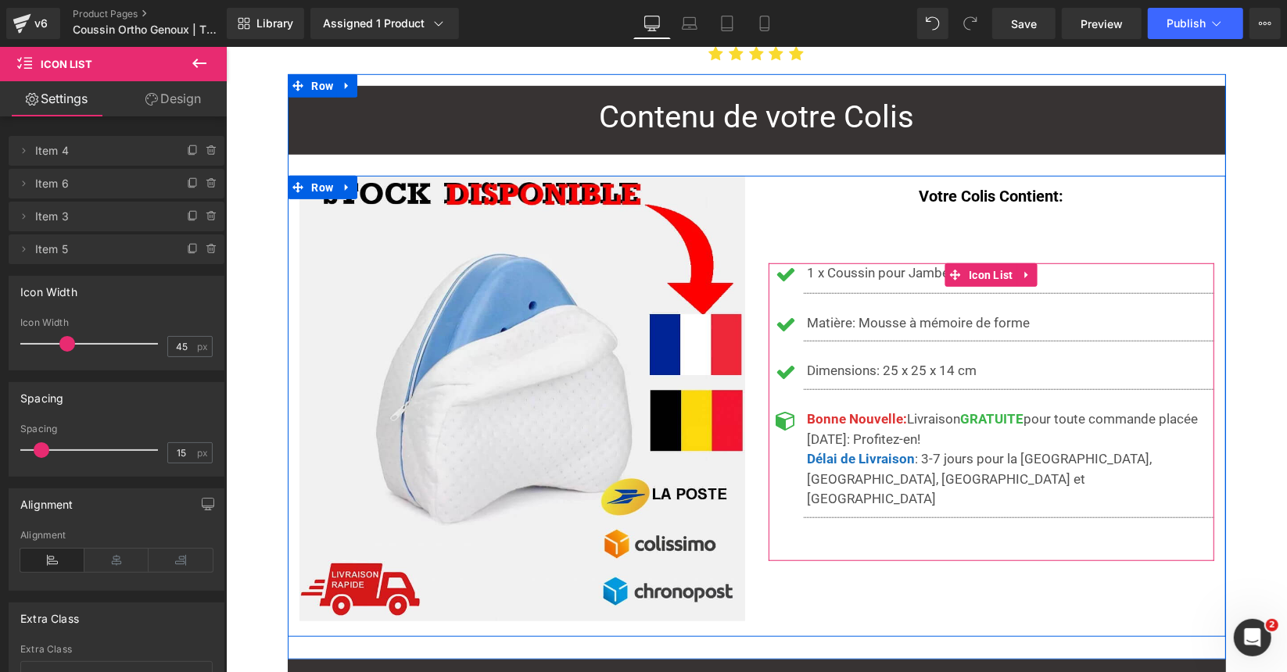
click at [846, 264] on span "1 x Coussin pour Jambes et Genoux" at bounding box center [913, 272] width 212 height 16
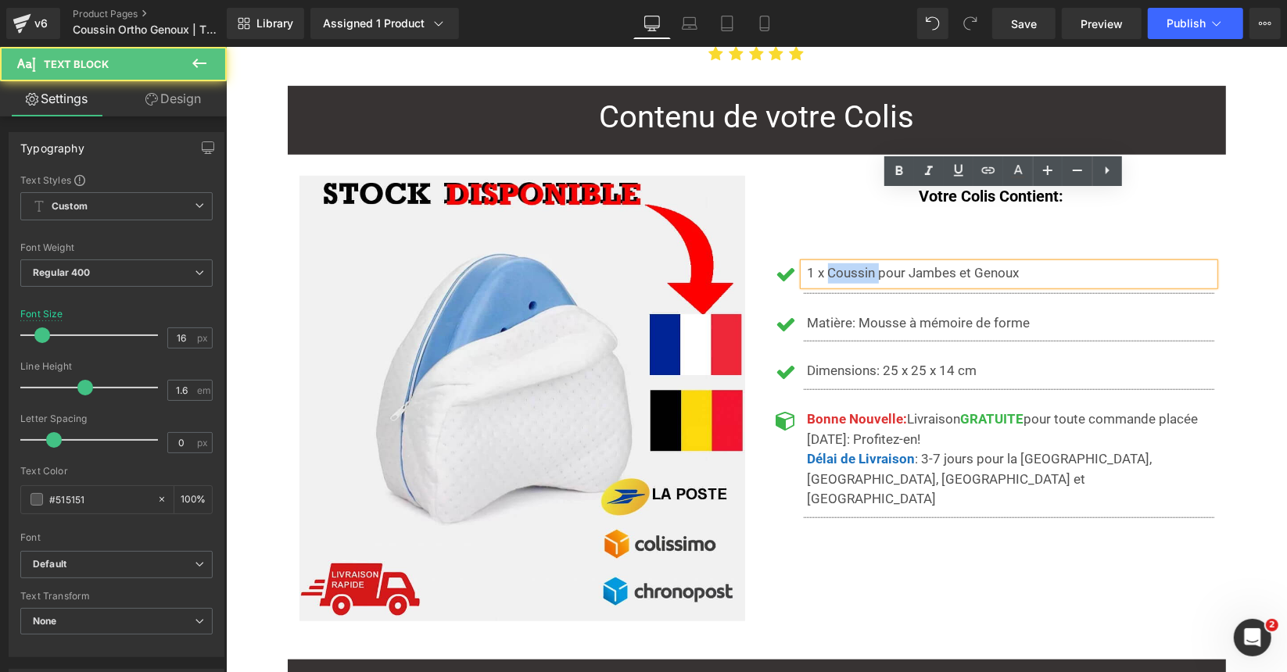
click at [846, 264] on span "1 x Coussin pour Jambes et Genoux" at bounding box center [913, 272] width 212 height 16
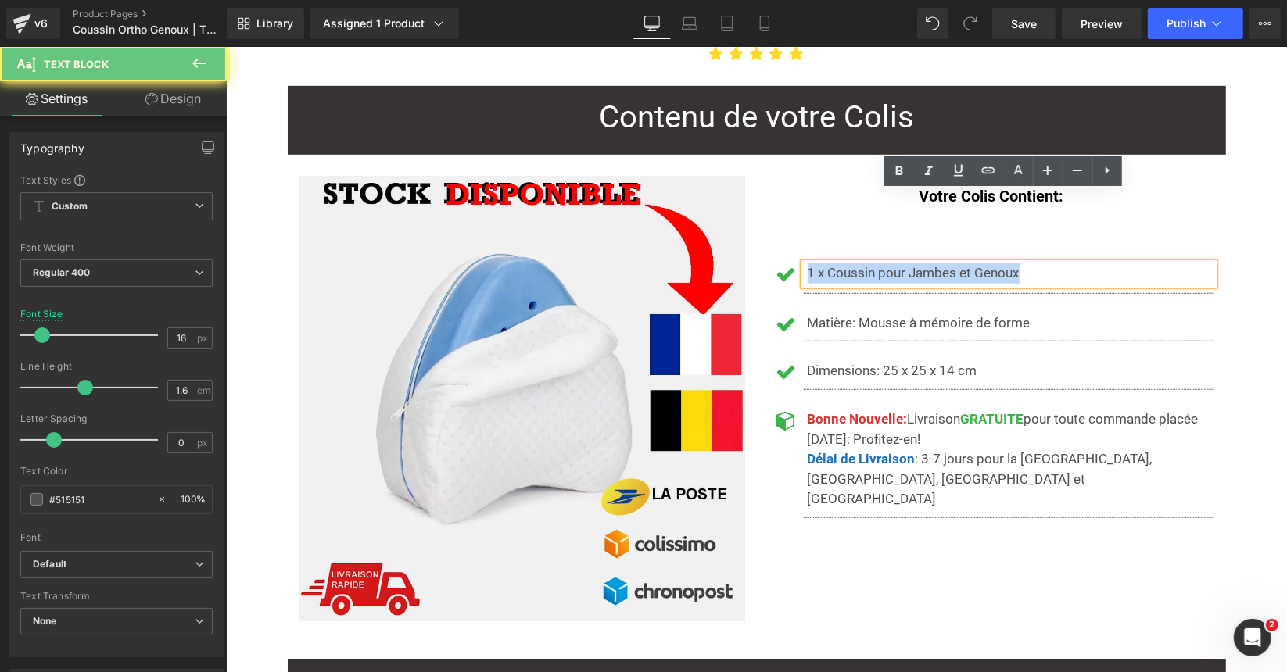
click at [846, 264] on span "1 x Coussin pour Jambes et Genoux" at bounding box center [913, 272] width 212 height 16
copy span "1 x Coussin pour Jambes et Genoux"
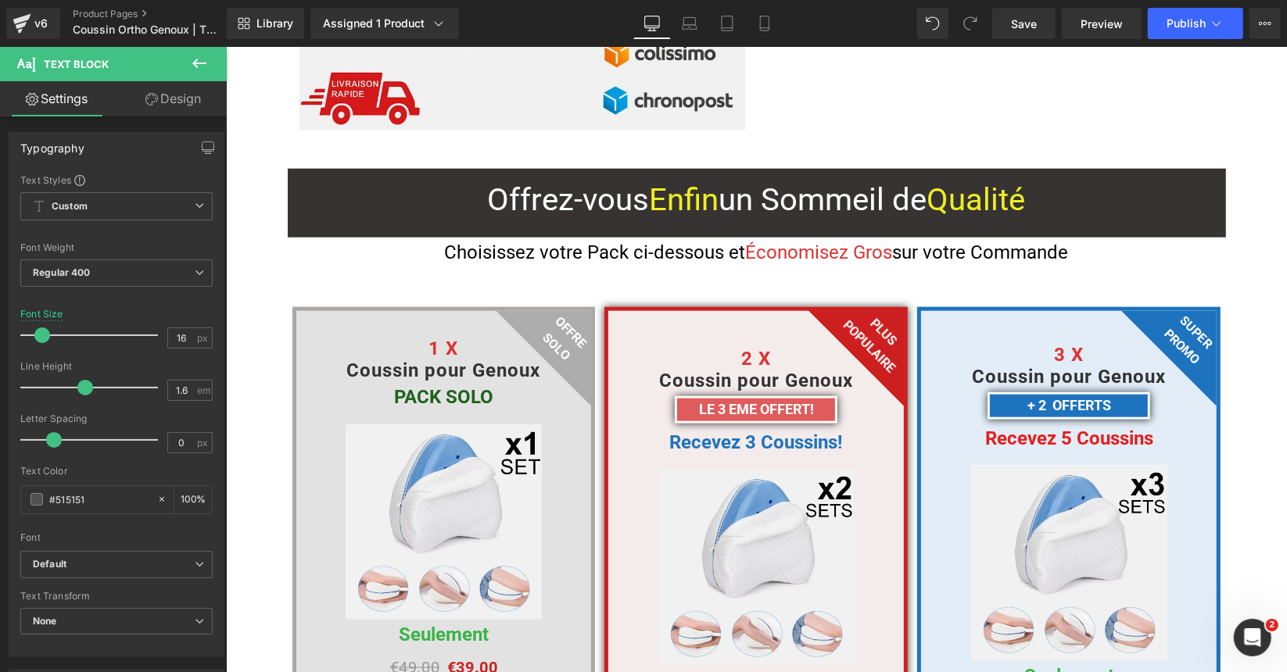
scroll to position [5784, 0]
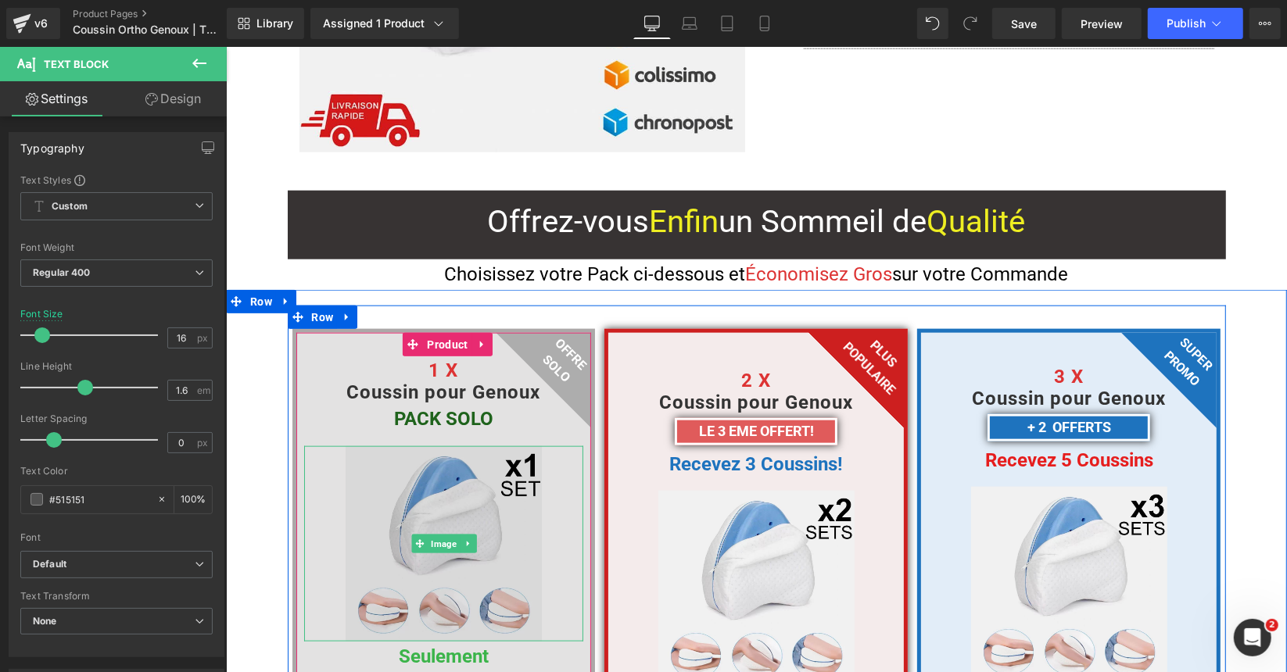
click at [368, 471] on img at bounding box center [443, 544] width 196 height 196
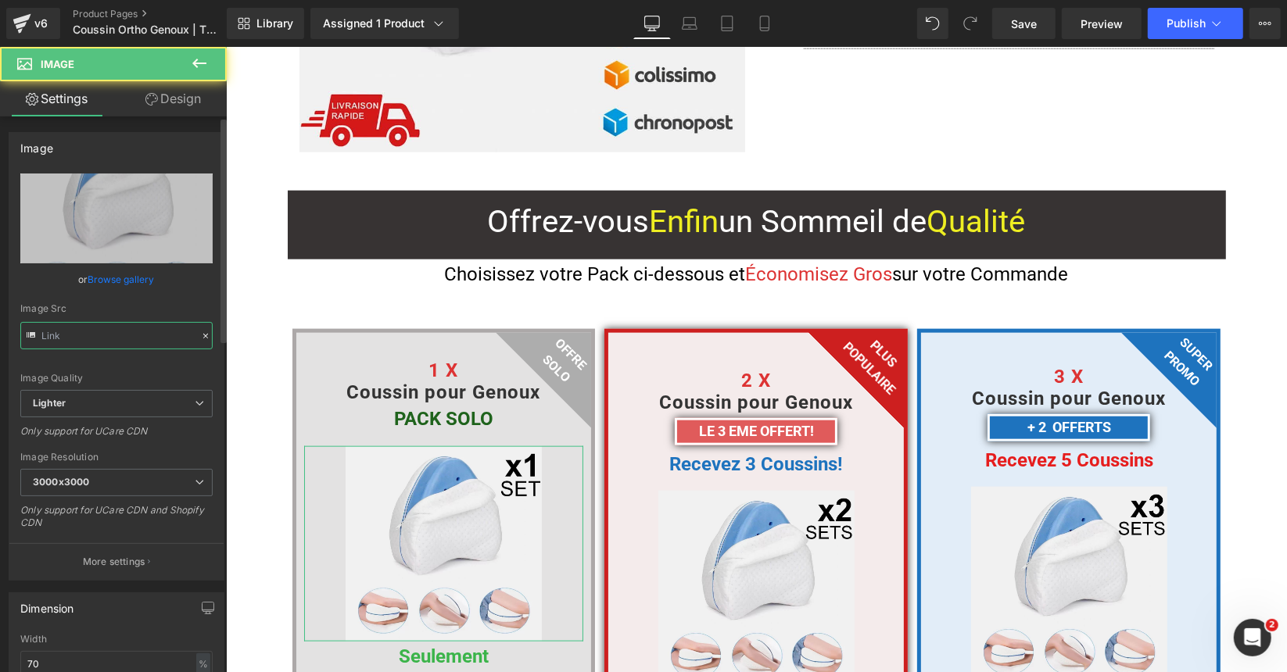
click at [84, 339] on input "text" at bounding box center [116, 335] width 192 height 27
type input "https://ucarecdn.com/5a6c7648-018c-41fe-b49e-cc2a641639aa/-/format/auto/-/previ…"
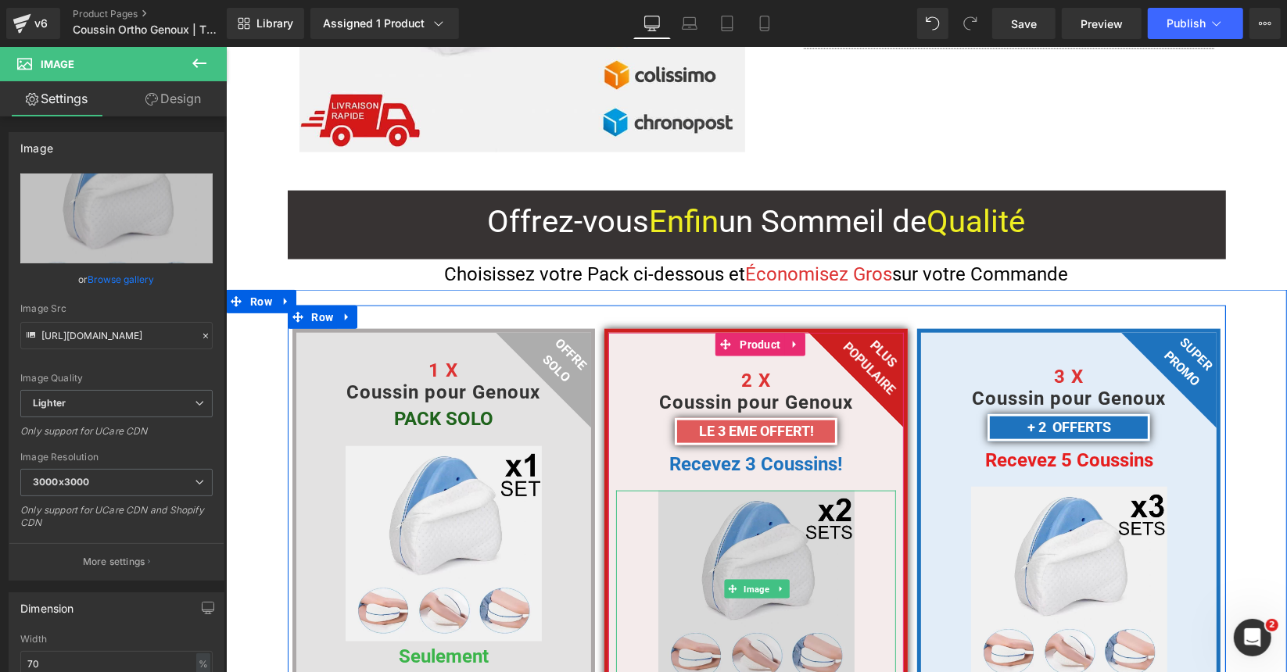
click at [774, 490] on img at bounding box center [755, 588] width 196 height 196
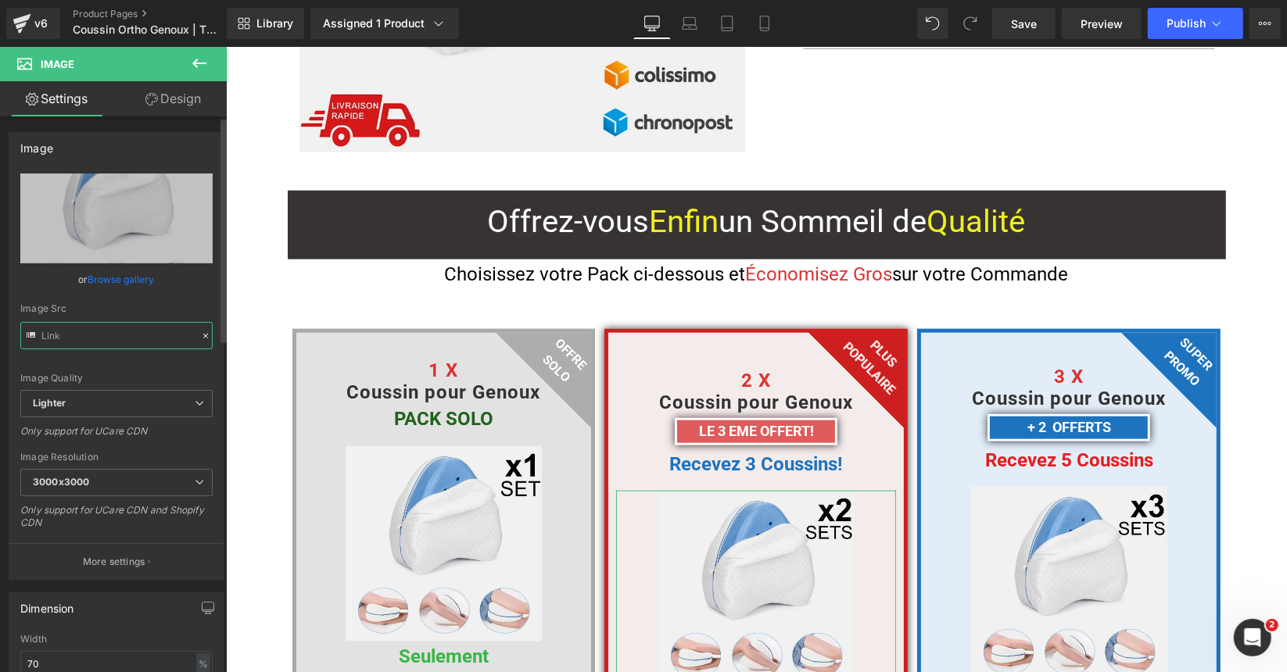
click at [125, 334] on input "text" at bounding box center [116, 335] width 192 height 27
type input "https://ucarecdn.com/d9e669a6-47d4-4cdd-acba-6e778c9d6c5e/-/format/auto/-/previ…"
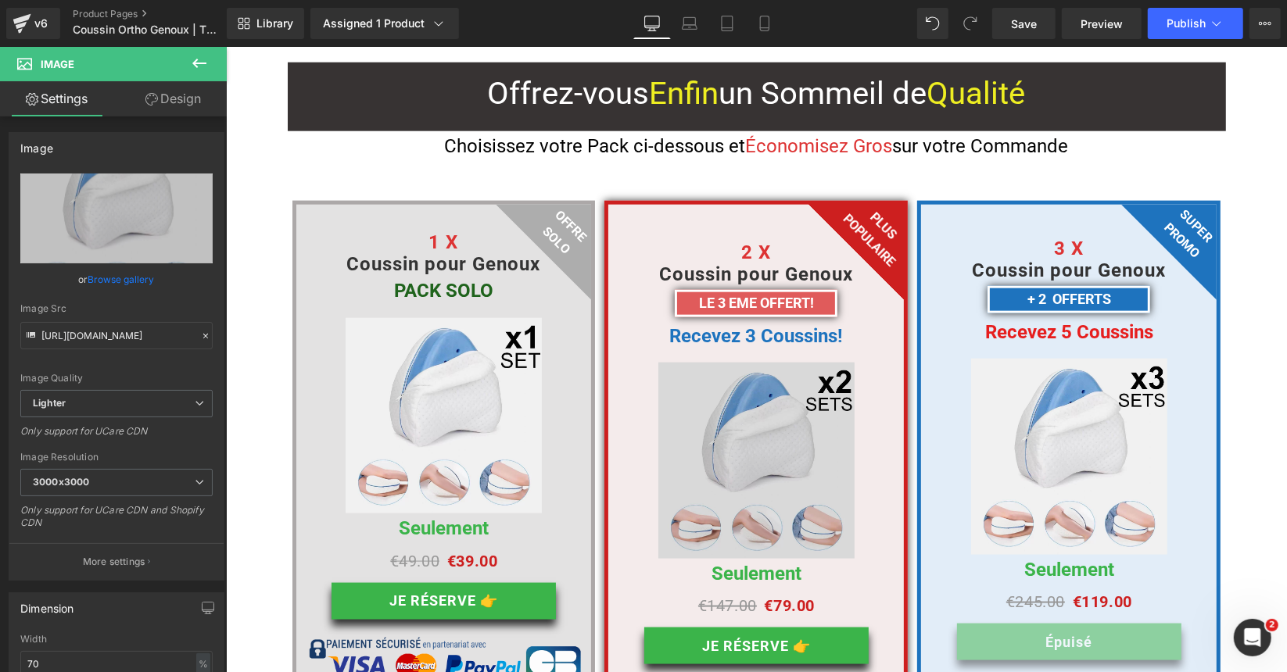
scroll to position [5941, 0]
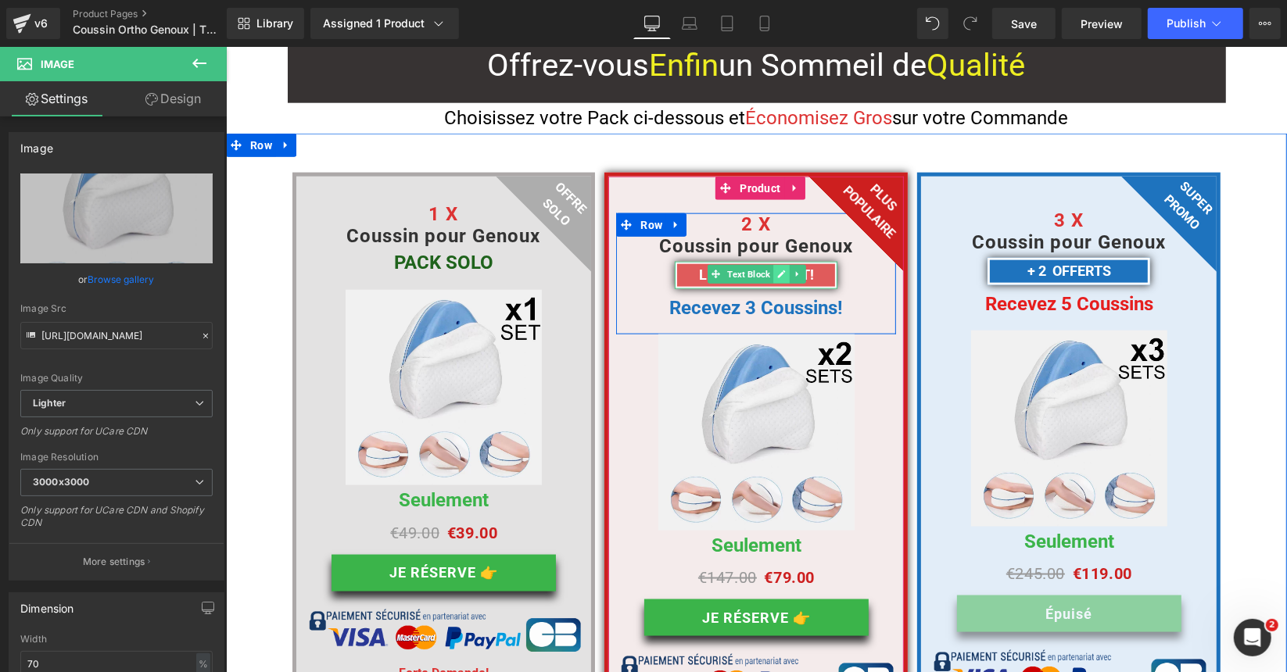
click at [777, 270] on icon at bounding box center [781, 274] width 8 height 8
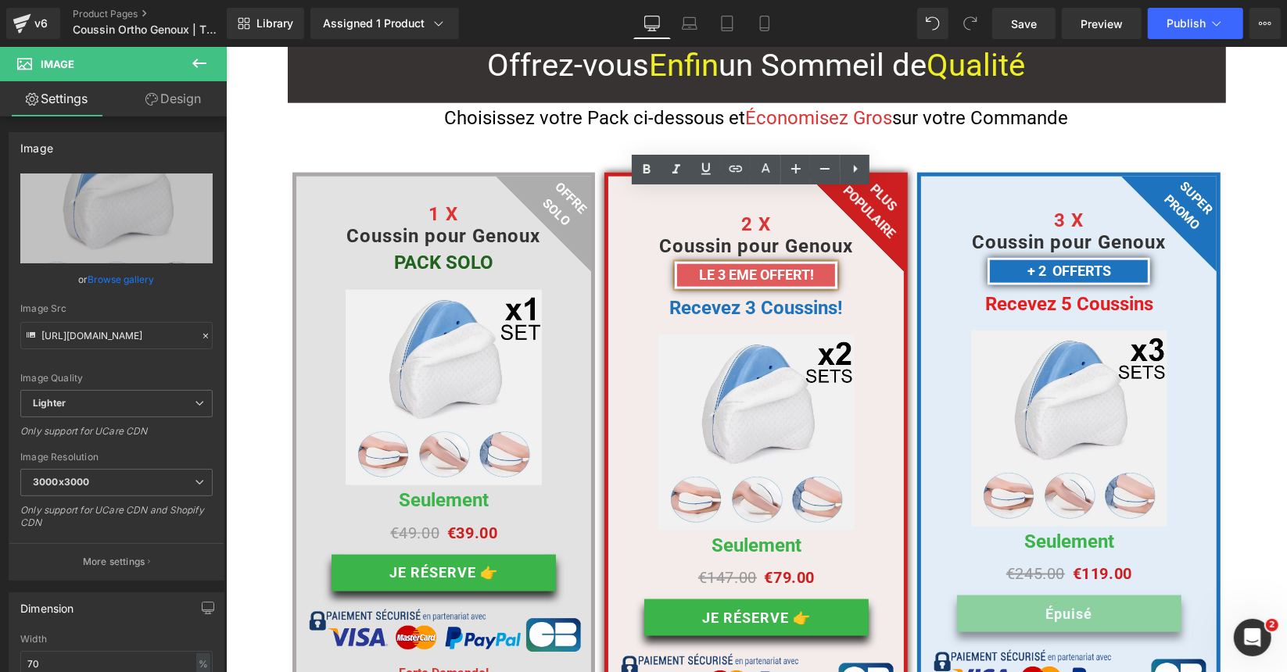
click at [776, 266] on b "LE 3 eme OFFERT!" at bounding box center [755, 274] width 115 height 16
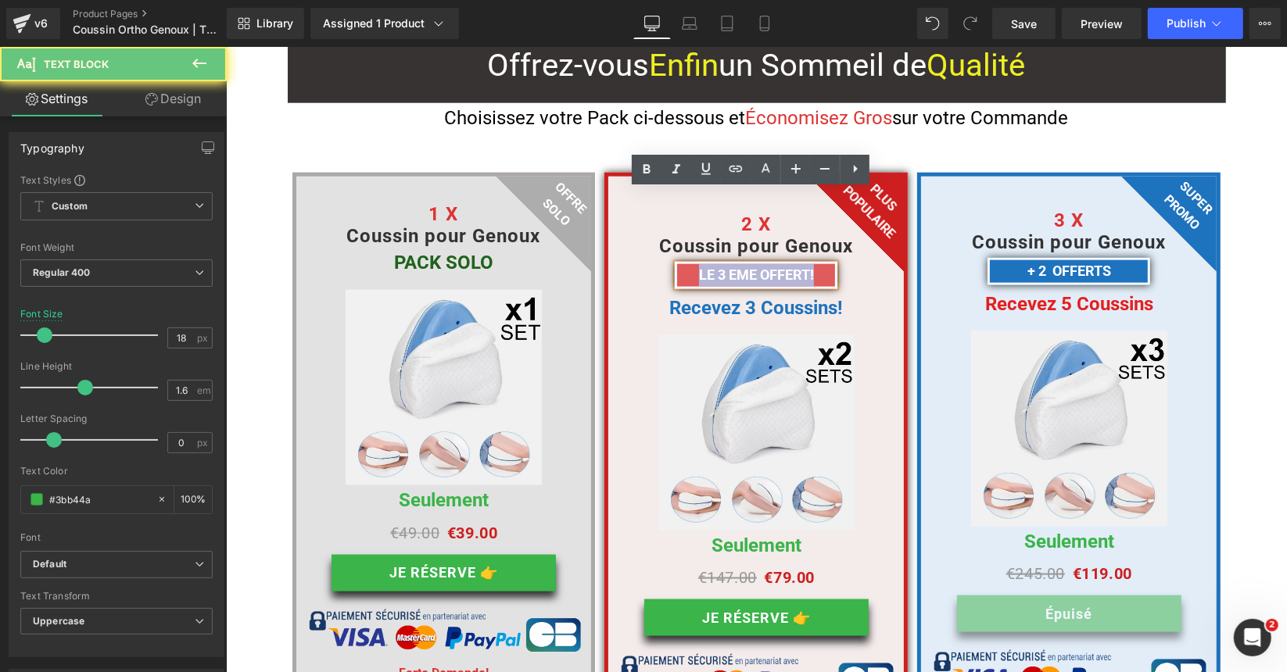
click at [776, 266] on b "LE 3 eme OFFERT!" at bounding box center [755, 274] width 115 height 16
copy b "LE 3 eme OFFERT!"
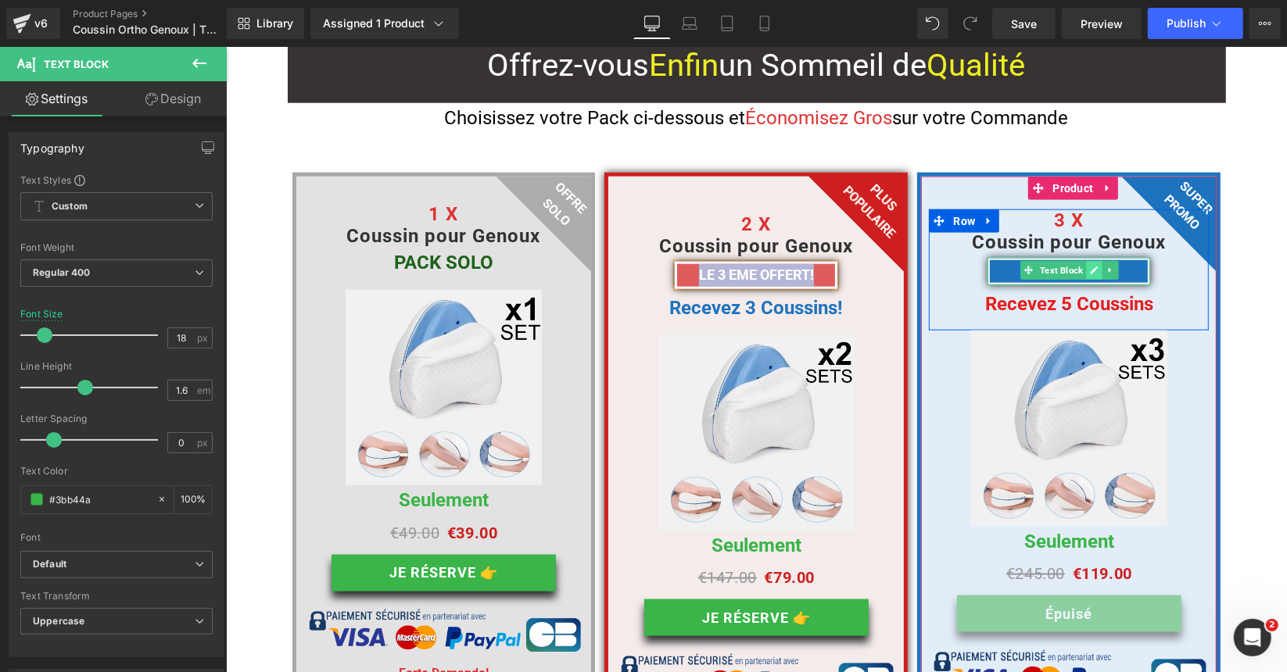
click at [1085, 260] on link at bounding box center [1093, 269] width 16 height 19
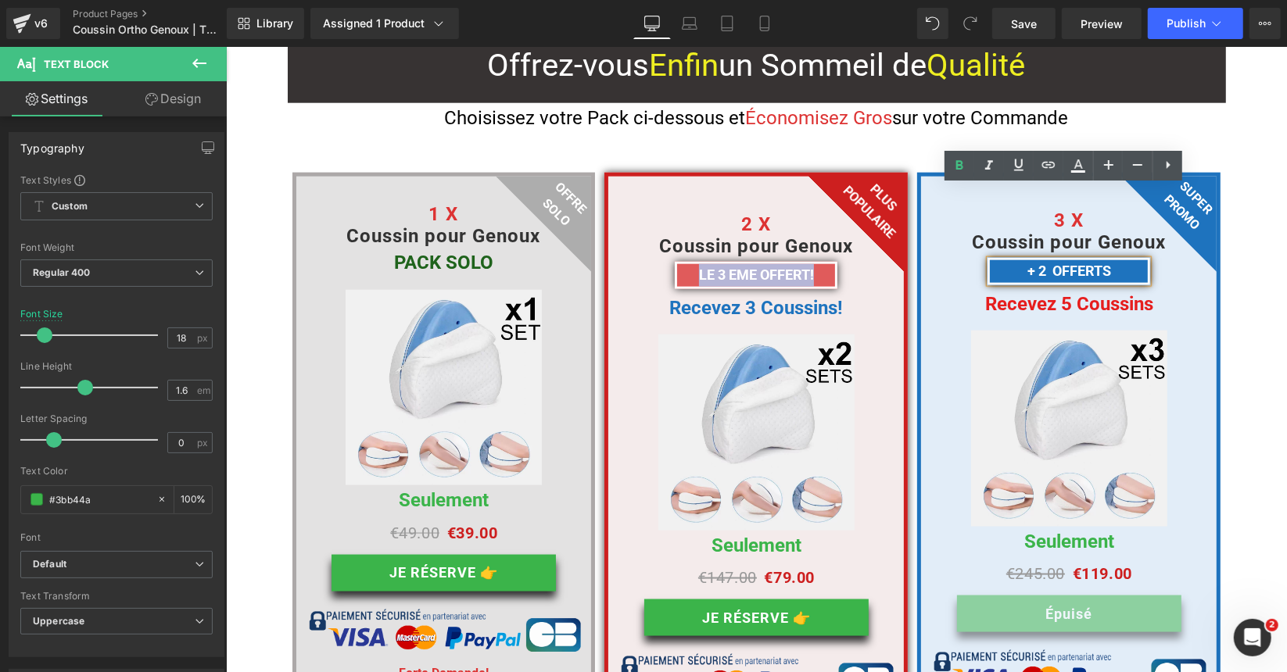
click at [1090, 262] on b "+ 2 OFFERTS" at bounding box center [1068, 270] width 84 height 16
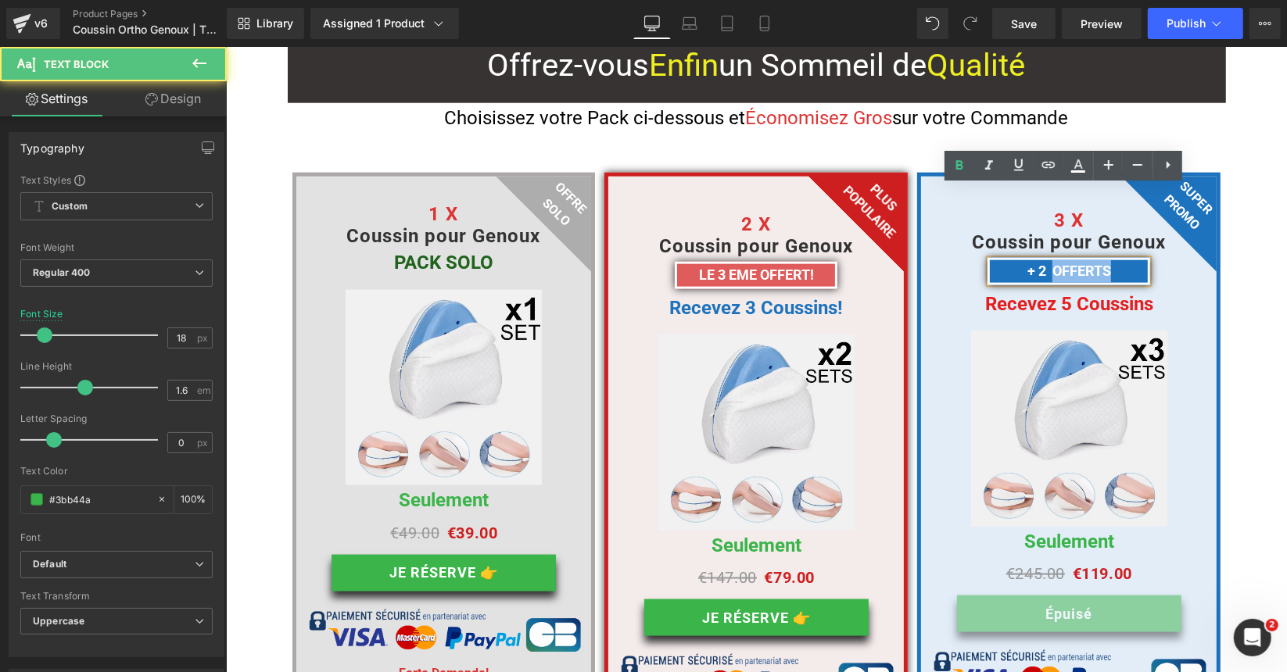
click at [1090, 262] on b "+ 2 OFFERTS" at bounding box center [1068, 270] width 84 height 16
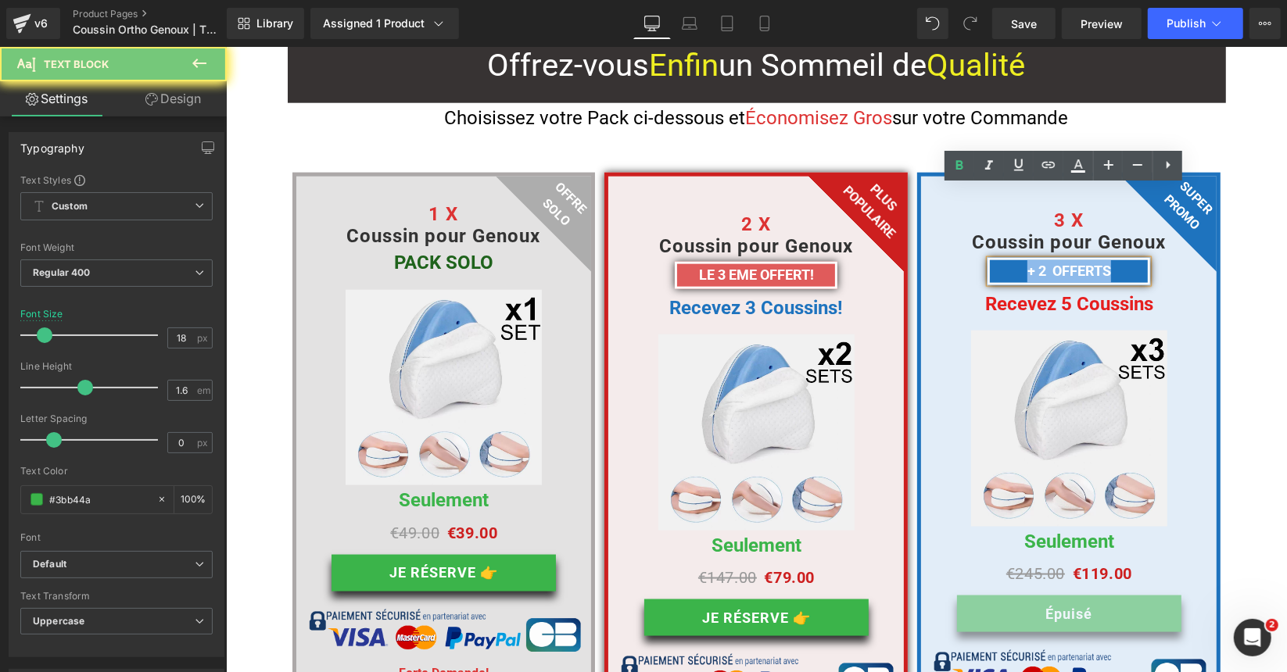
click at [1090, 262] on b "+ 2 OFFERTS" at bounding box center [1068, 270] width 84 height 16
copy b "+ 2 OFFERTS"
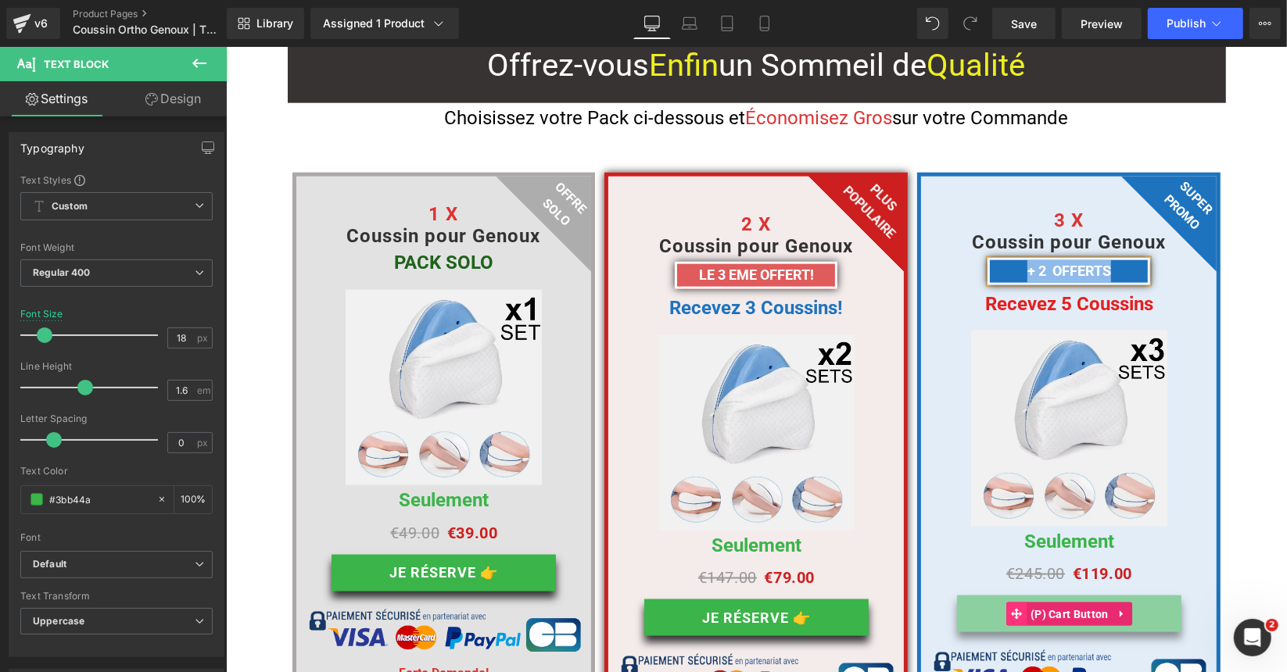
drag, startPoint x: 1047, startPoint y: 546, endPoint x: 1004, endPoint y: 546, distance: 43.0
click at [1047, 602] on span "(P) Cart Button" at bounding box center [1069, 613] width 86 height 23
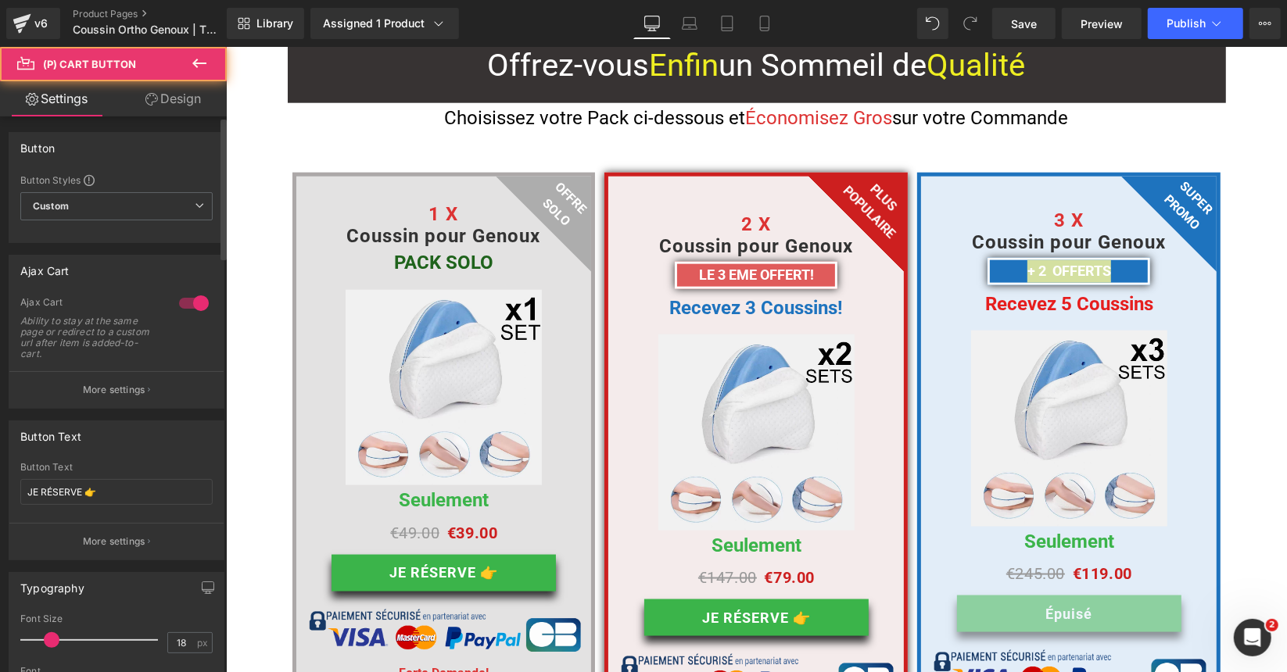
click at [94, 397] on button "More settings" at bounding box center [116, 389] width 214 height 37
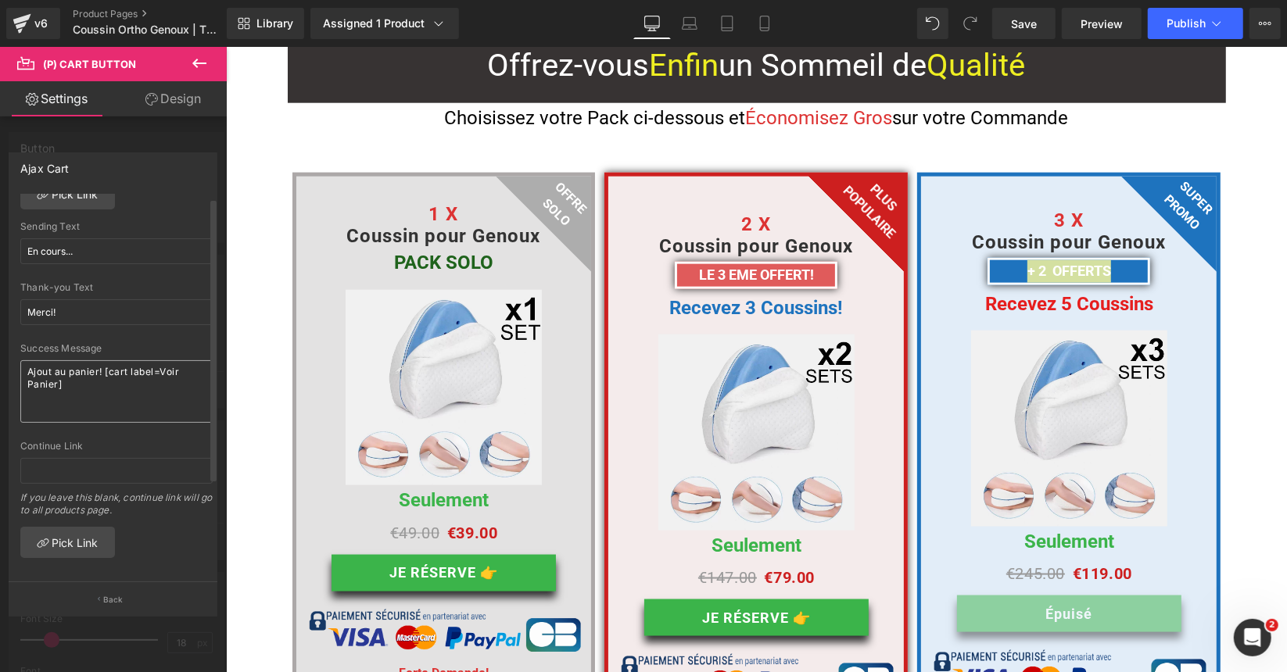
scroll to position [135, 0]
click at [118, 605] on p "Back" at bounding box center [113, 600] width 20 height 12
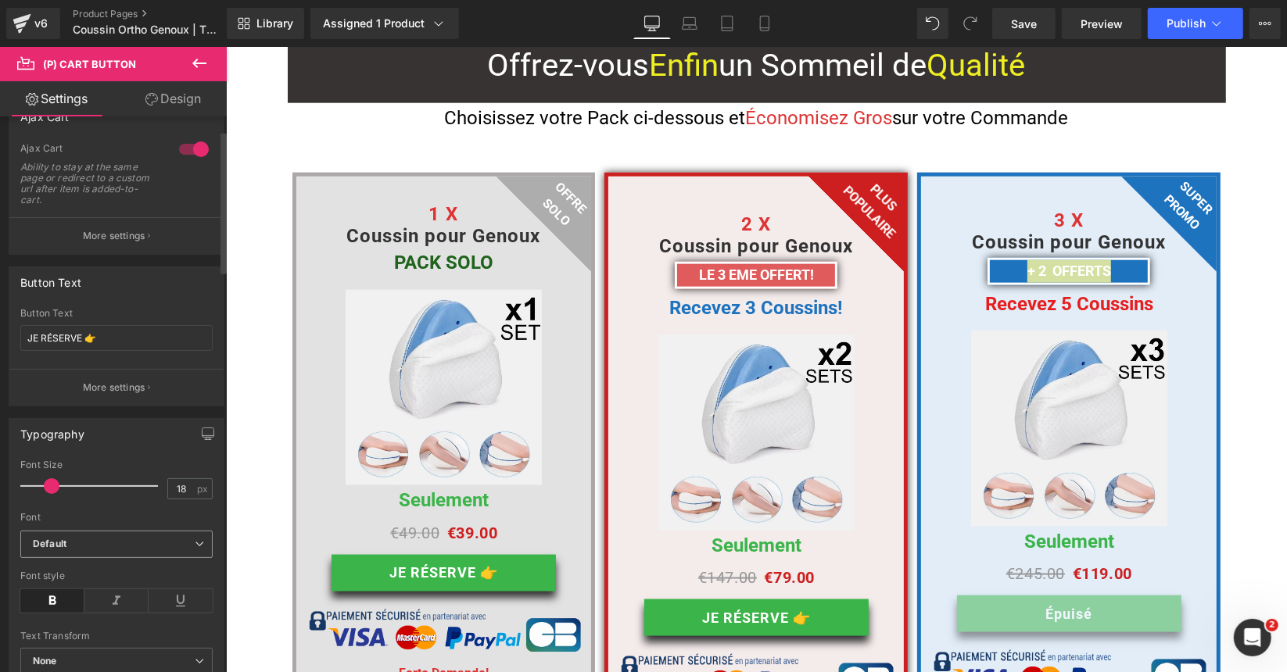
scroll to position [156, 0]
click at [148, 230] on icon "button" at bounding box center [149, 234] width 2 height 8
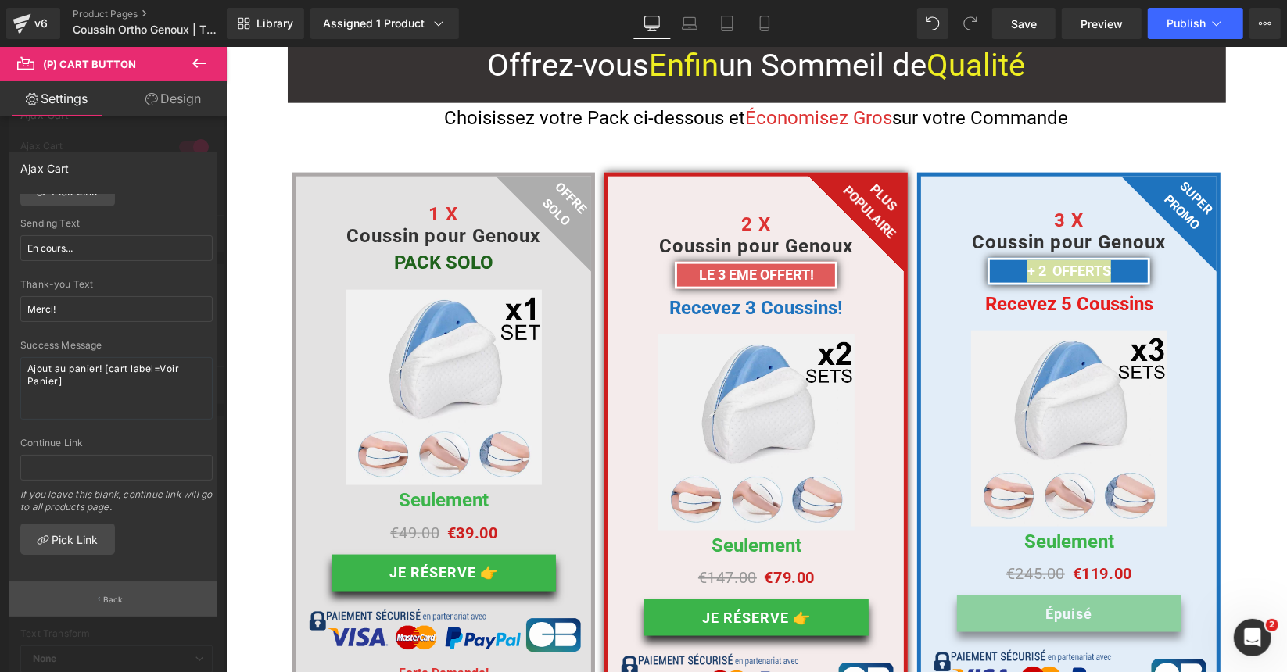
click at [105, 590] on button "Back" at bounding box center [113, 599] width 209 height 35
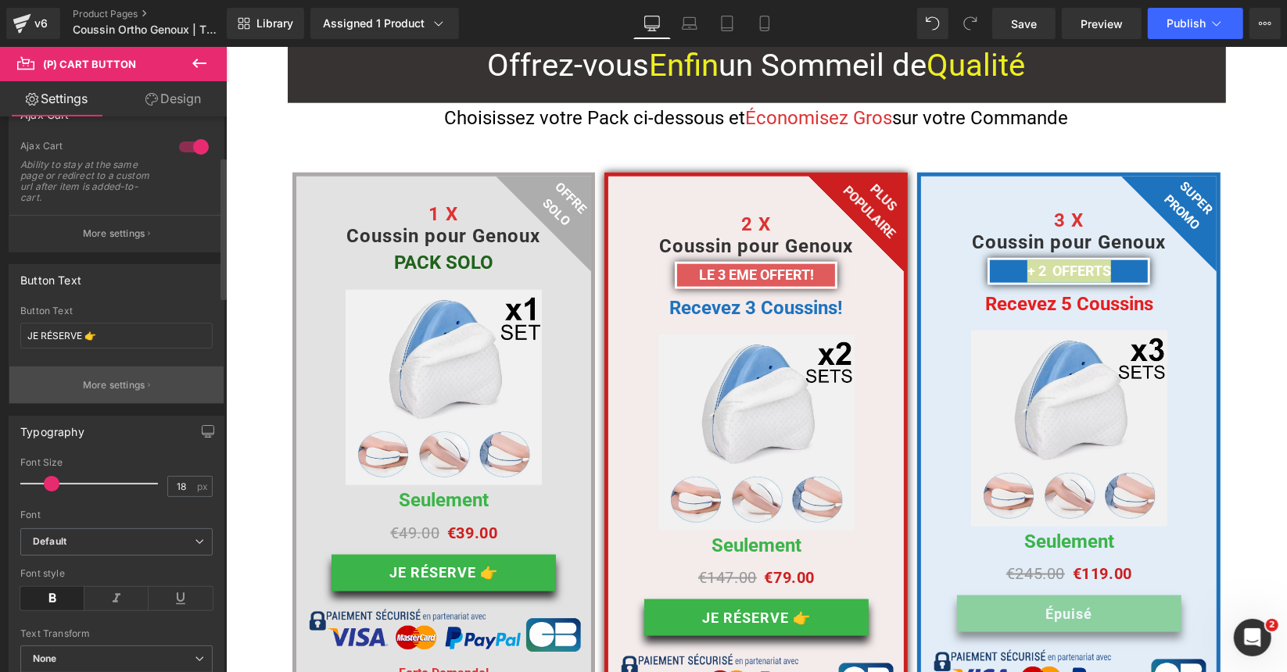
click at [105, 382] on p "More settings" at bounding box center [114, 385] width 63 height 14
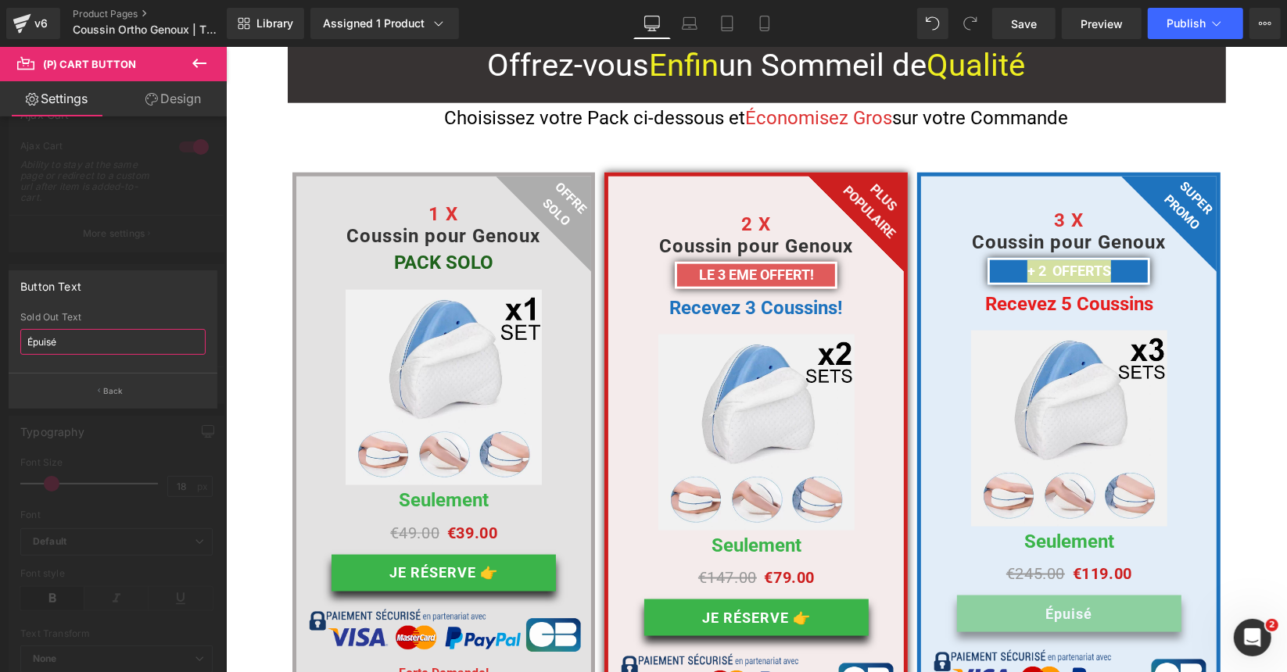
click at [89, 333] on input "Épuisé" at bounding box center [112, 342] width 185 height 26
click at [89, 332] on input "Épuisé" at bounding box center [112, 342] width 185 height 26
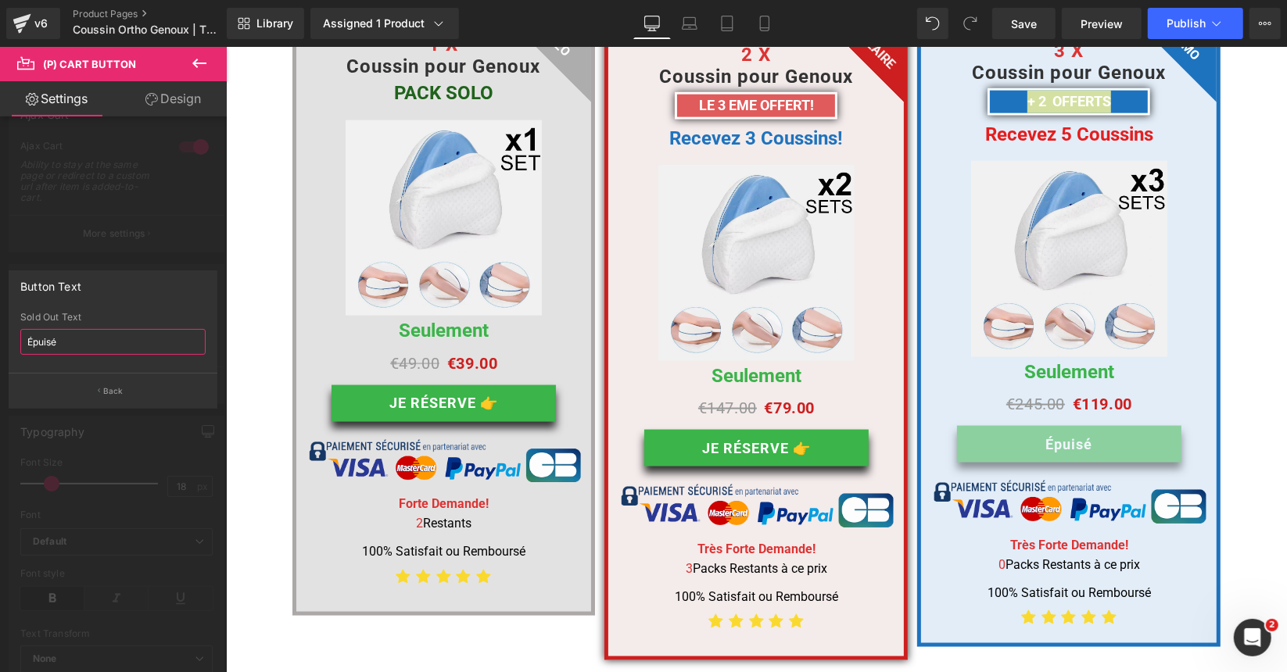
scroll to position [6097, 0]
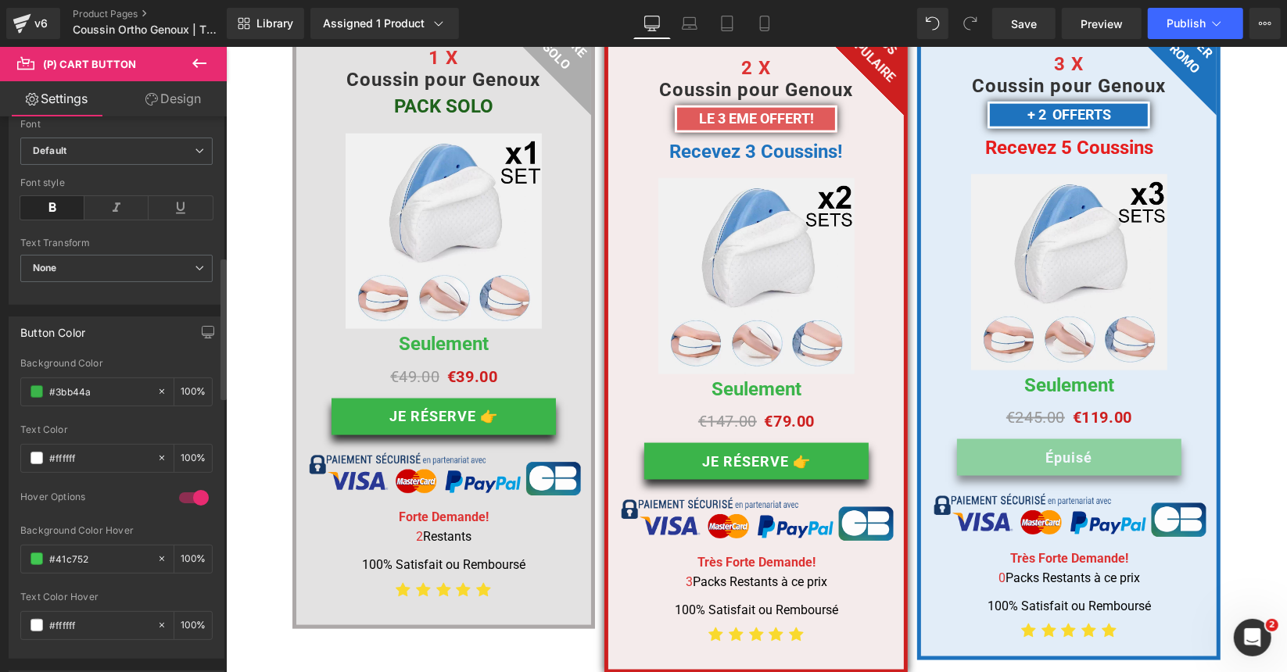
scroll to position [0, 0]
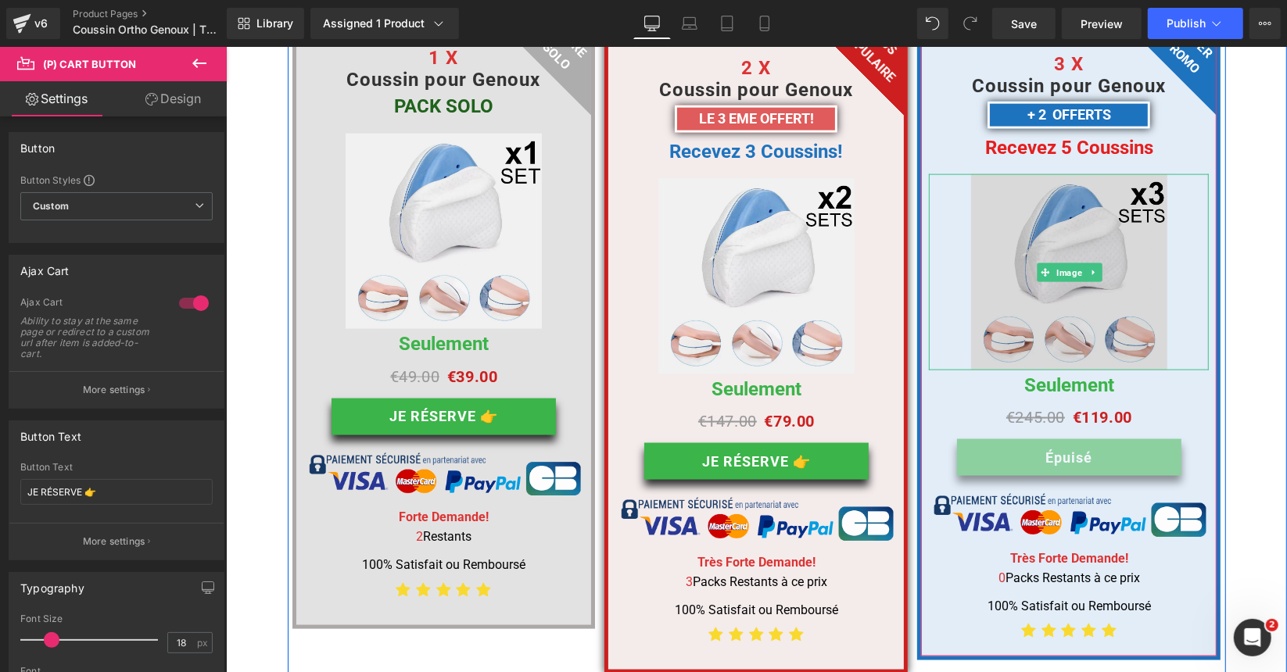
click at [1096, 235] on img at bounding box center [1068, 272] width 196 height 196
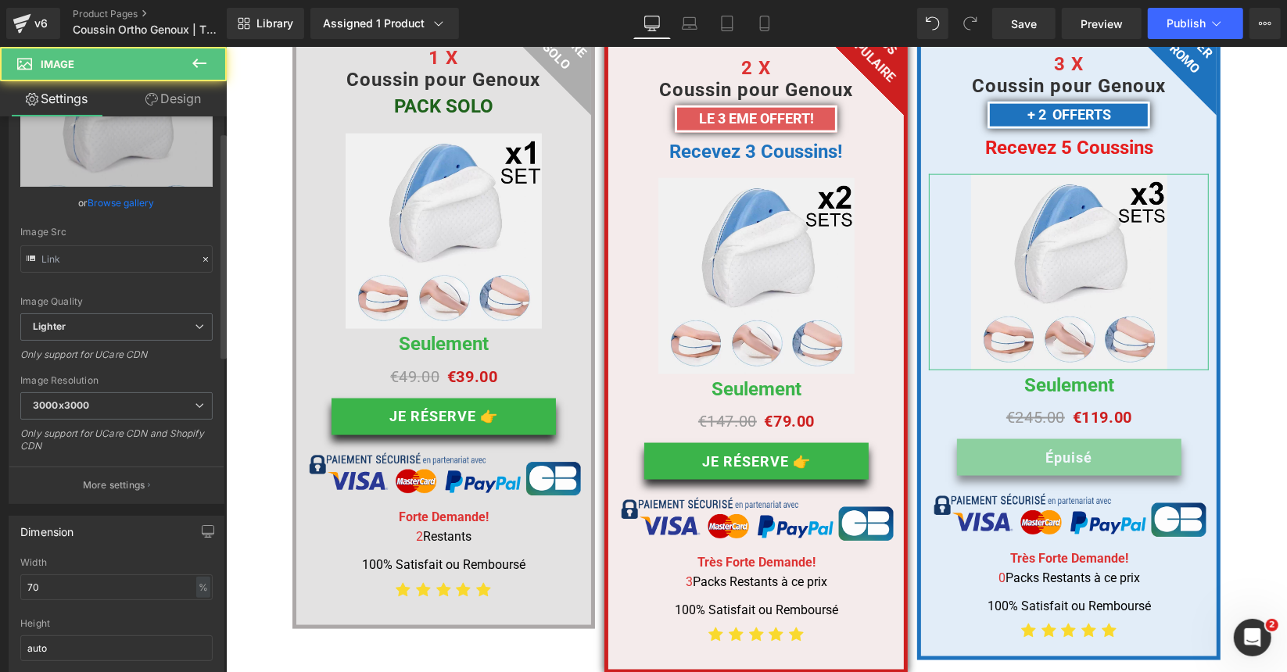
scroll to position [78, 0]
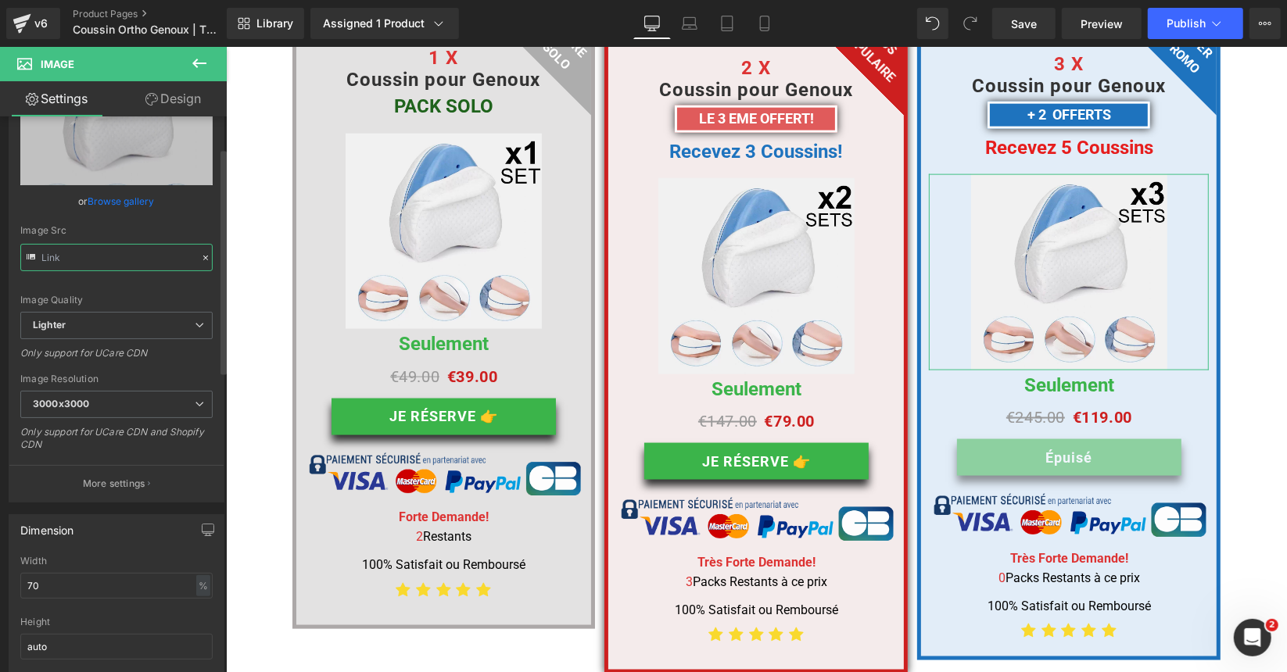
click at [82, 260] on input "text" at bounding box center [116, 257] width 192 height 27
type input "https://ucarecdn.com/1a6c6160-0760-43b8-80d0-4c66a898a2d8/-/format/auto/-/previ…"
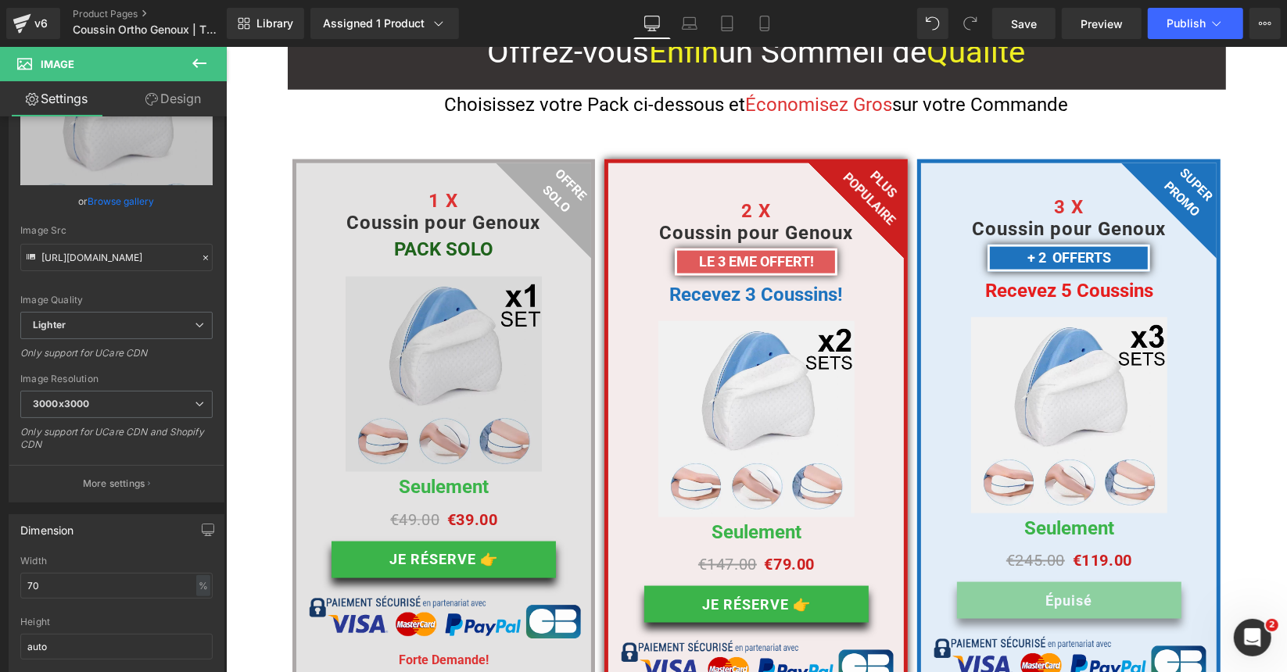
scroll to position [5941, 0]
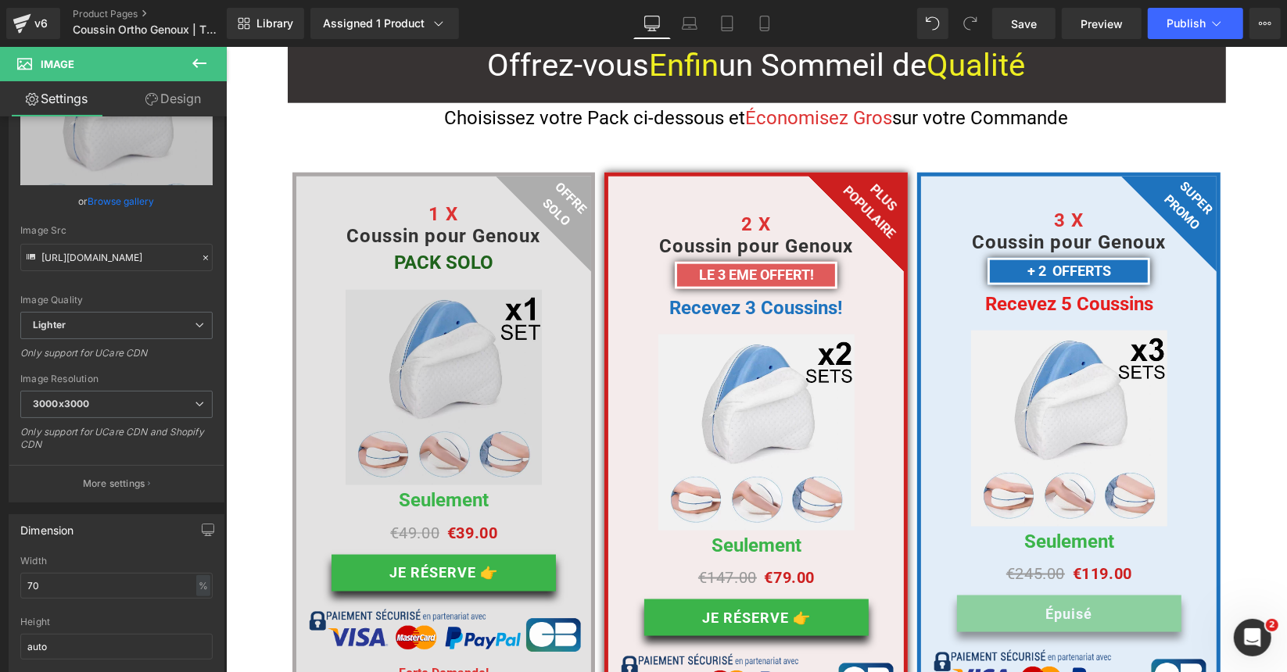
click at [477, 319] on img at bounding box center [443, 387] width 196 height 196
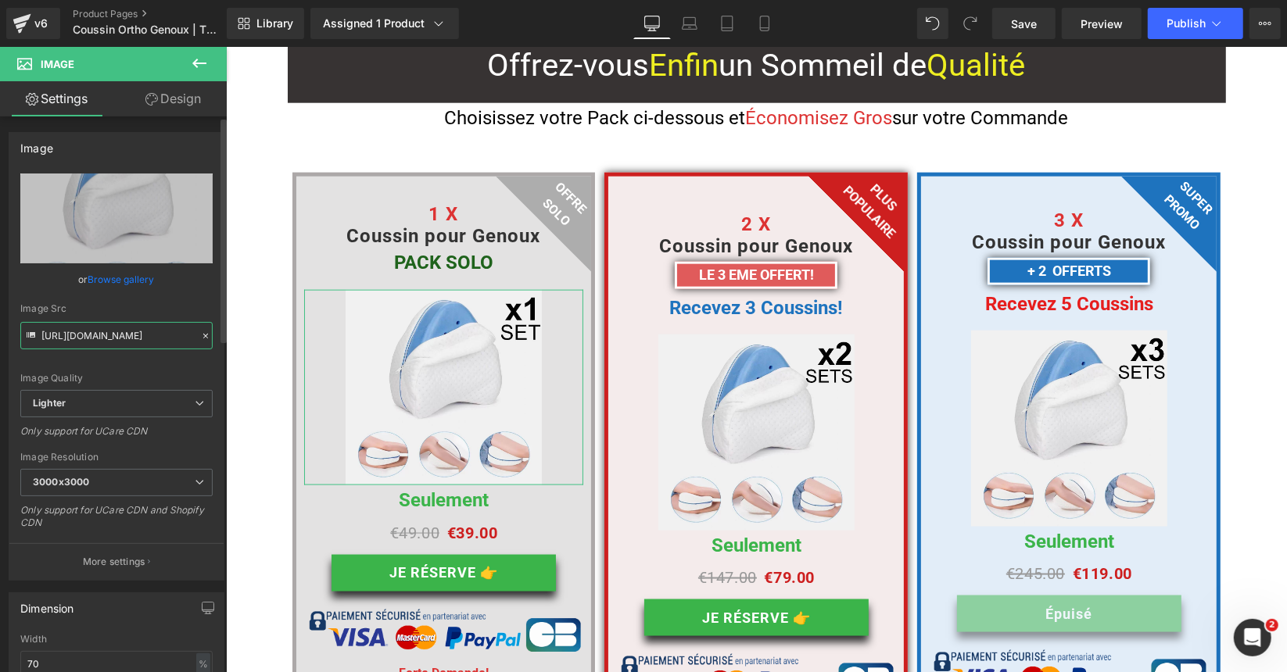
click at [104, 337] on input "https://ucarecdn.com/5a6c7648-018c-41fe-b49e-cc2a641639aa/-/format/auto/-/previ…" at bounding box center [116, 335] width 192 height 27
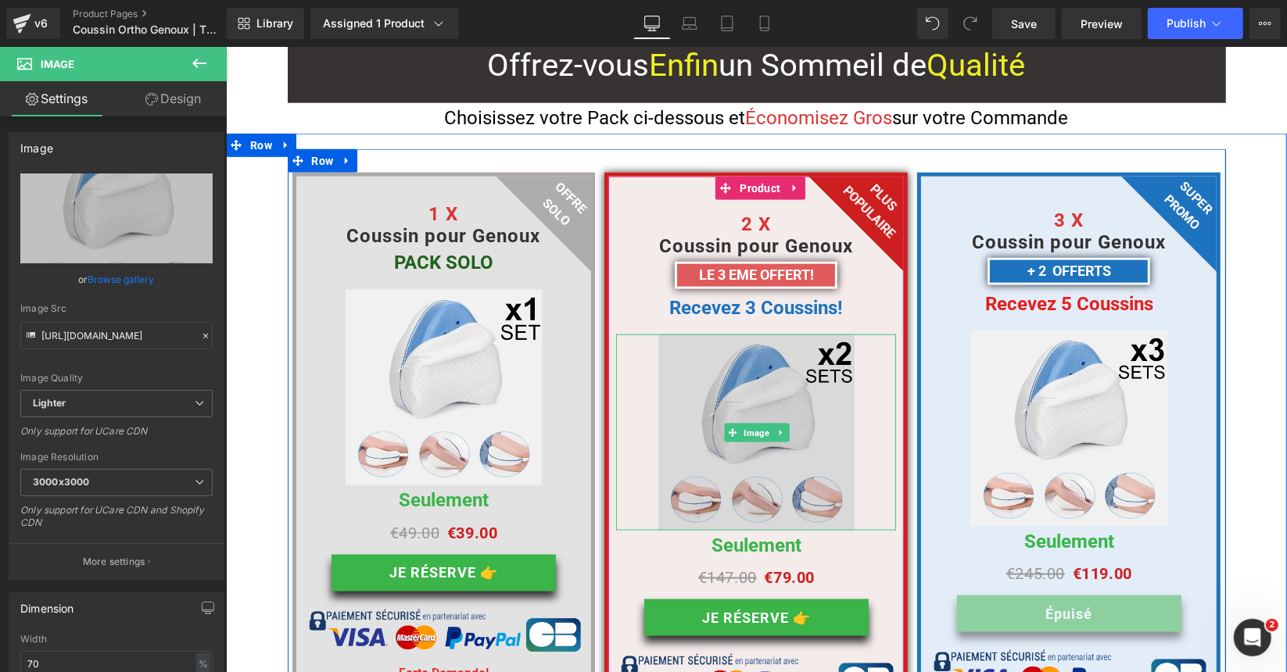
click at [746, 337] on img at bounding box center [755, 432] width 196 height 196
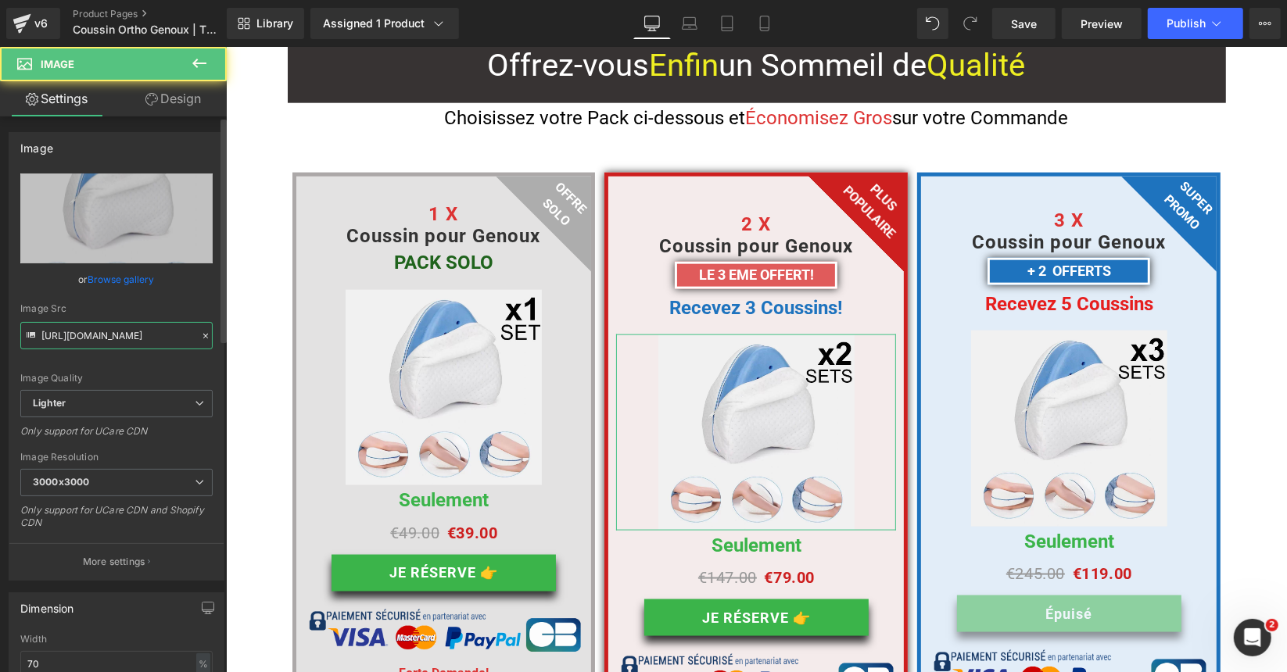
click at [139, 328] on input "https://ucarecdn.com/d9e669a6-47d4-4cdd-acba-6e778c9d6c5e/-/format/auto/-/previ…" at bounding box center [116, 335] width 192 height 27
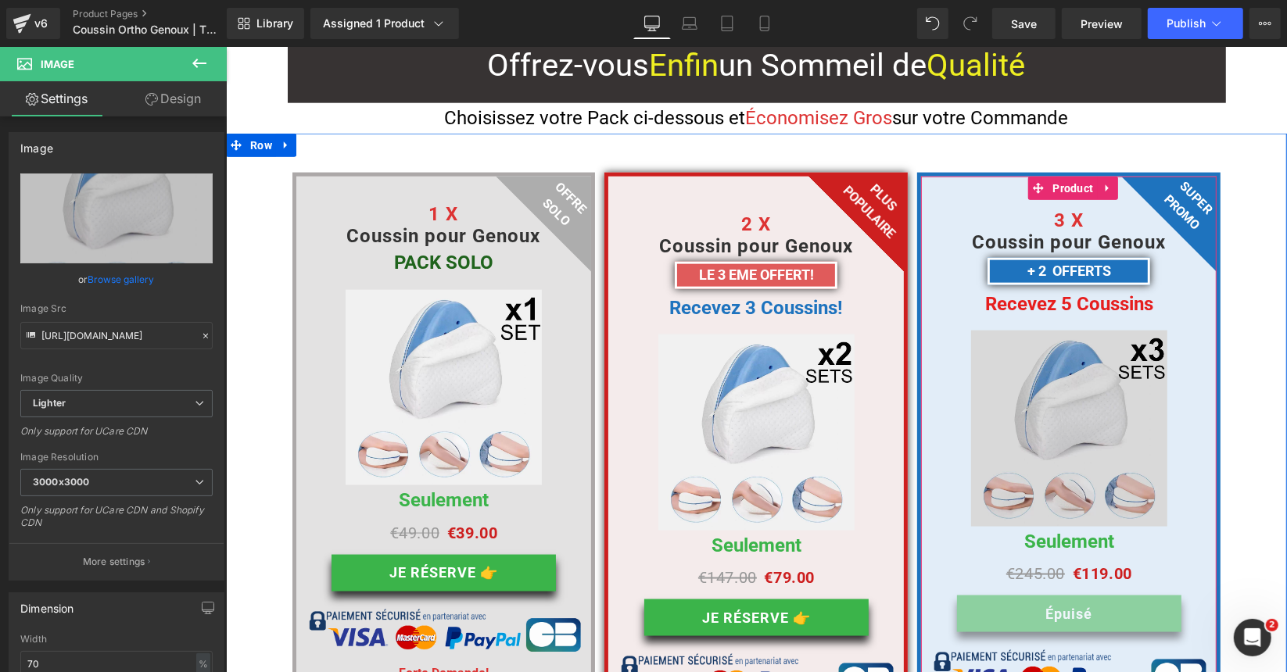
click at [1065, 331] on img at bounding box center [1068, 428] width 196 height 196
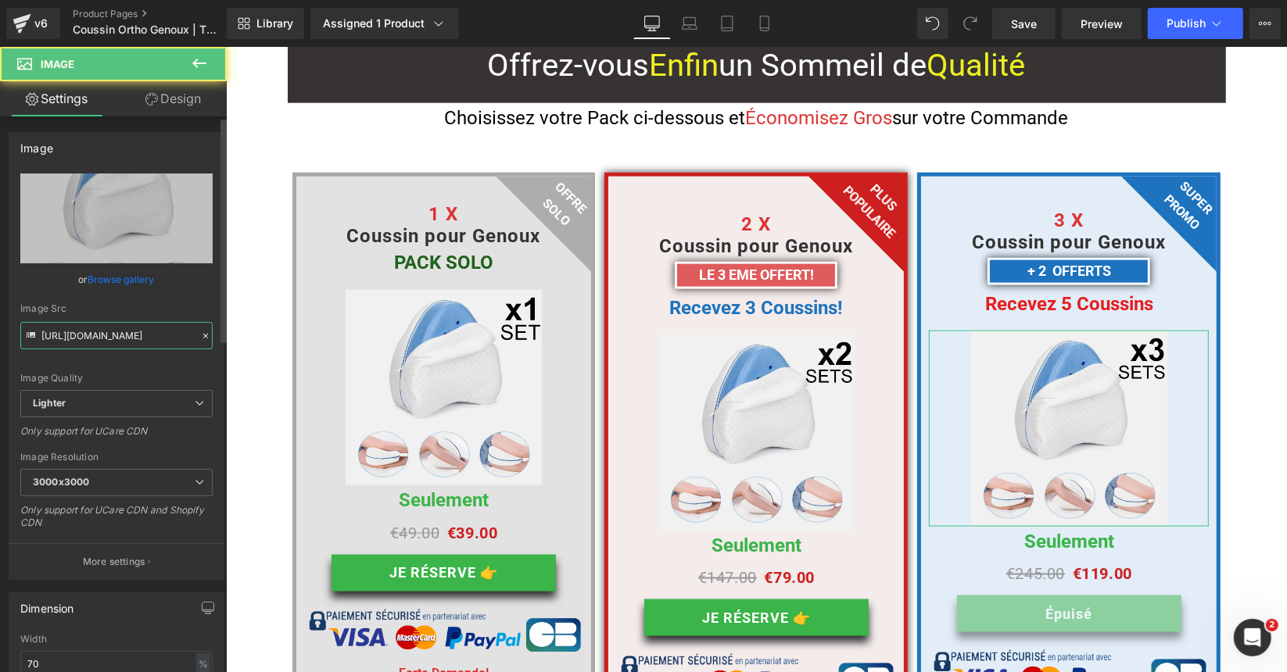
click at [152, 331] on input "https://ucarecdn.com/1a6c6160-0760-43b8-80d0-4c66a898a2d8/-/format/auto/-/previ…" at bounding box center [116, 335] width 192 height 27
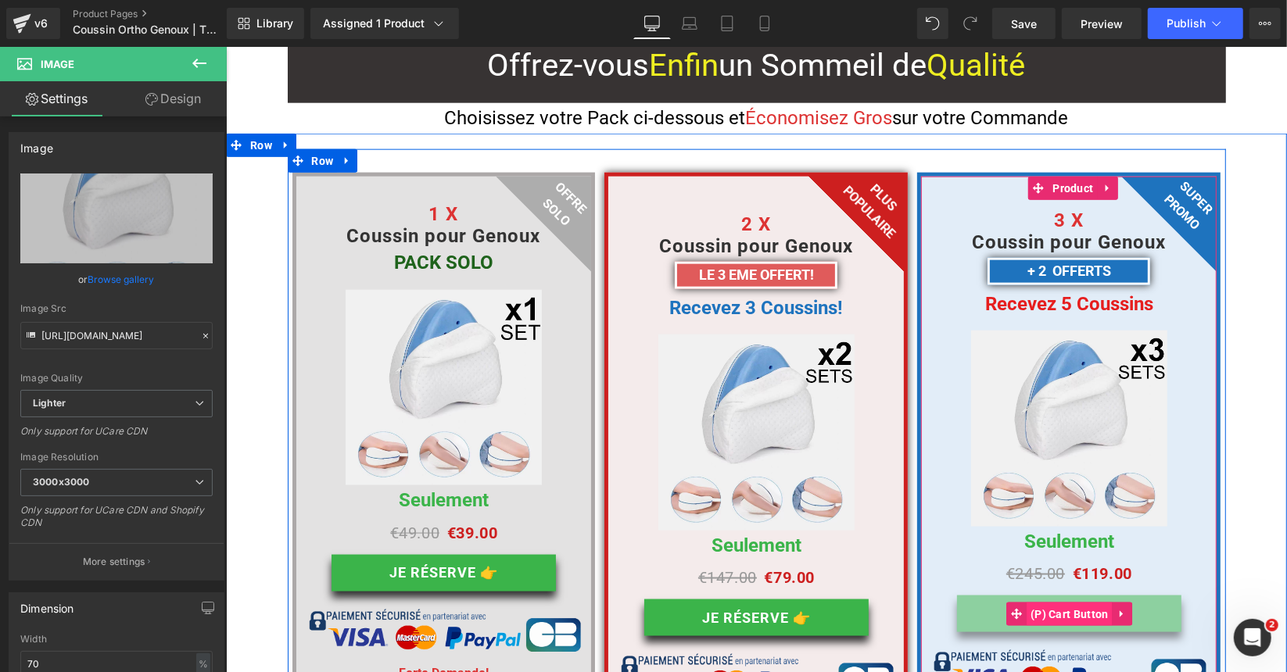
click at [1060, 602] on span "(P) Cart Button" at bounding box center [1069, 613] width 86 height 23
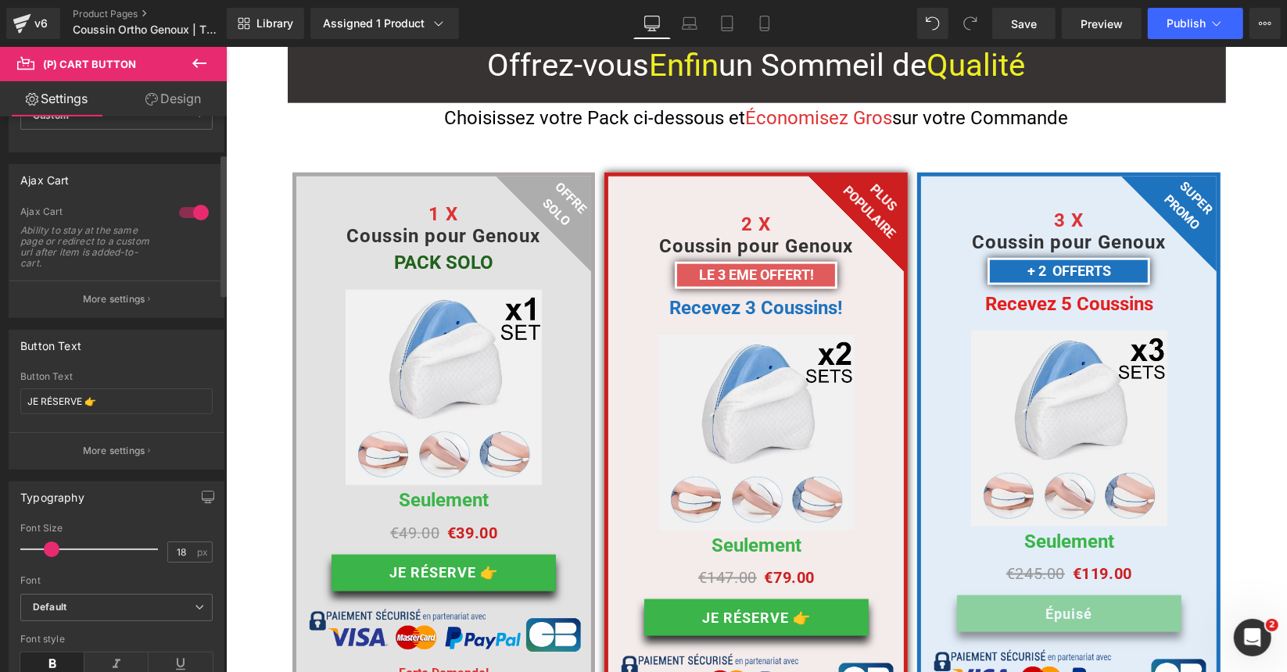
scroll to position [235, 0]
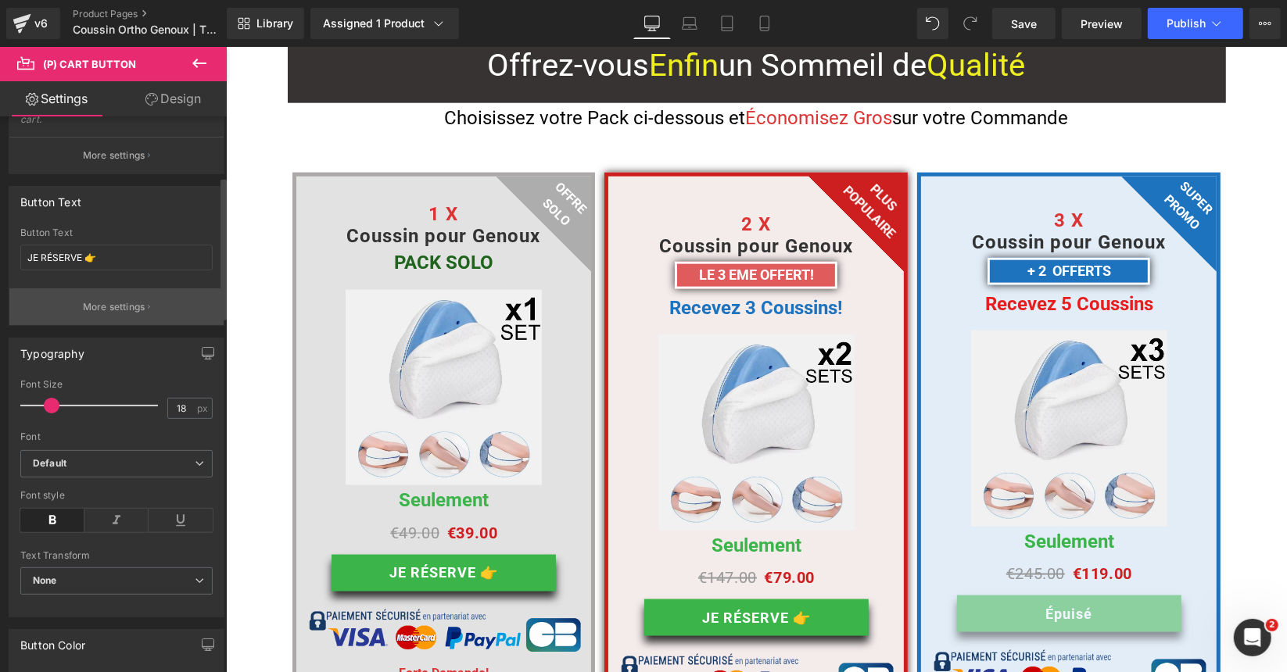
click at [84, 303] on p "More settings" at bounding box center [114, 307] width 63 height 14
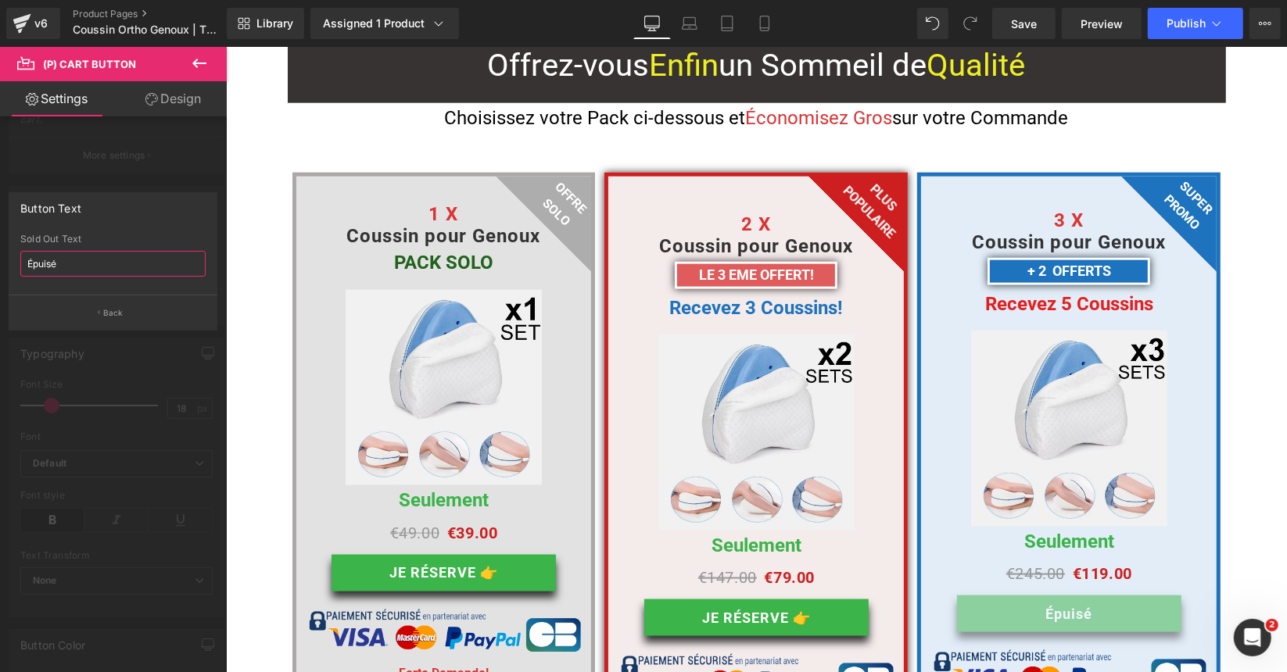
drag, startPoint x: 79, startPoint y: 260, endPoint x: 0, endPoint y: 258, distance: 79.0
click at [0, 259] on div "Button Text Épuisé Sold Out Text Épuisé Back" at bounding box center [113, 256] width 227 height 150
click at [763, 28] on icon at bounding box center [765, 24] width 16 height 16
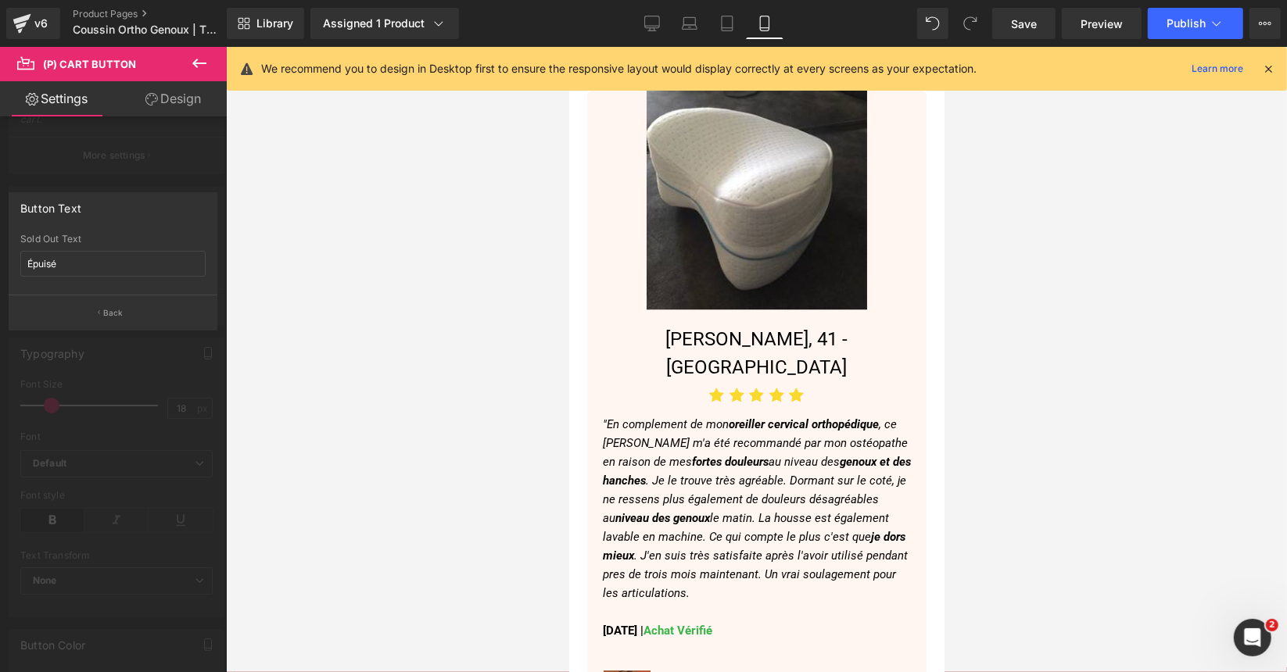
scroll to position [3205, 0]
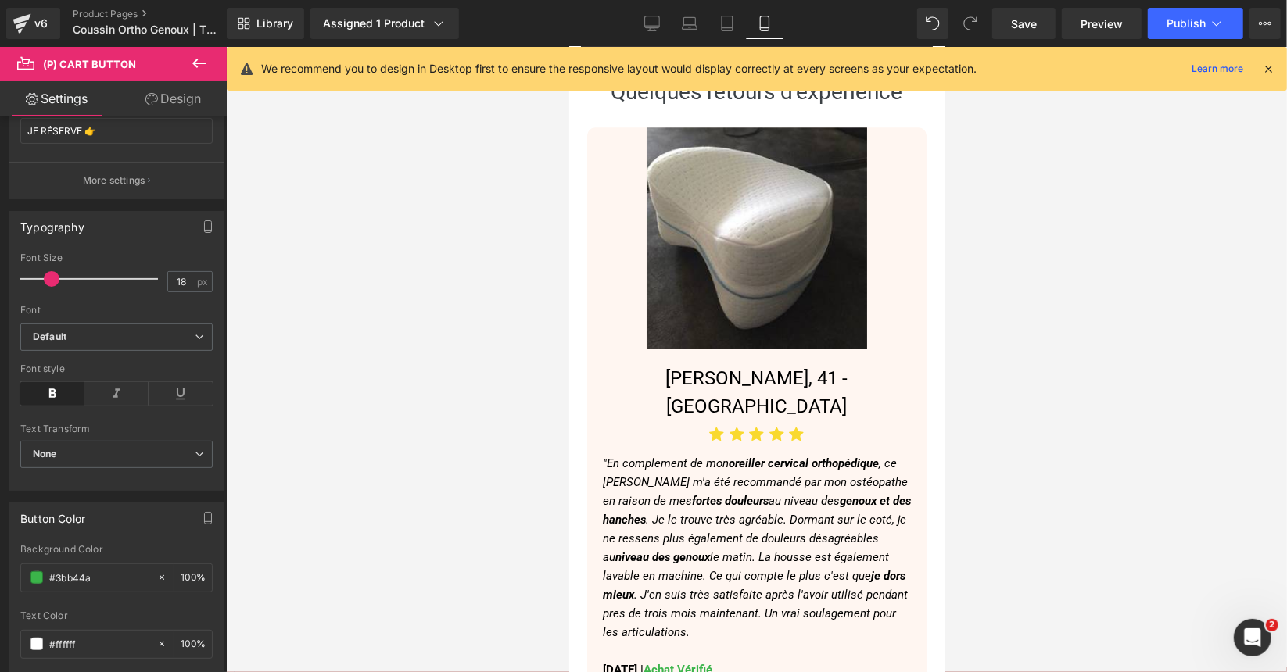
scroll to position [313, 0]
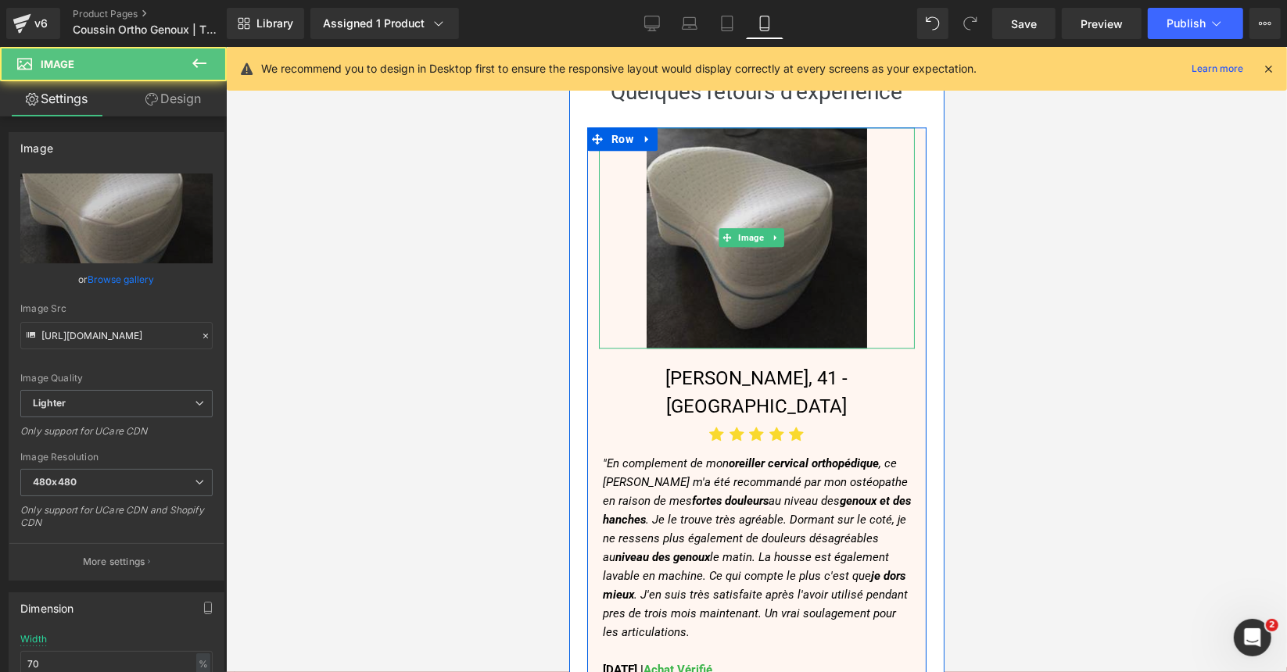
click at [714, 221] on img at bounding box center [756, 237] width 221 height 221
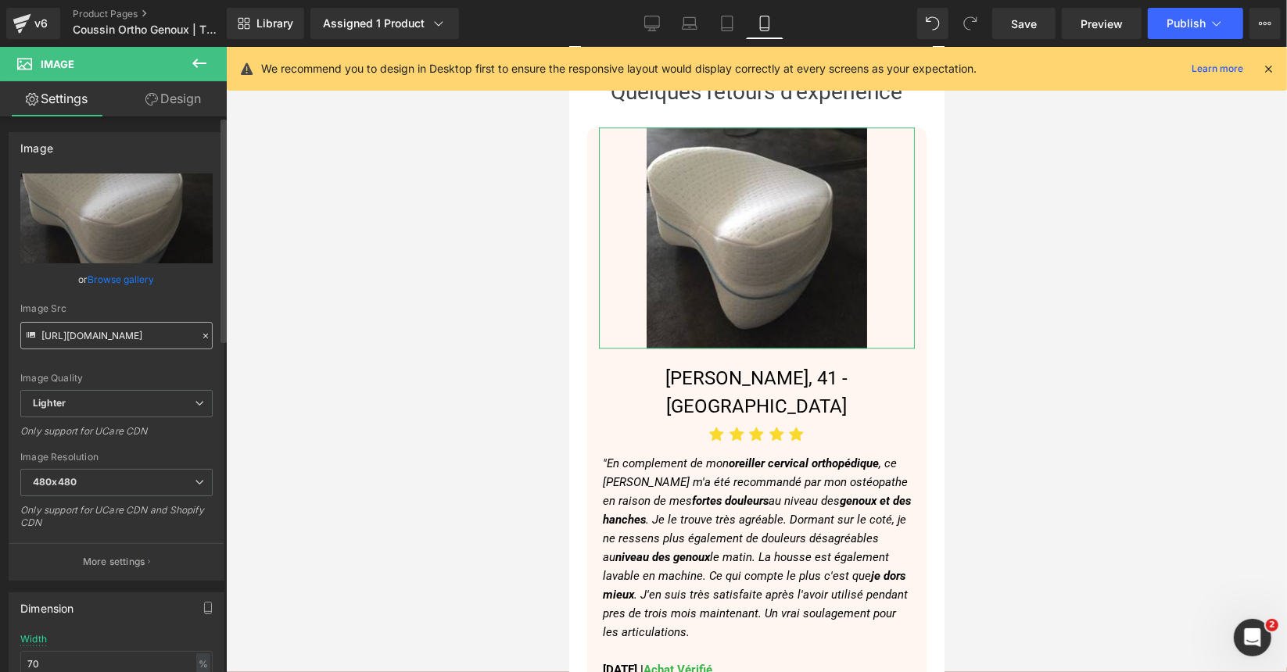
click at [104, 335] on input "https://ucarecdn.com/ab1bab12-ce95-4cd9-8df6-4293e4b5f6b0/-/format/auto/-/previ…" at bounding box center [116, 335] width 192 height 27
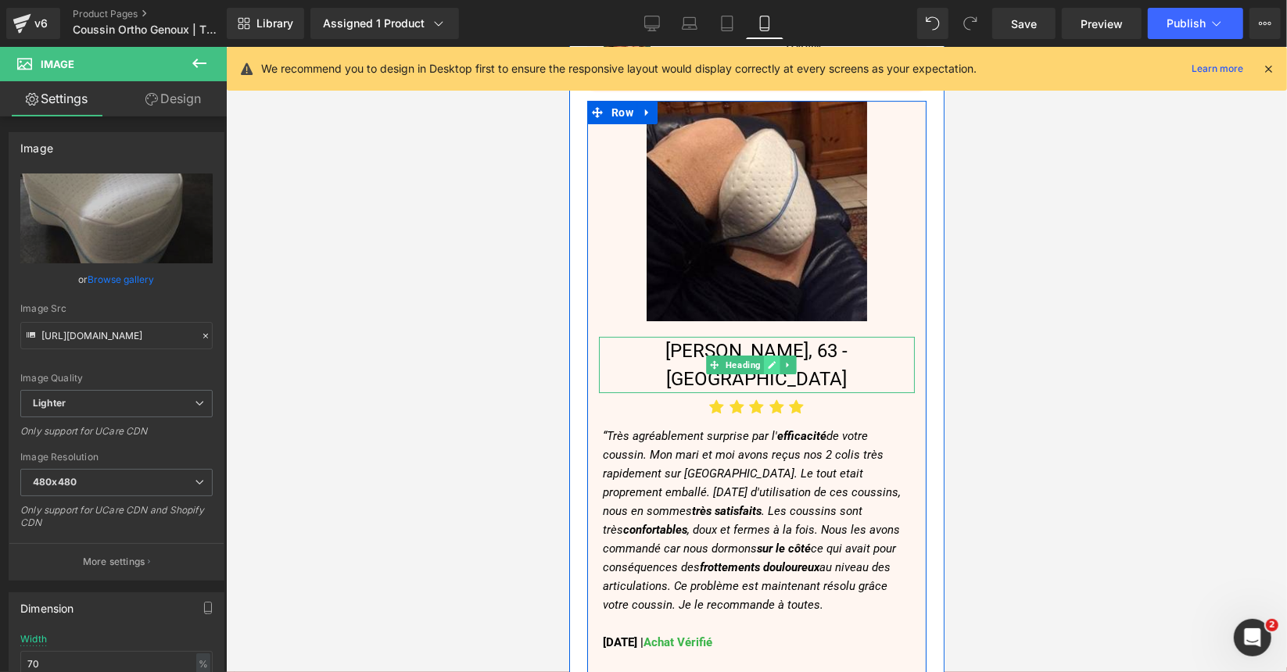
scroll to position [3752, 0]
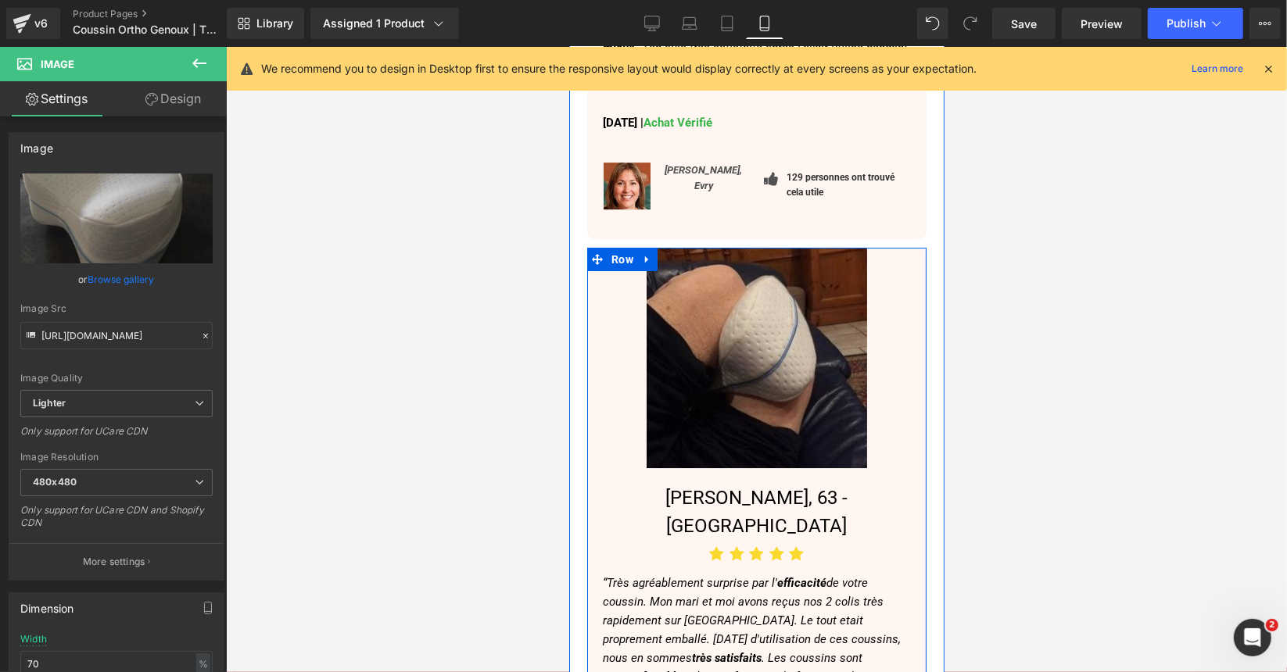
click at [750, 317] on img at bounding box center [756, 357] width 221 height 221
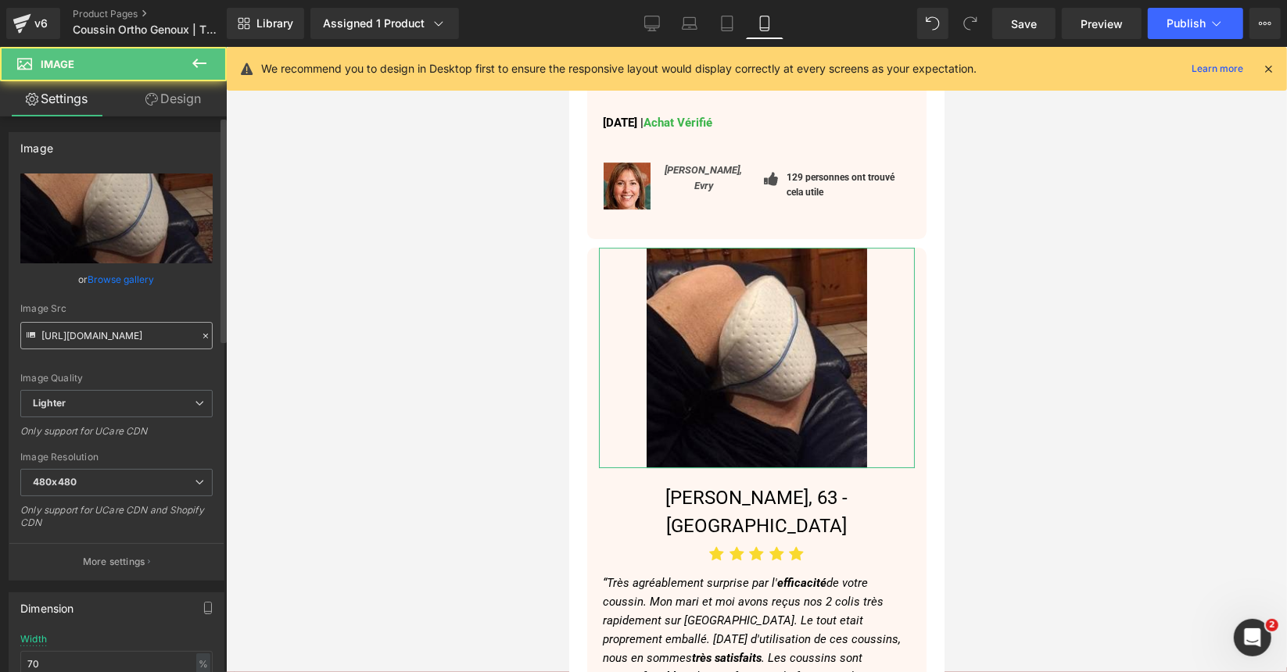
click at [72, 338] on input "https://ucarecdn.com/ceed45b2-a037-4544-b8b5-a98748a29dae/-/format/auto/-/previ…" at bounding box center [116, 335] width 192 height 27
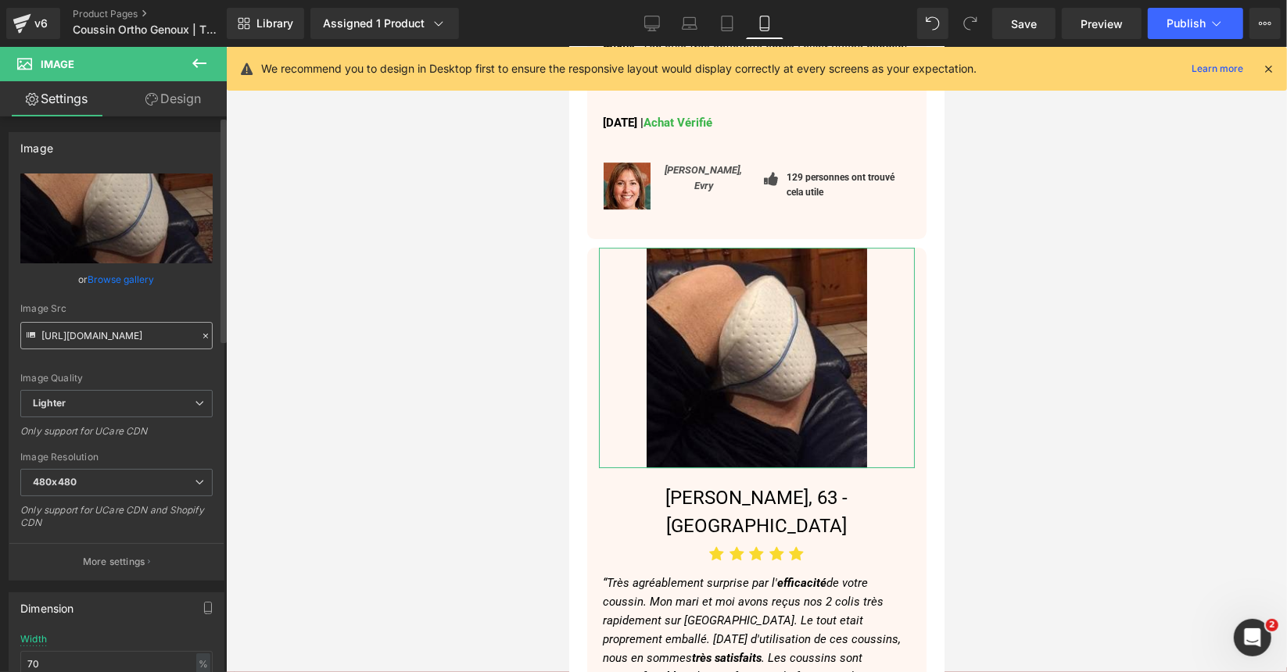
click at [72, 338] on input "https://ucarecdn.com/ceed45b2-a037-4544-b8b5-a98748a29dae/-/format/auto/-/previ…" at bounding box center [116, 335] width 192 height 27
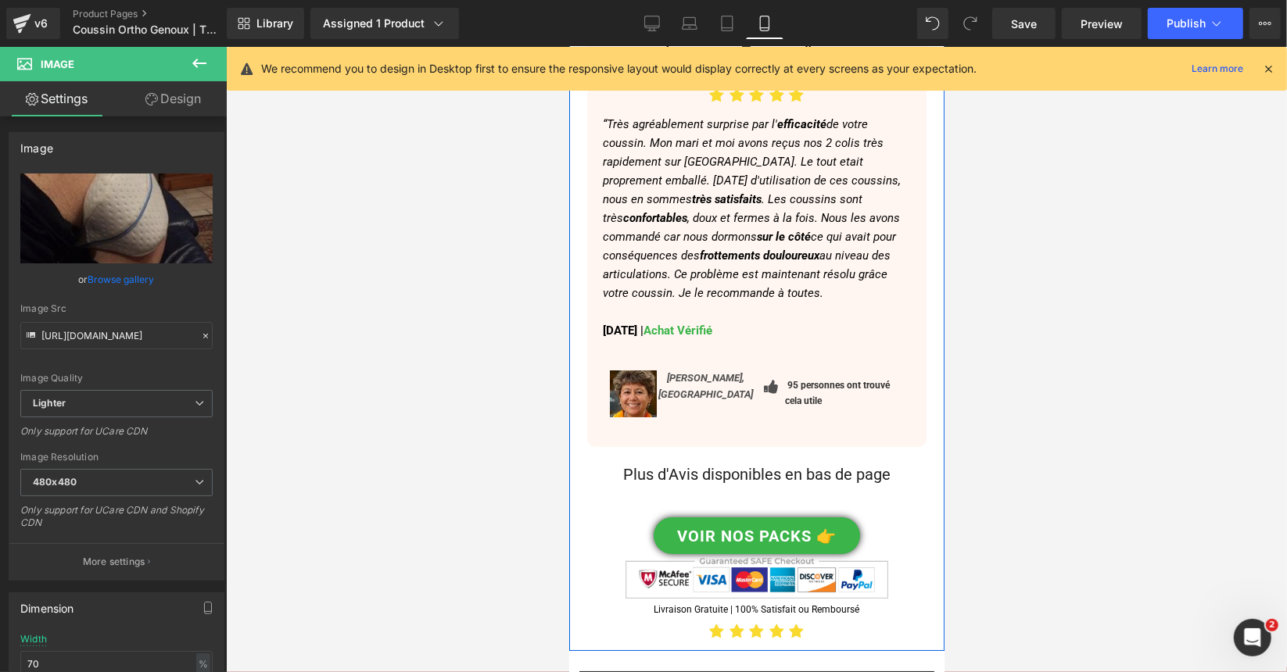
scroll to position [4221, 0]
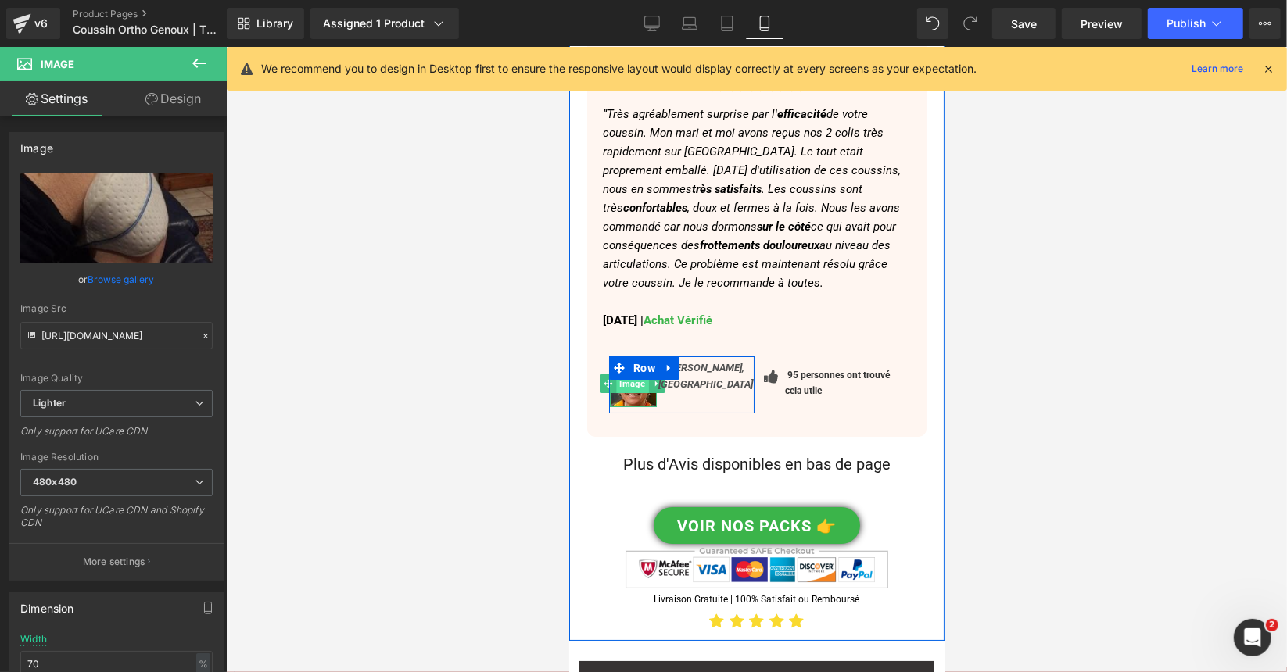
click at [628, 374] on span "Image" at bounding box center [631, 383] width 32 height 19
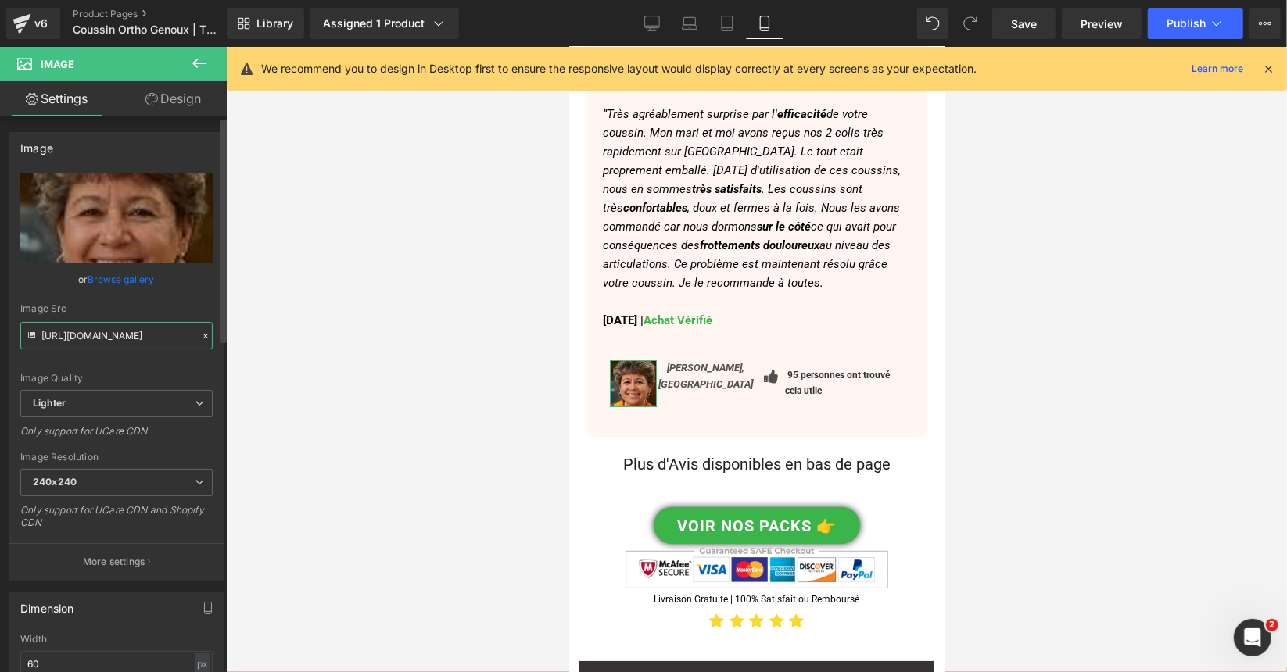
click at [101, 332] on input "https://ucarecdn.com/9b4d392f-8b5a-4dfb-bf0e-4b72dc33e772/-/format/auto/-/previ…" at bounding box center [116, 335] width 192 height 27
